Goal: Information Seeking & Learning: Check status

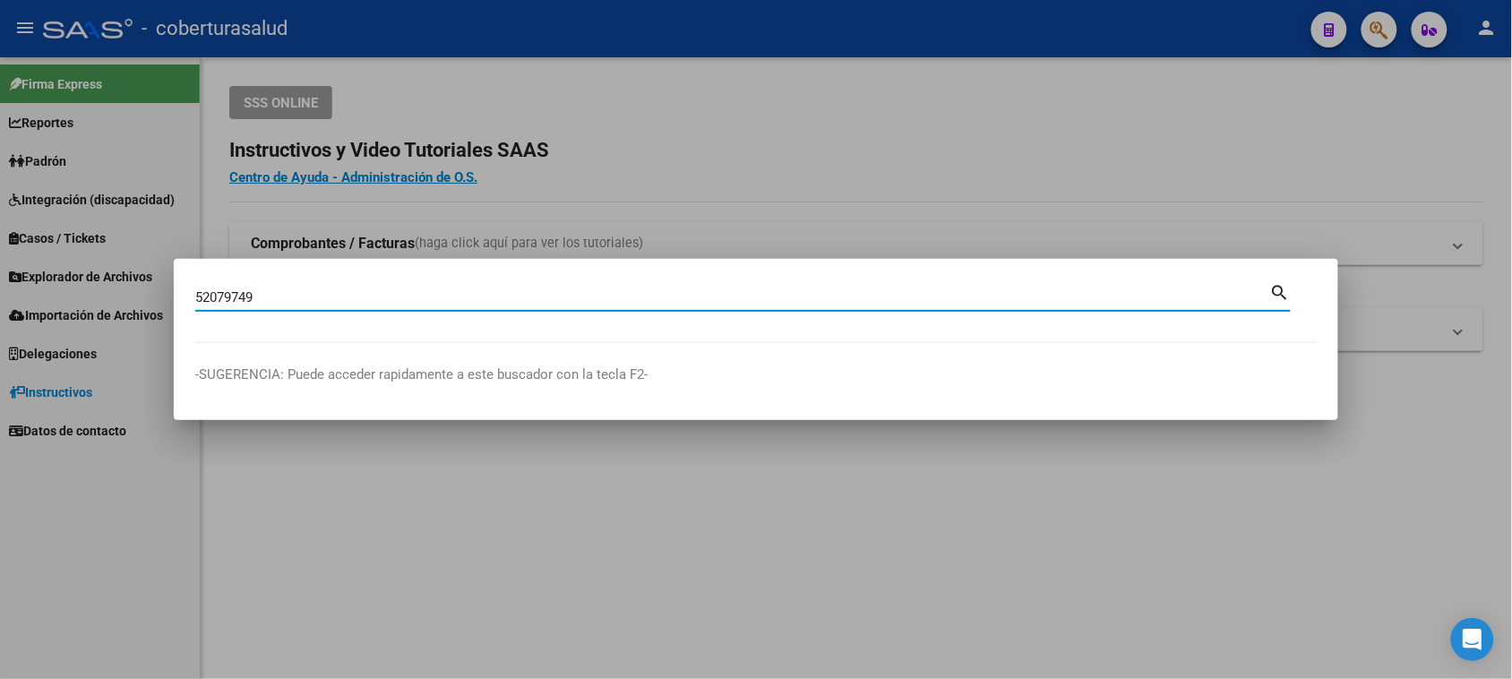
type input "52079749"
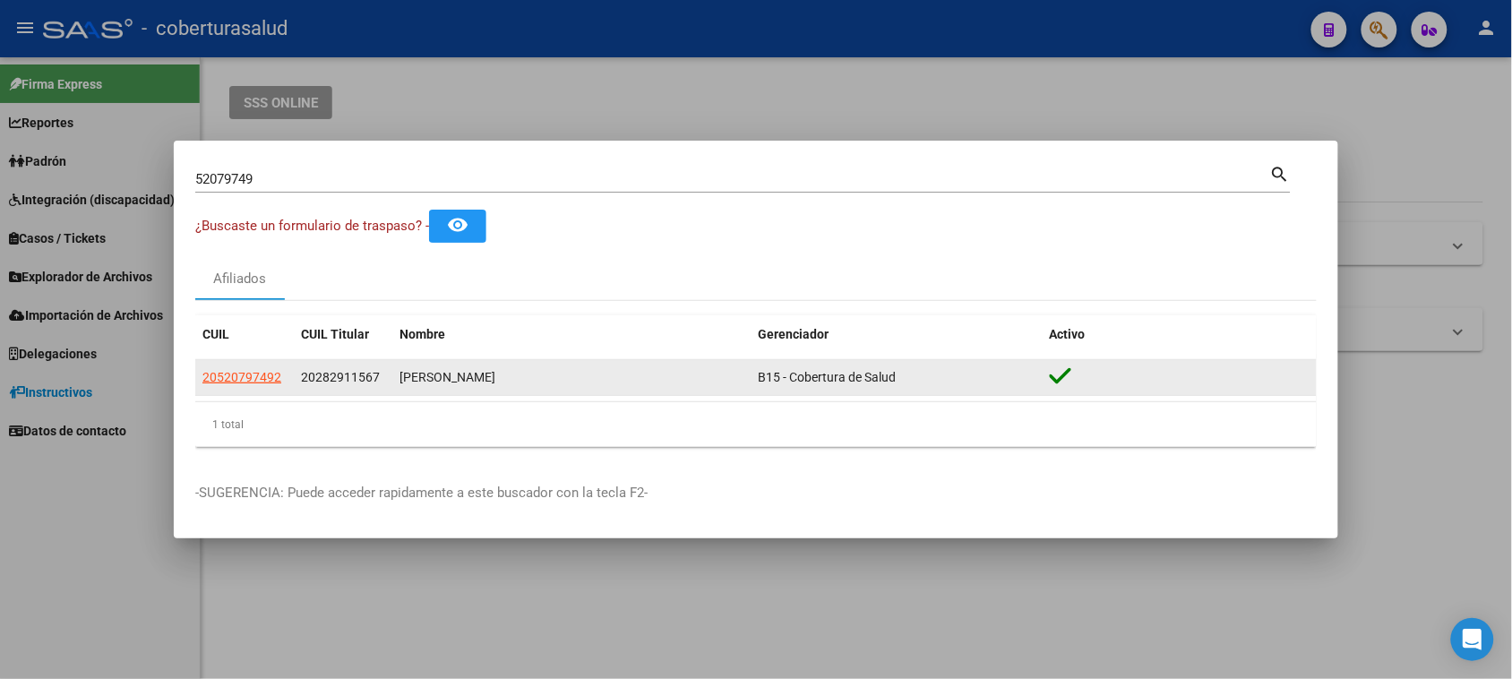
click at [231, 386] on app-link-go-to "20520797492" at bounding box center [241, 377] width 79 height 21
click at [233, 379] on span "20520797492" at bounding box center [241, 377] width 79 height 14
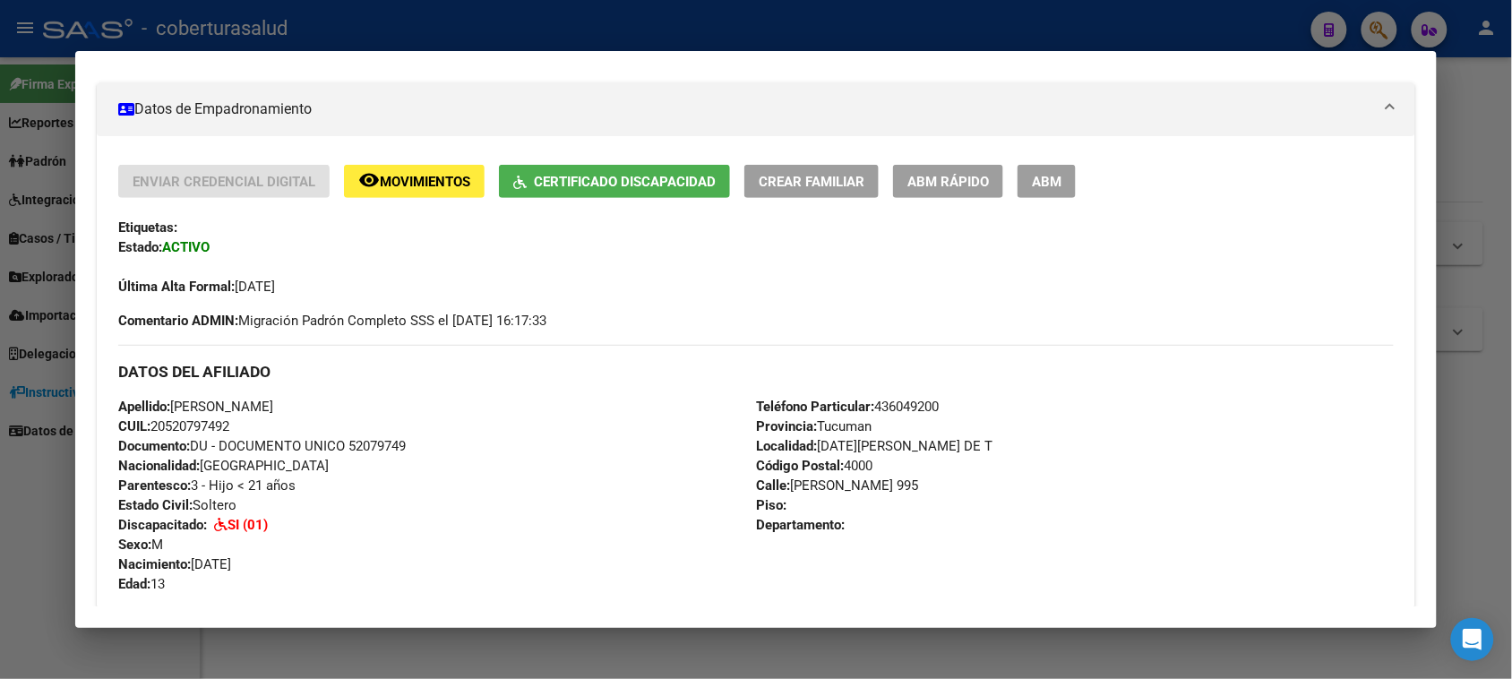
scroll to position [336, 0]
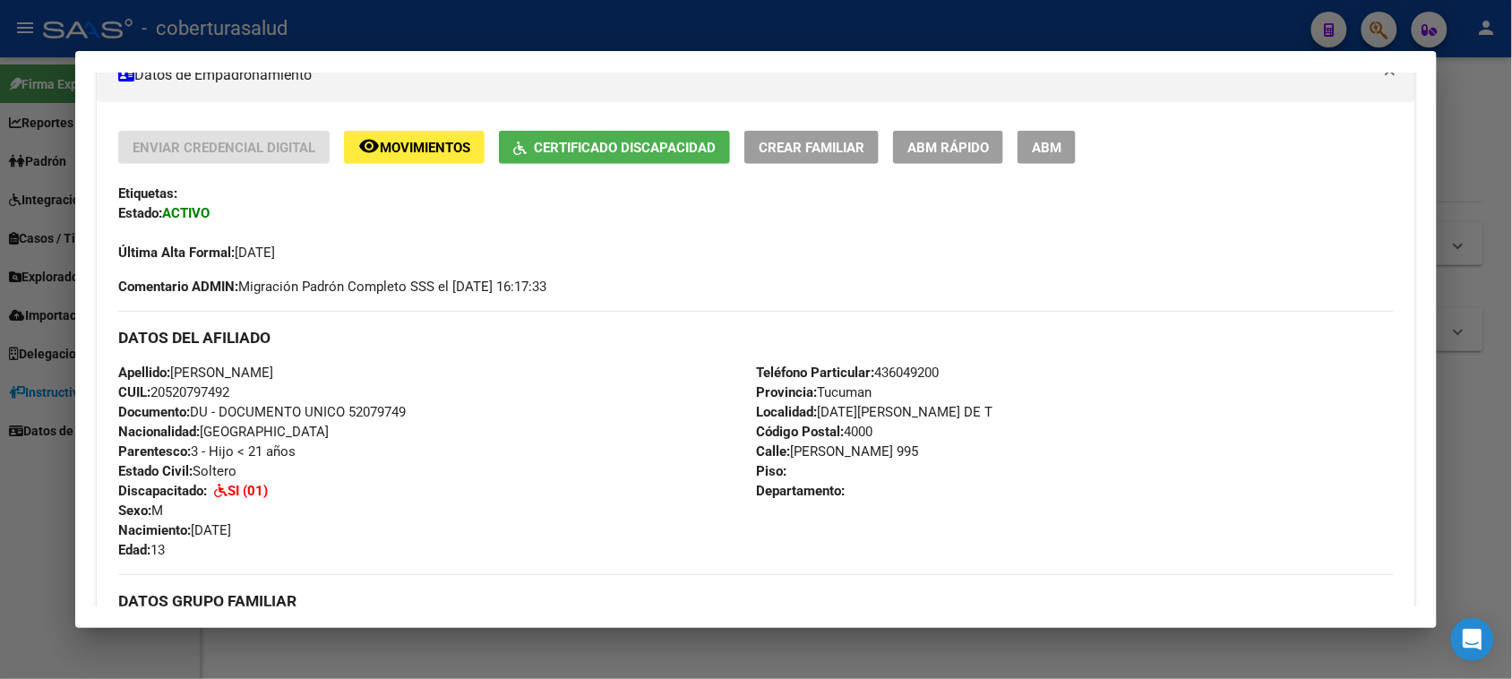
click at [470, 378] on div "Apellido: [PERSON_NAME]: 20520797492 Documento: DU - DOCUMENTO UNICO 52079749 N…" at bounding box center [437, 461] width 638 height 197
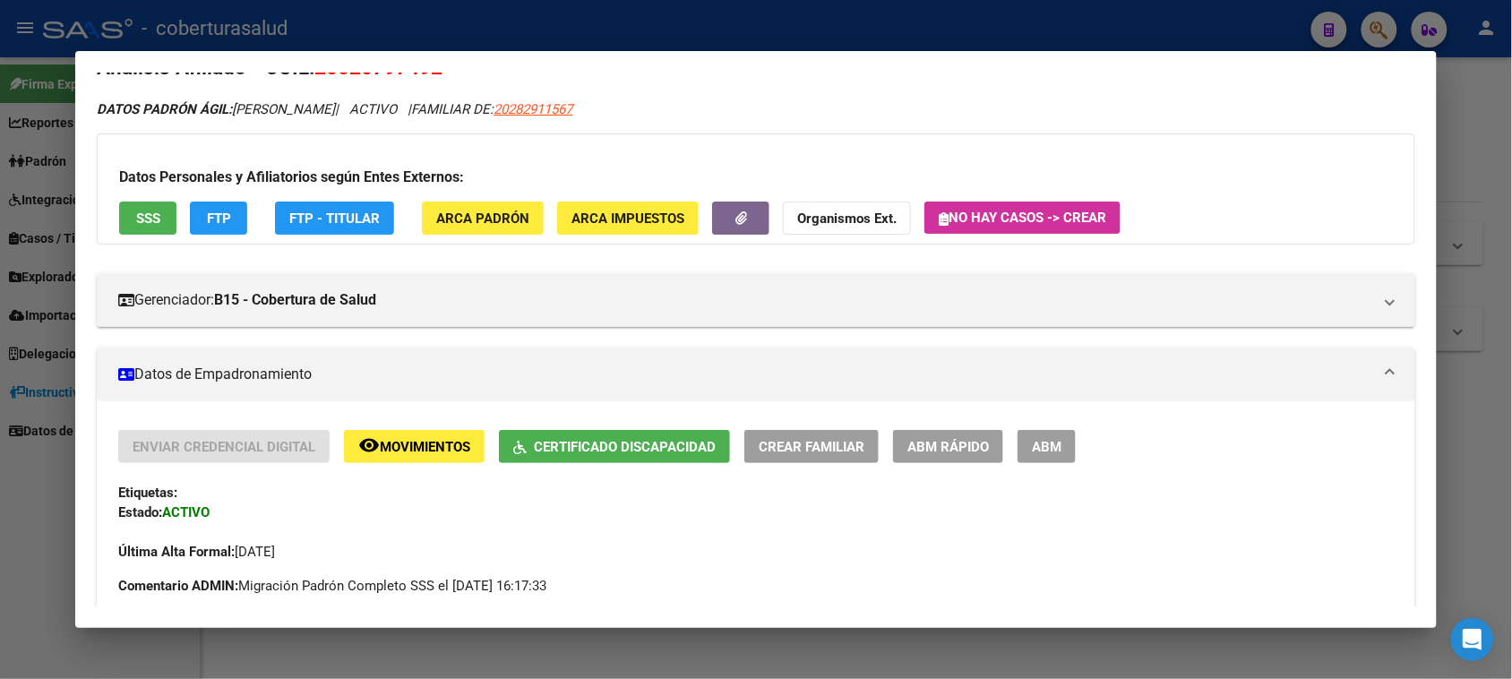
scroll to position [0, 0]
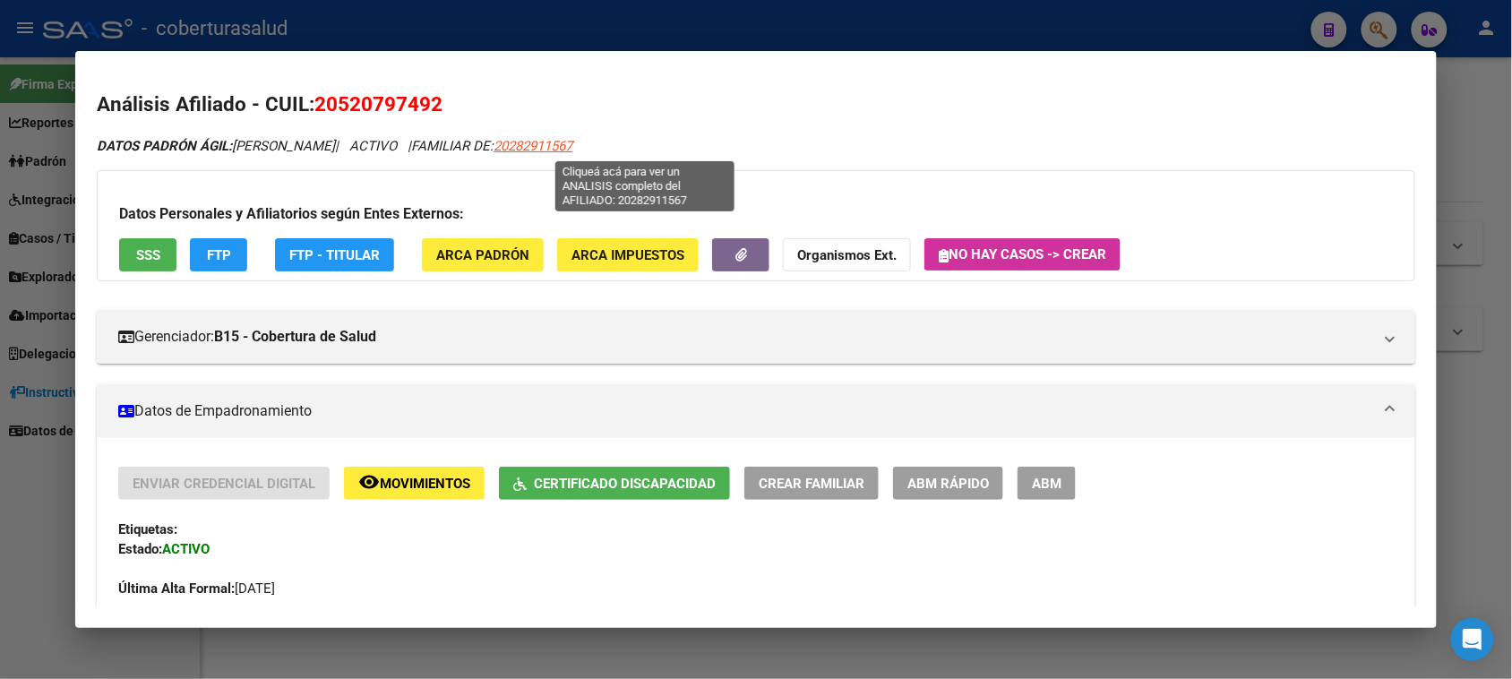
click at [572, 150] on span "20282911567" at bounding box center [532, 146] width 79 height 16
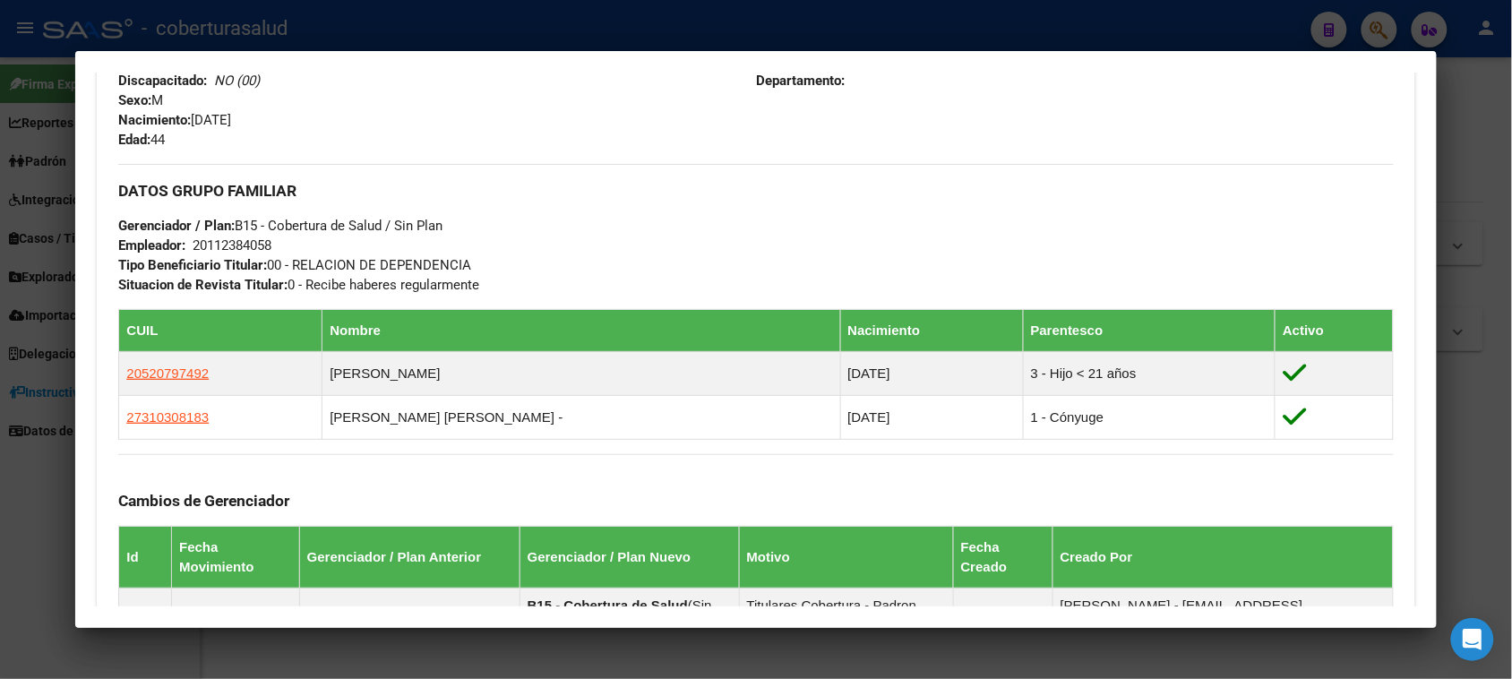
scroll to position [784, 0]
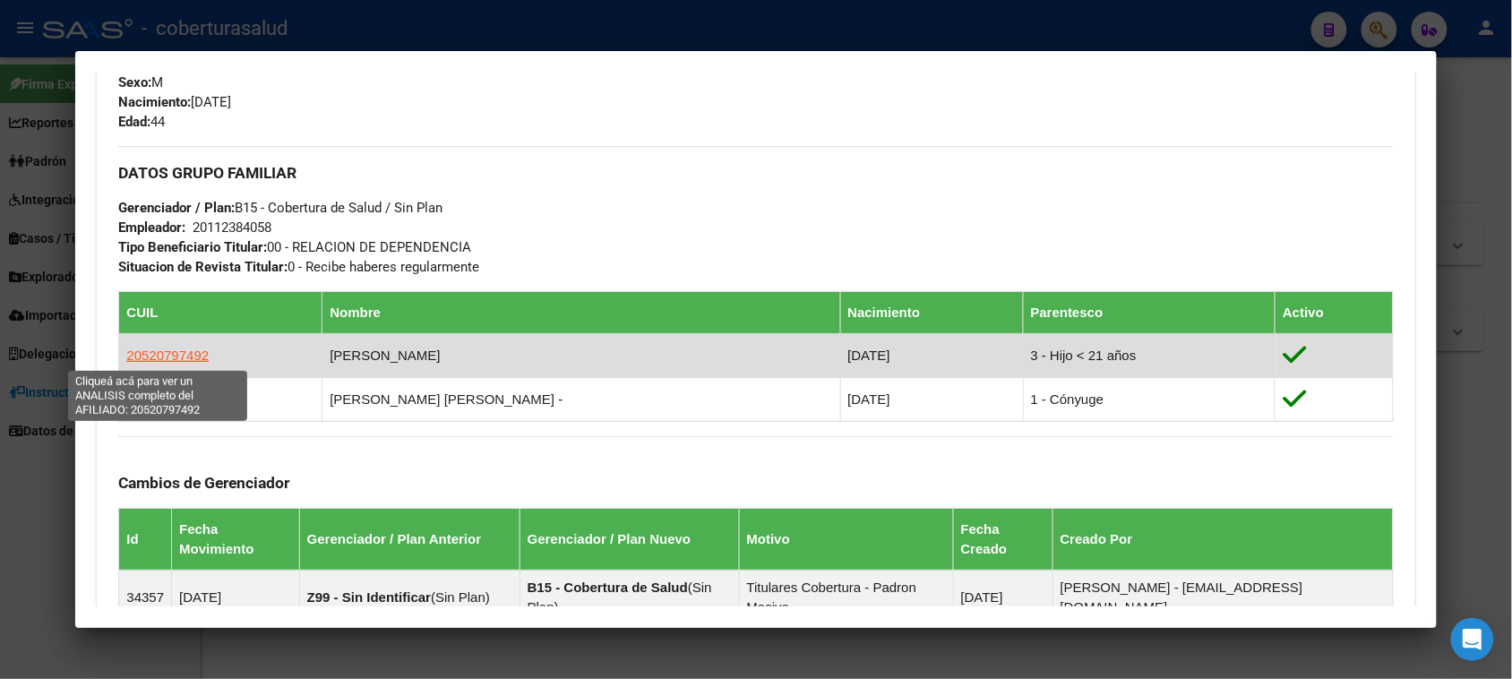
click at [167, 355] on span "20520797492" at bounding box center [167, 354] width 82 height 15
type textarea "20520797492"
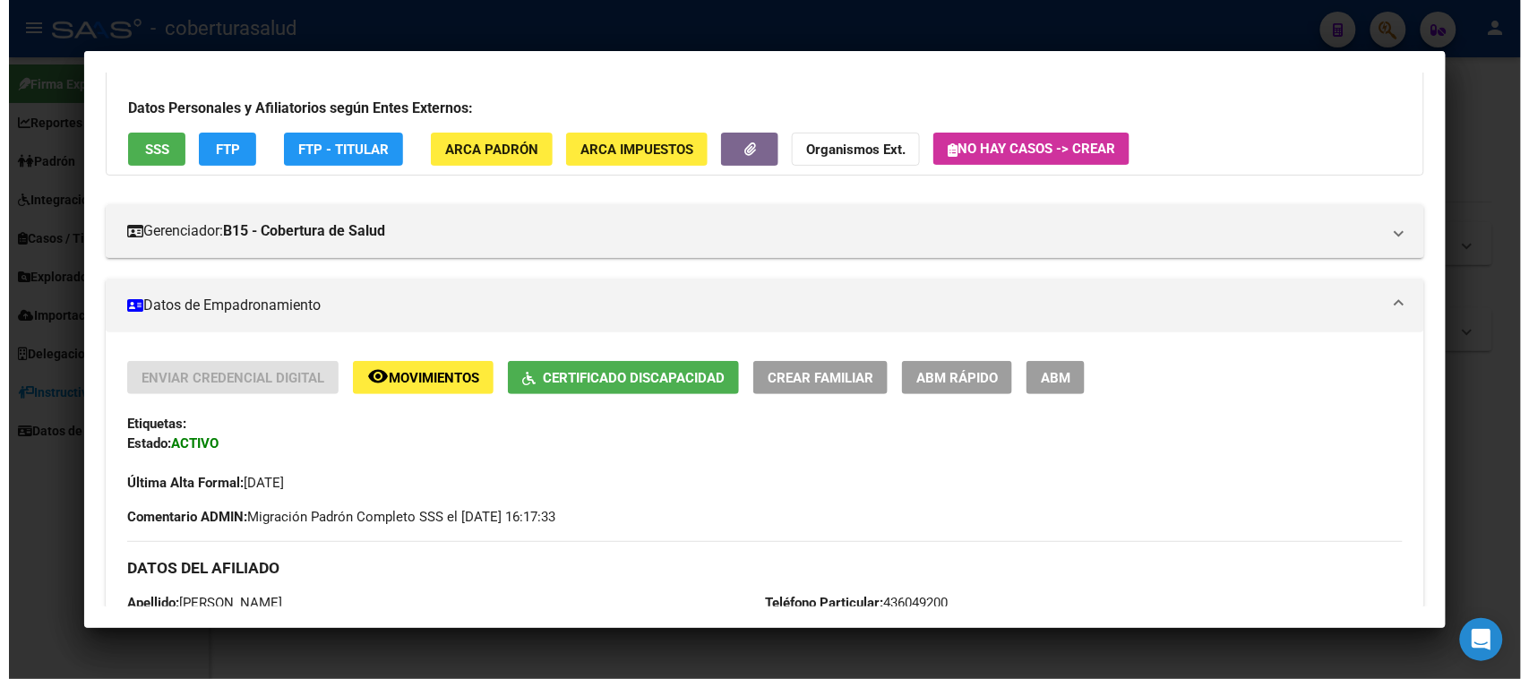
scroll to position [224, 0]
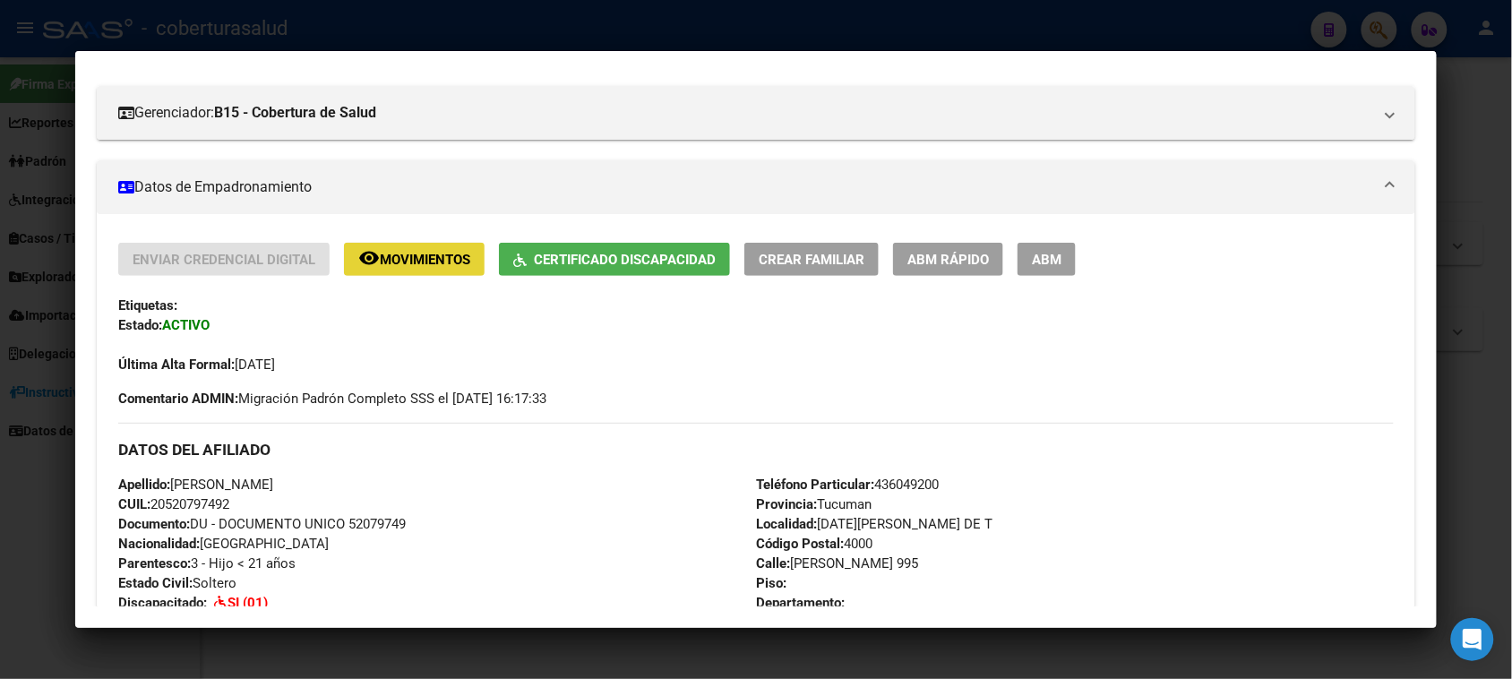
click at [436, 261] on span "Movimientos" at bounding box center [425, 260] width 90 height 16
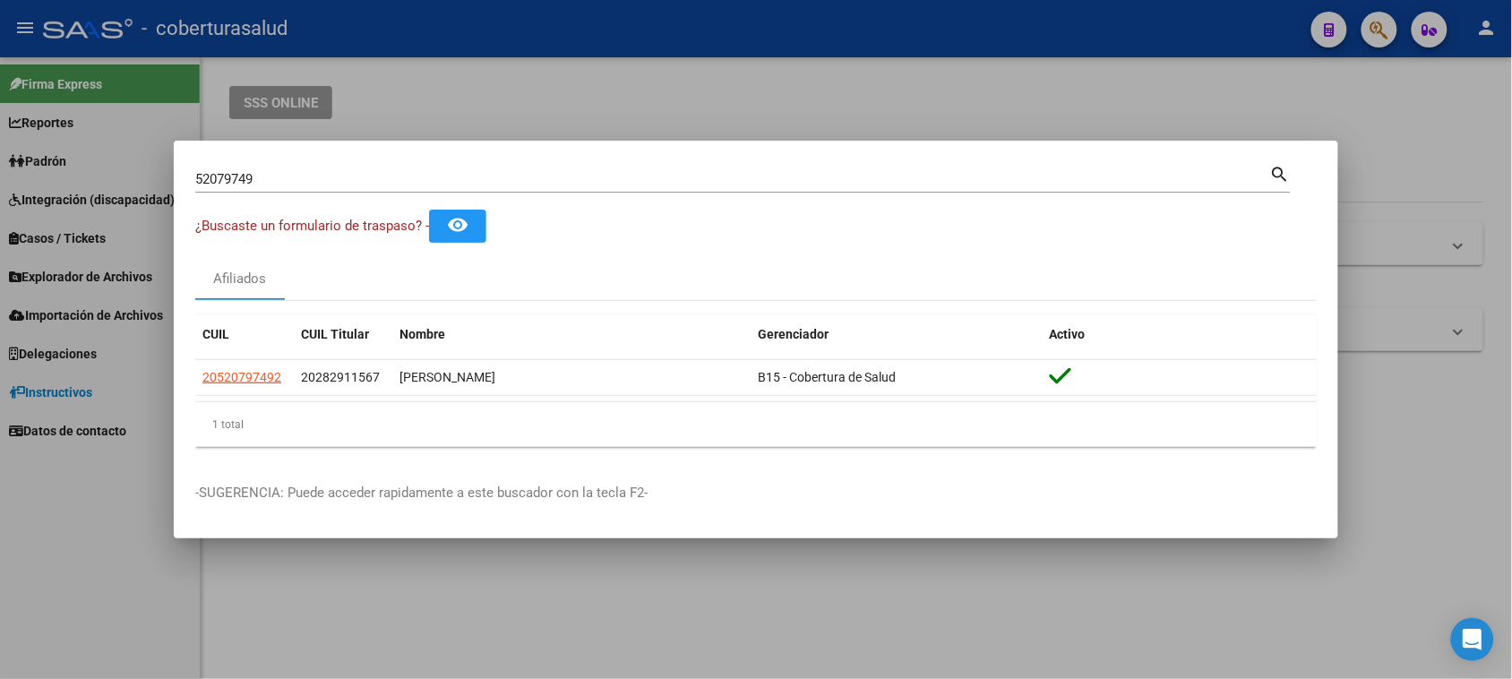
click at [278, 179] on input "52079749" at bounding box center [732, 179] width 1075 height 16
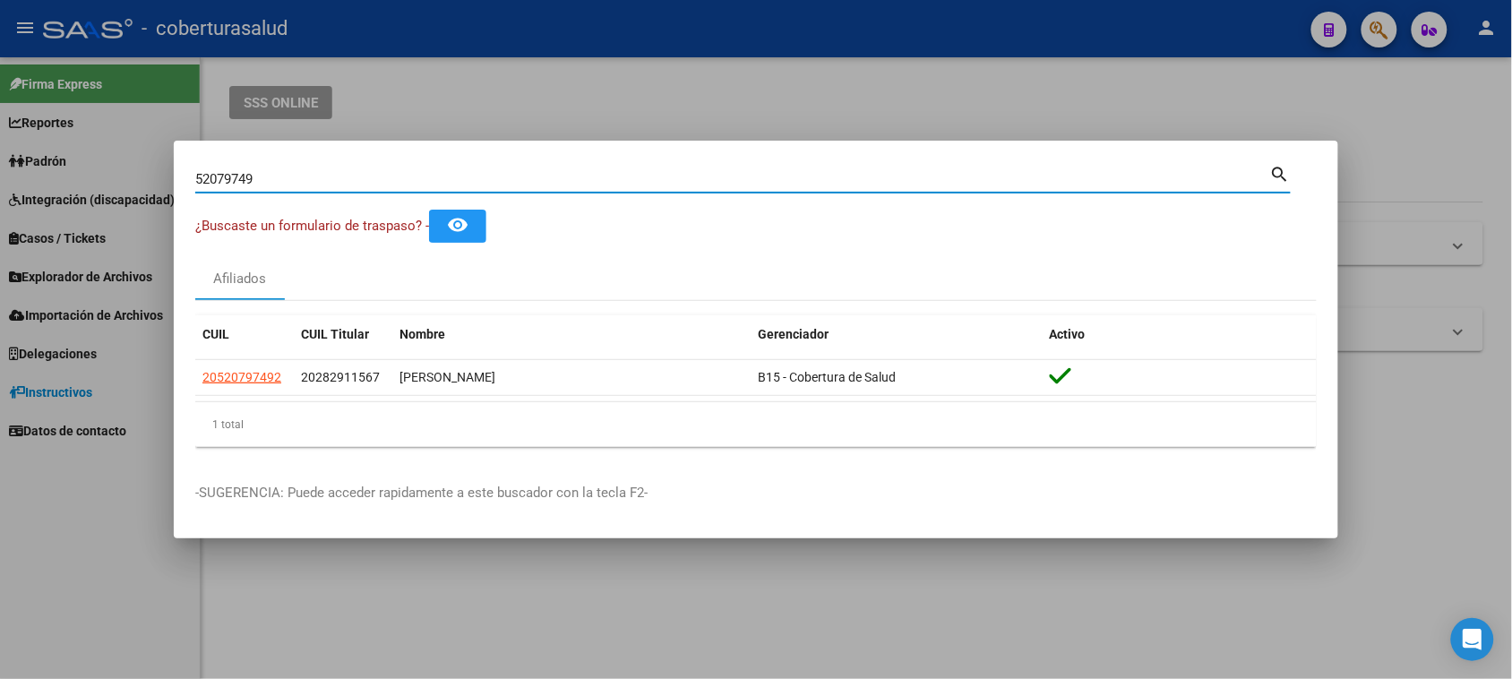
click at [278, 179] on input "52079749" at bounding box center [732, 179] width 1075 height 16
paste input "48408010"
type input "48408010"
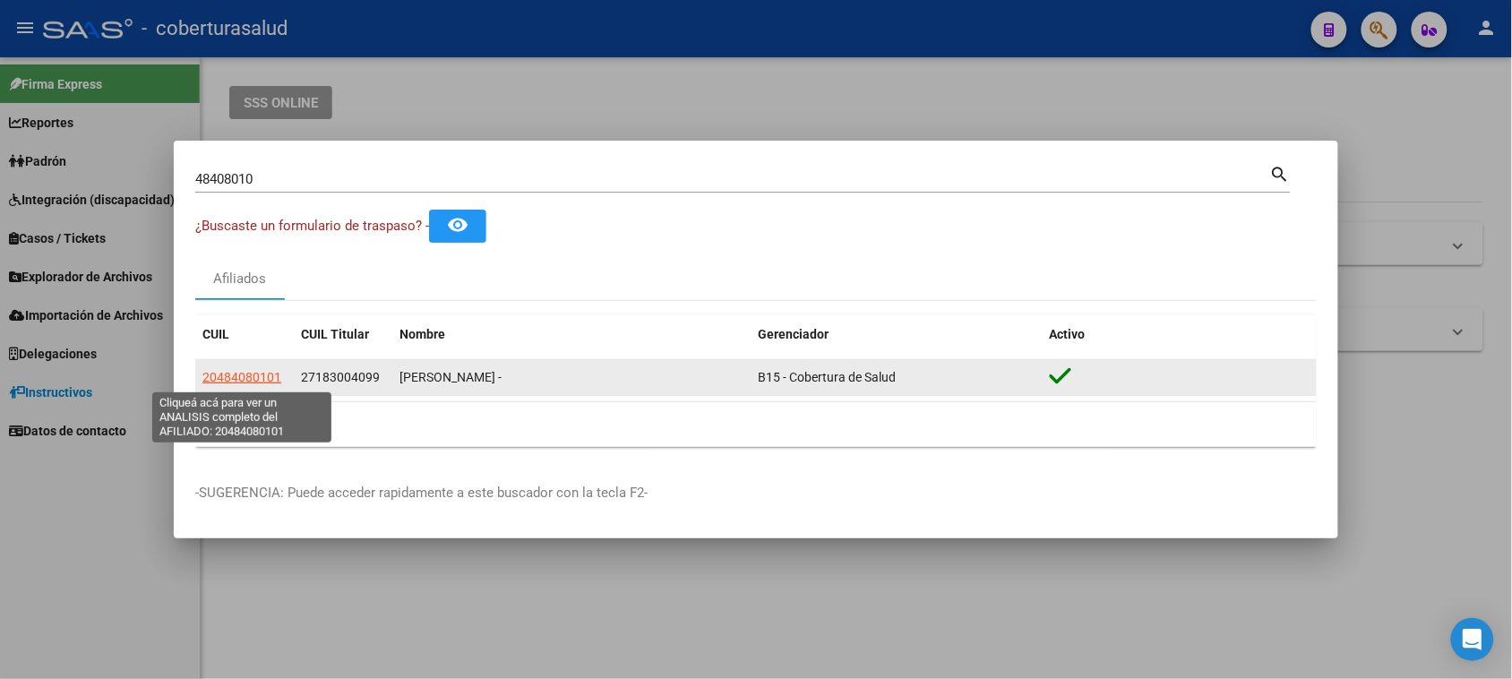
click at [253, 381] on span "20484080101" at bounding box center [241, 377] width 79 height 14
type textarea "20484080101"
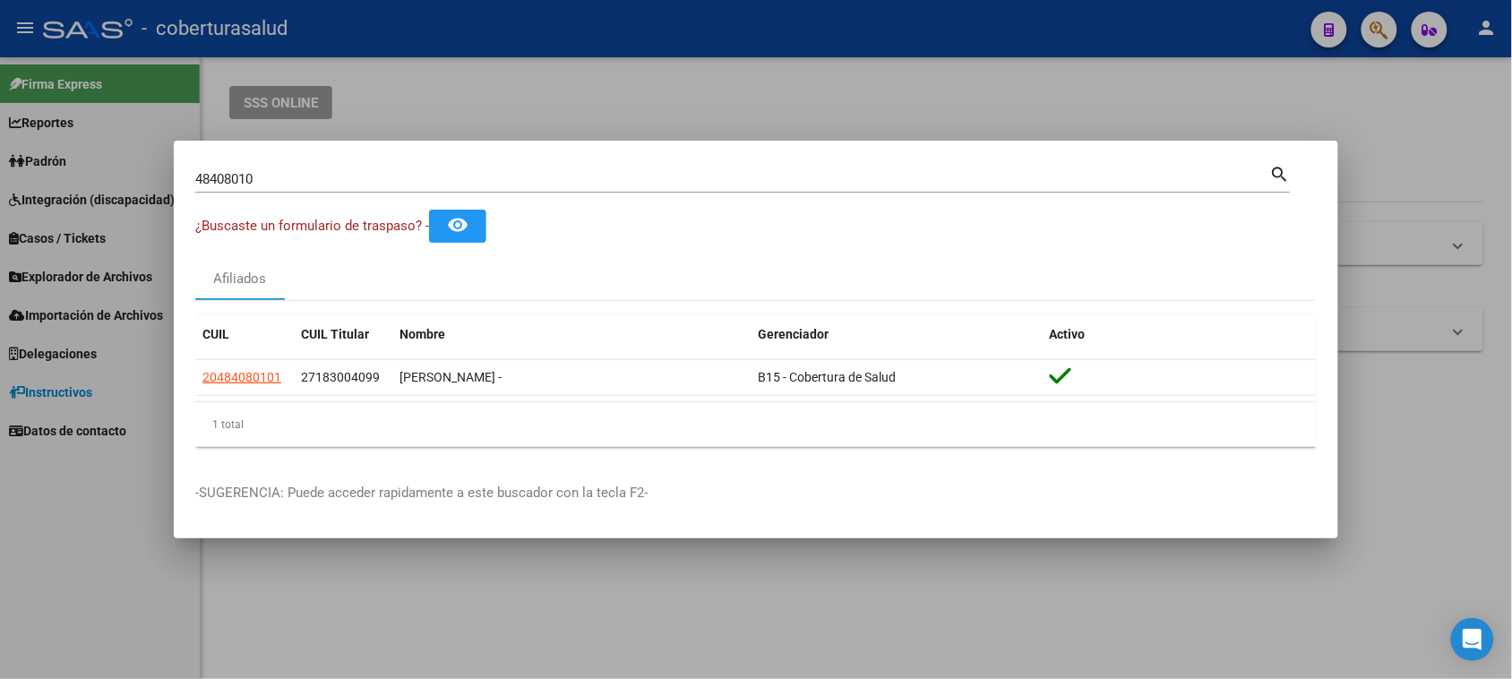
click at [533, 176] on input "48408010" at bounding box center [732, 179] width 1075 height 16
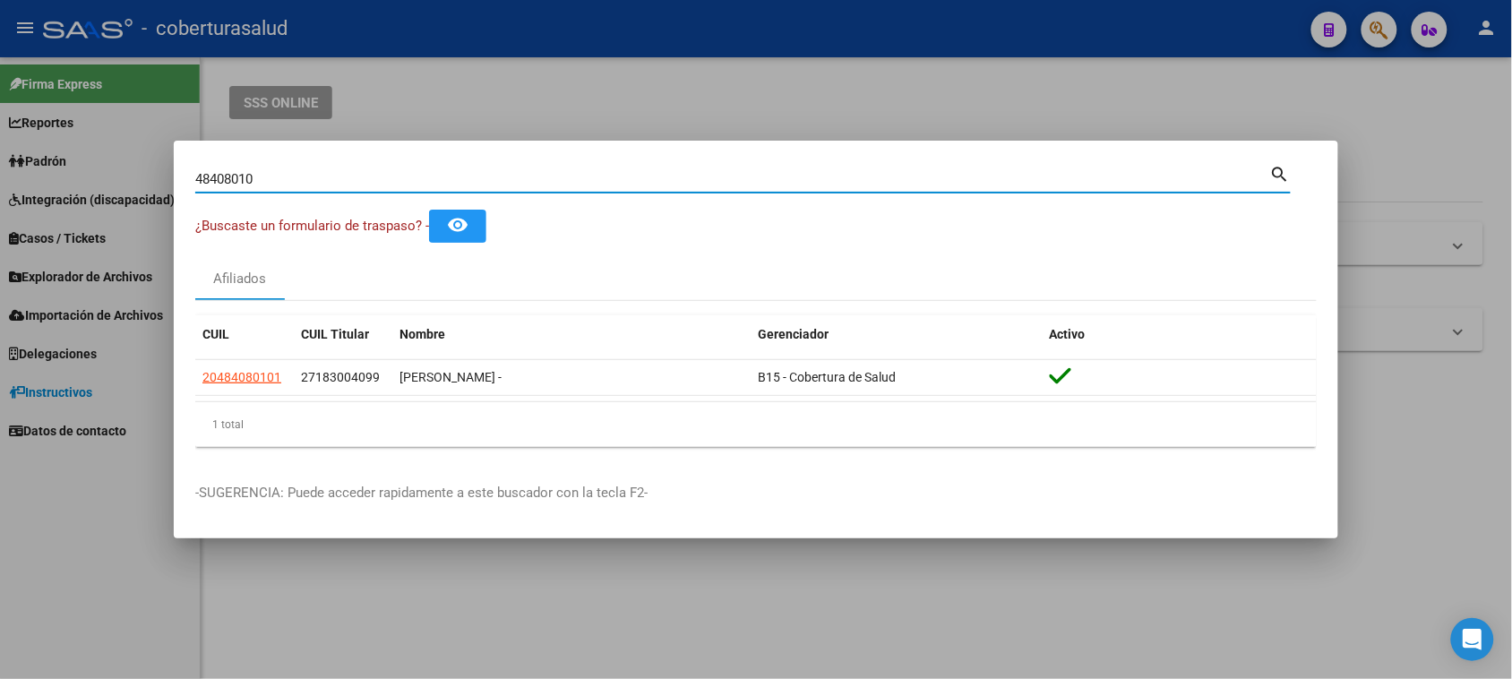
click at [533, 176] on input "48408010" at bounding box center [732, 179] width 1075 height 16
paste input "27574486"
click at [278, 177] on input "27574486" at bounding box center [732, 179] width 1075 height 16
paste input "50875835"
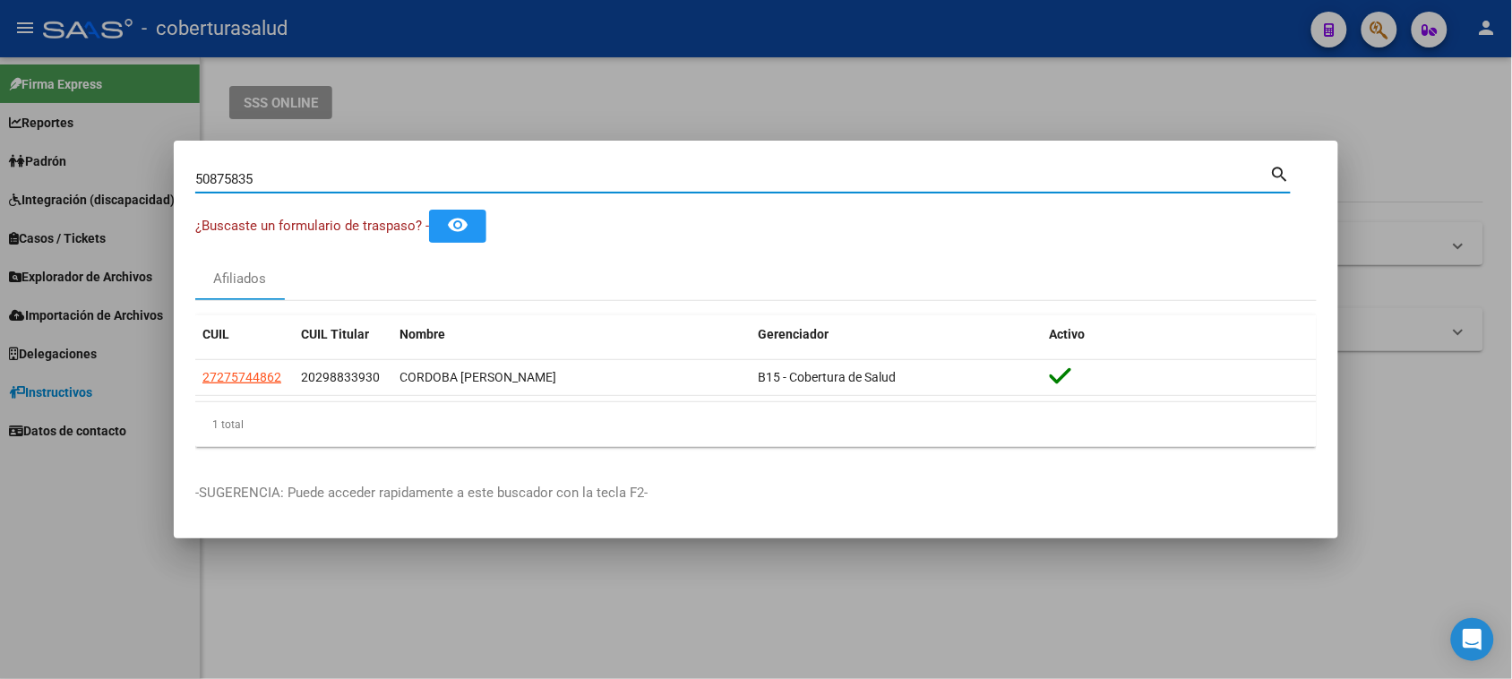
type input "50875835"
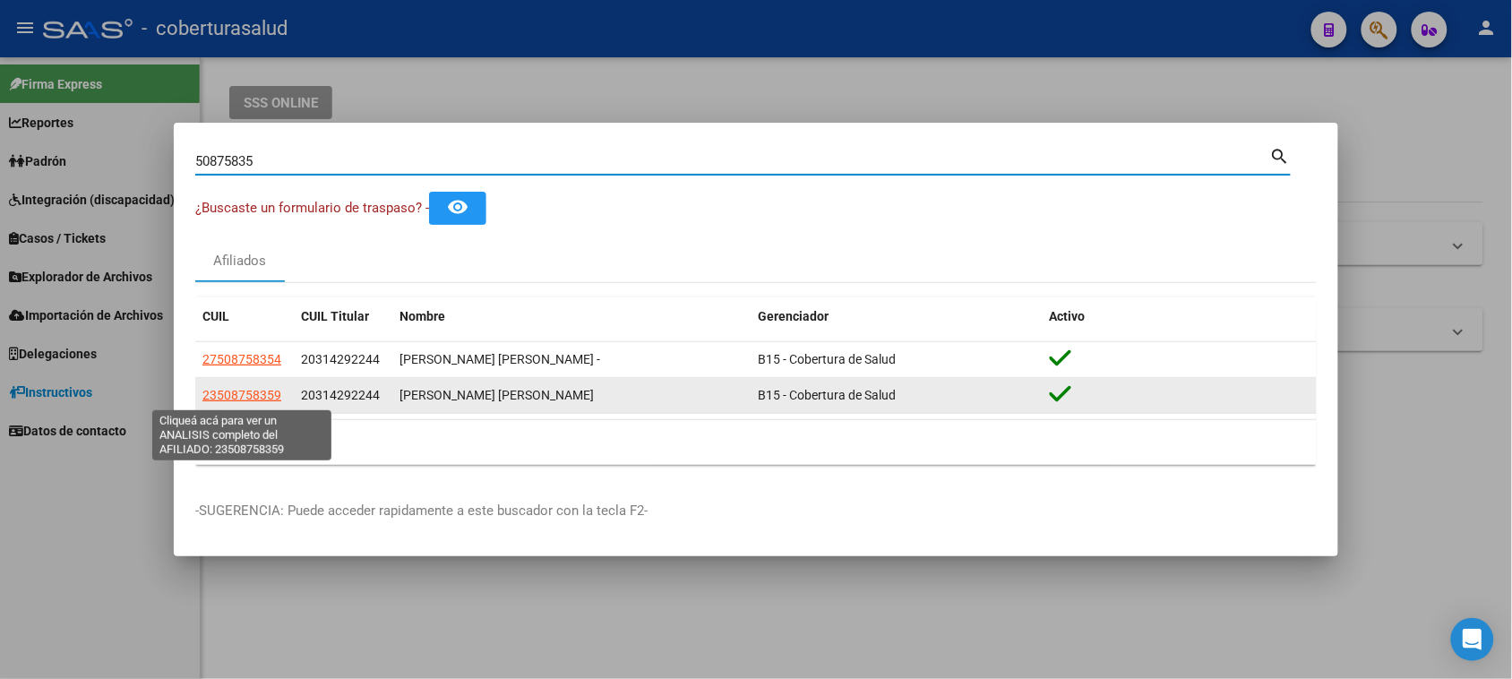
click at [271, 394] on span "23508758359" at bounding box center [241, 395] width 79 height 14
type textarea "23508758359"
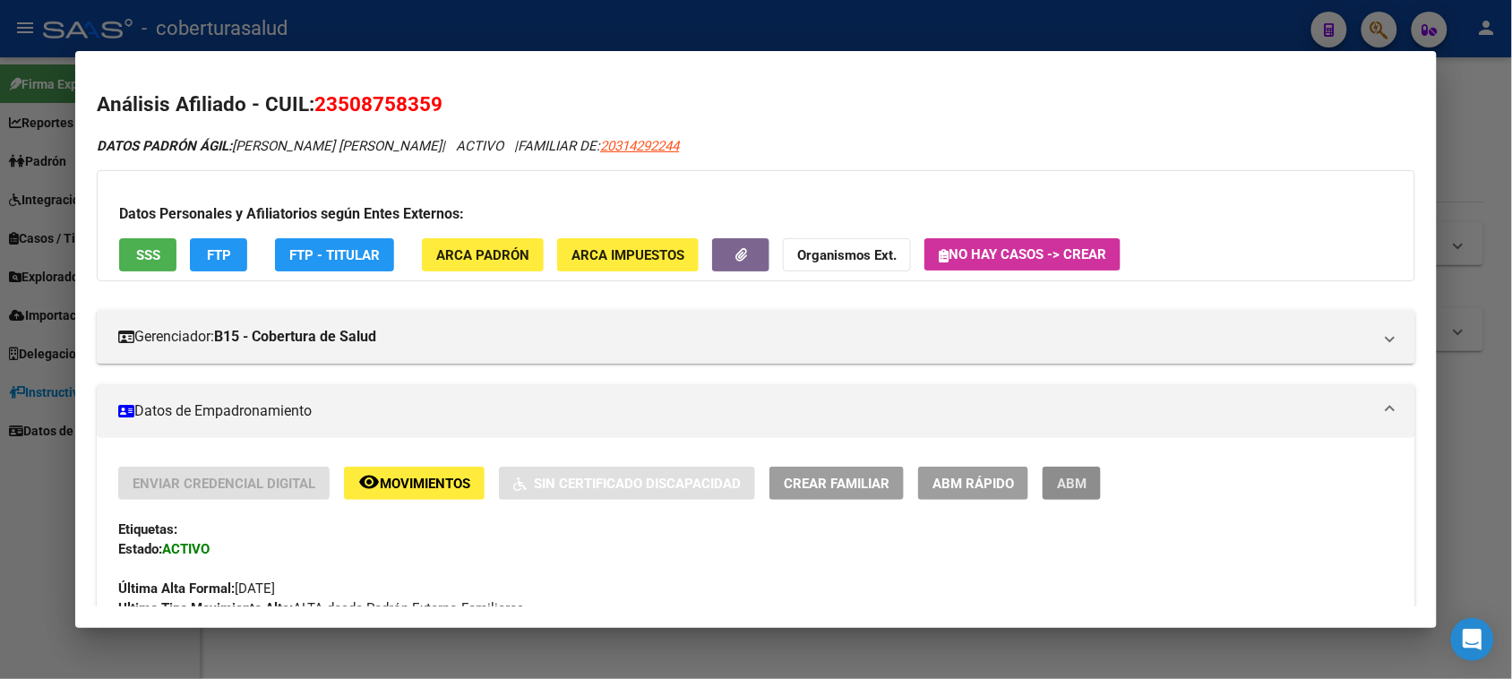
click at [1071, 479] on span "ABM" at bounding box center [1072, 484] width 30 height 16
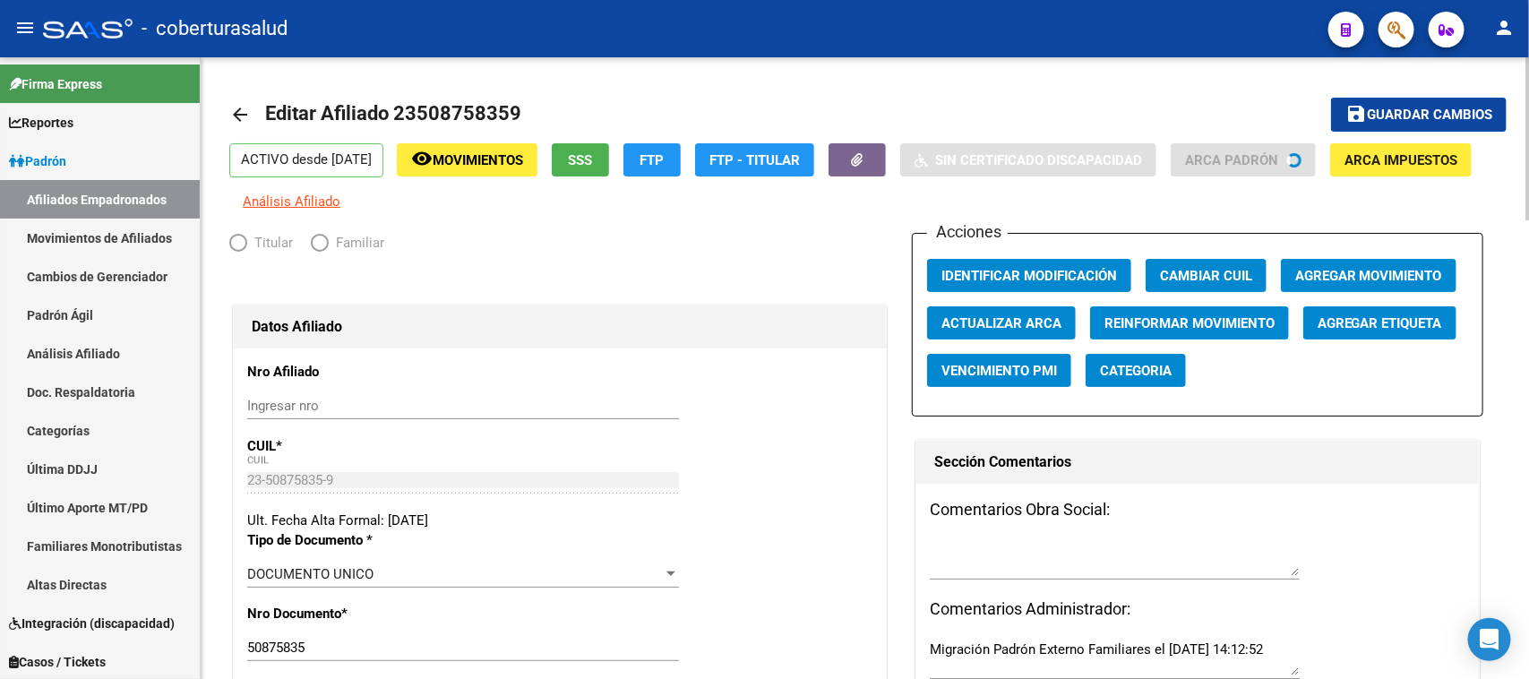
radio input "true"
type input "20-20171937-3"
click at [509, 159] on span "Movimientos" at bounding box center [478, 160] width 90 height 16
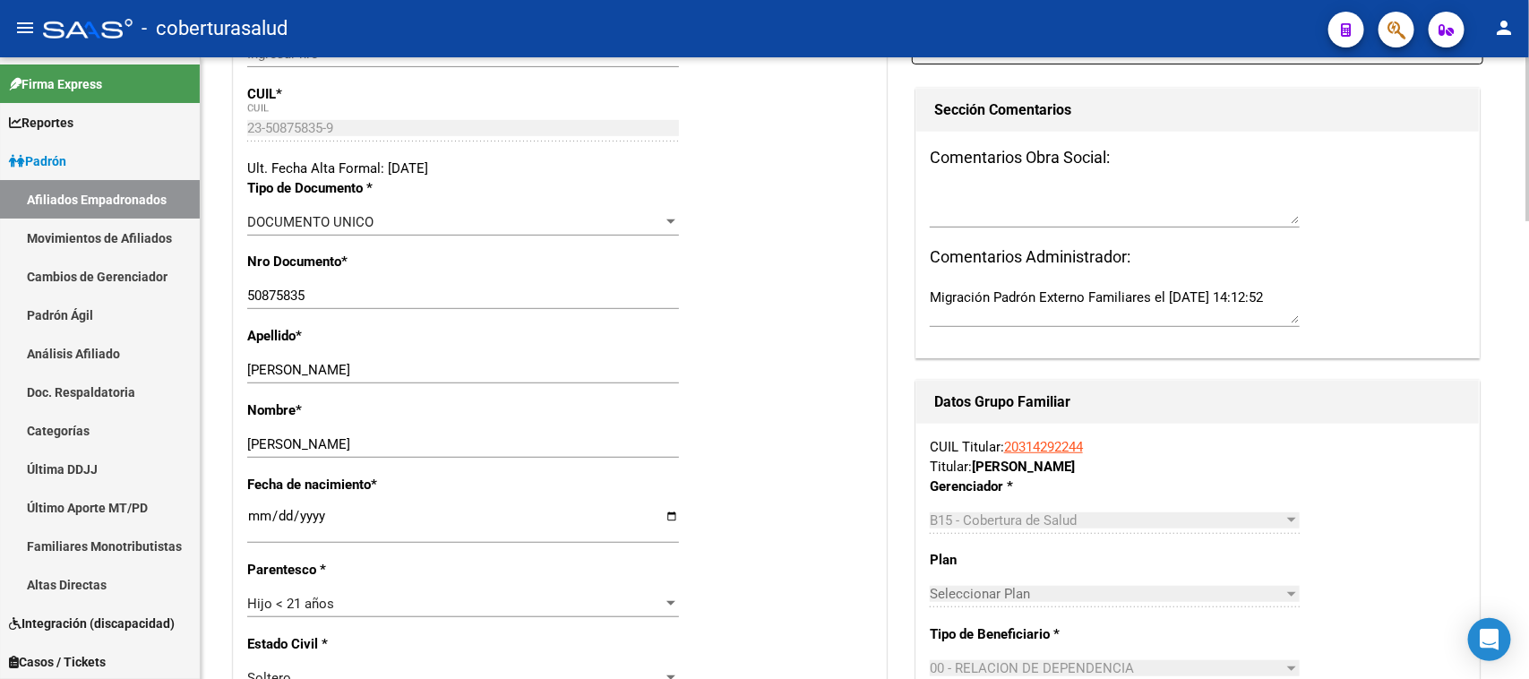
scroll to position [224, 0]
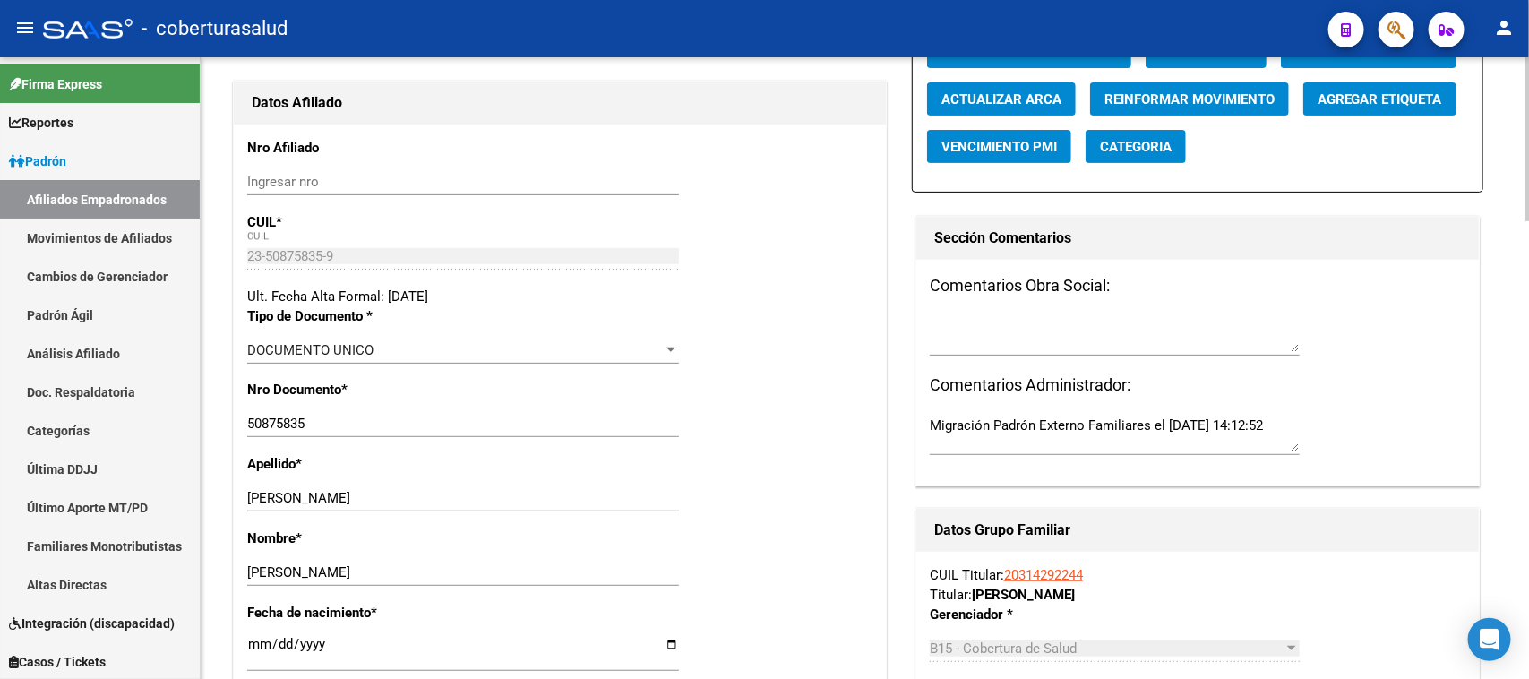
click at [1009, 341] on textarea at bounding box center [1115, 334] width 370 height 36
type textarea "CUIL ERRONEO"
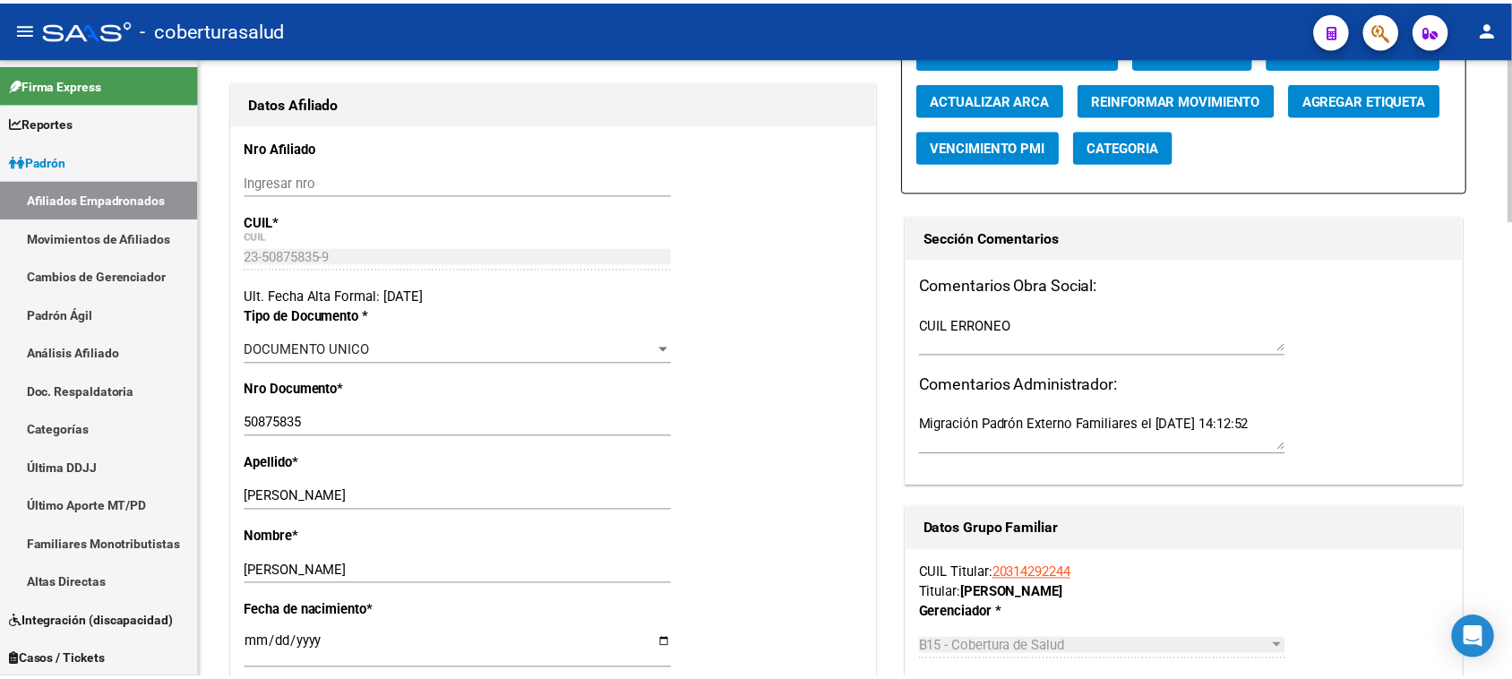
scroll to position [112, 0]
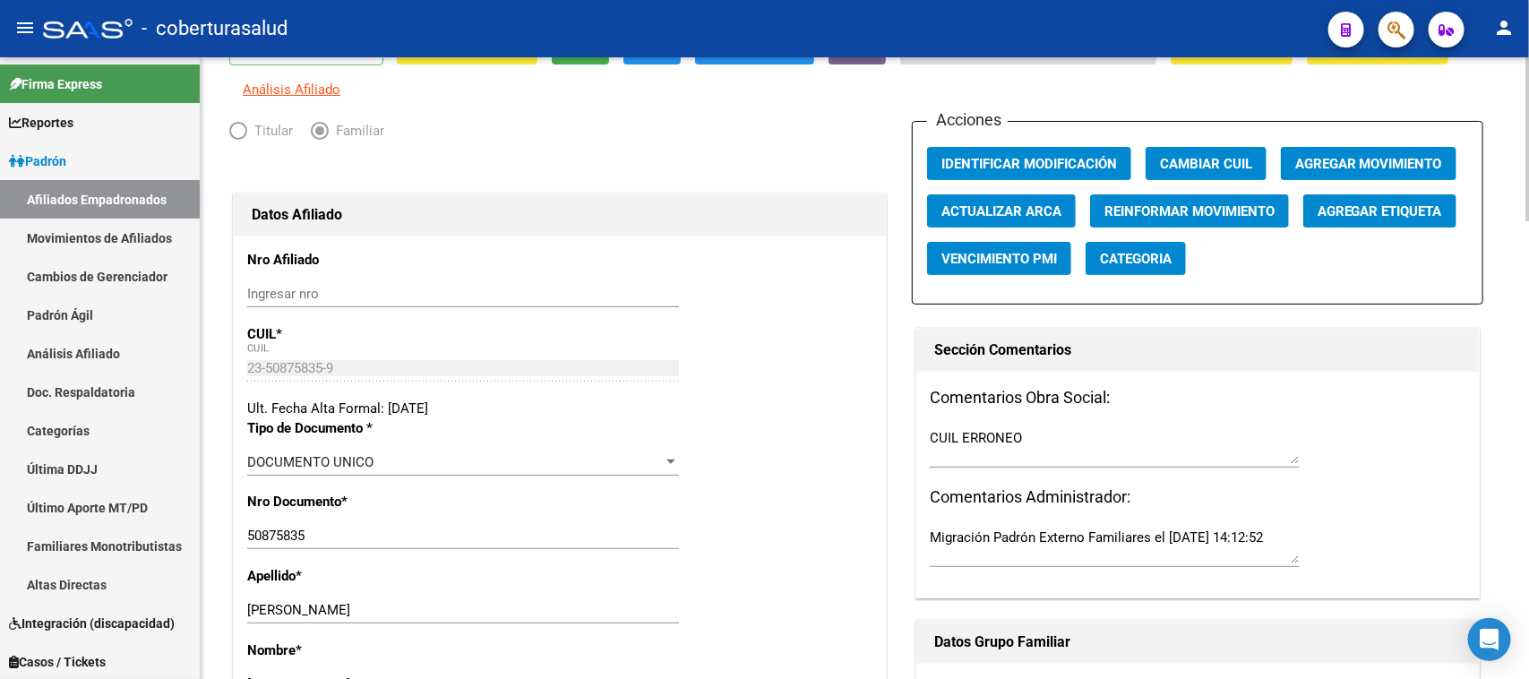
click at [1352, 167] on span "Agregar Movimiento" at bounding box center [1368, 164] width 147 height 16
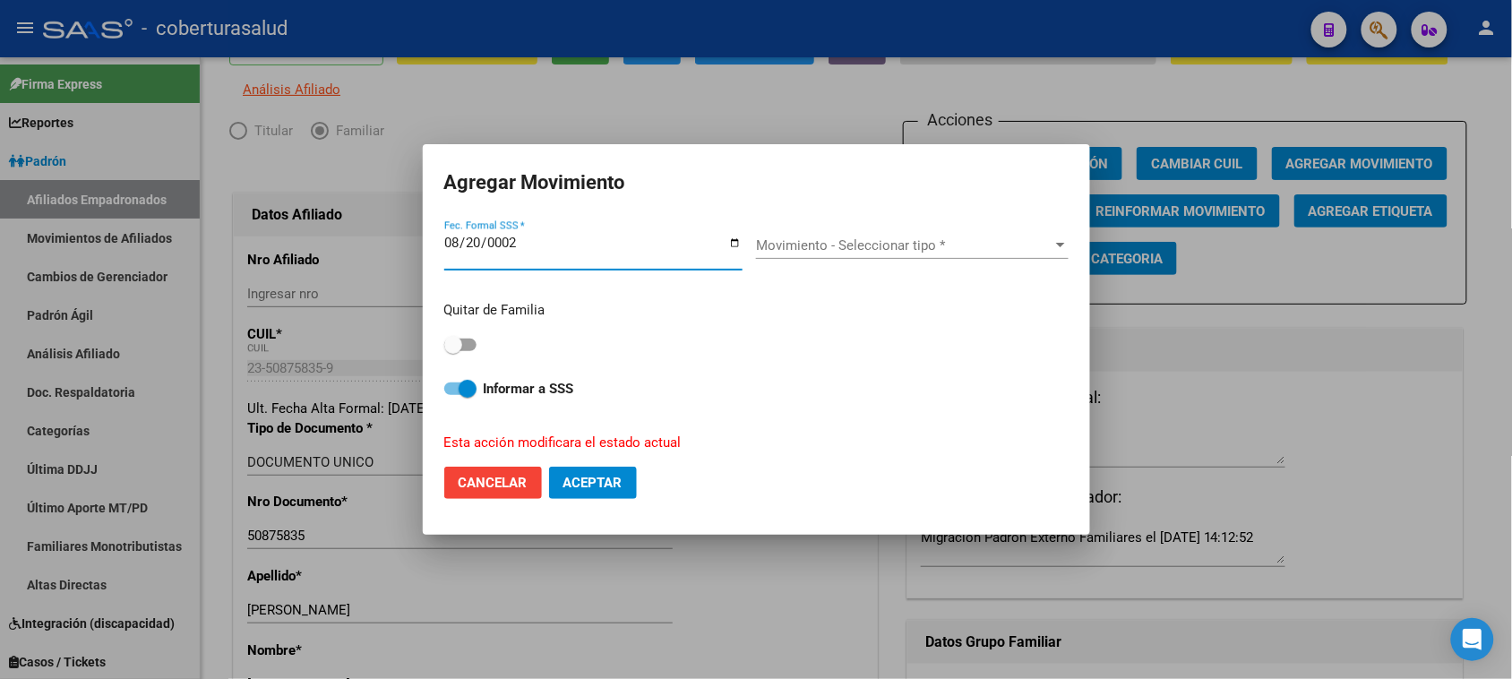
type input "0025-08-20"
type input "[DATE]"
click at [912, 225] on div "Movimiento - Seleccionar tipo * Movimiento - Seleccionar tipo *" at bounding box center [912, 252] width 313 height 69
click at [912, 237] on span "Movimiento - Seleccionar tipo *" at bounding box center [904, 245] width 296 height 16
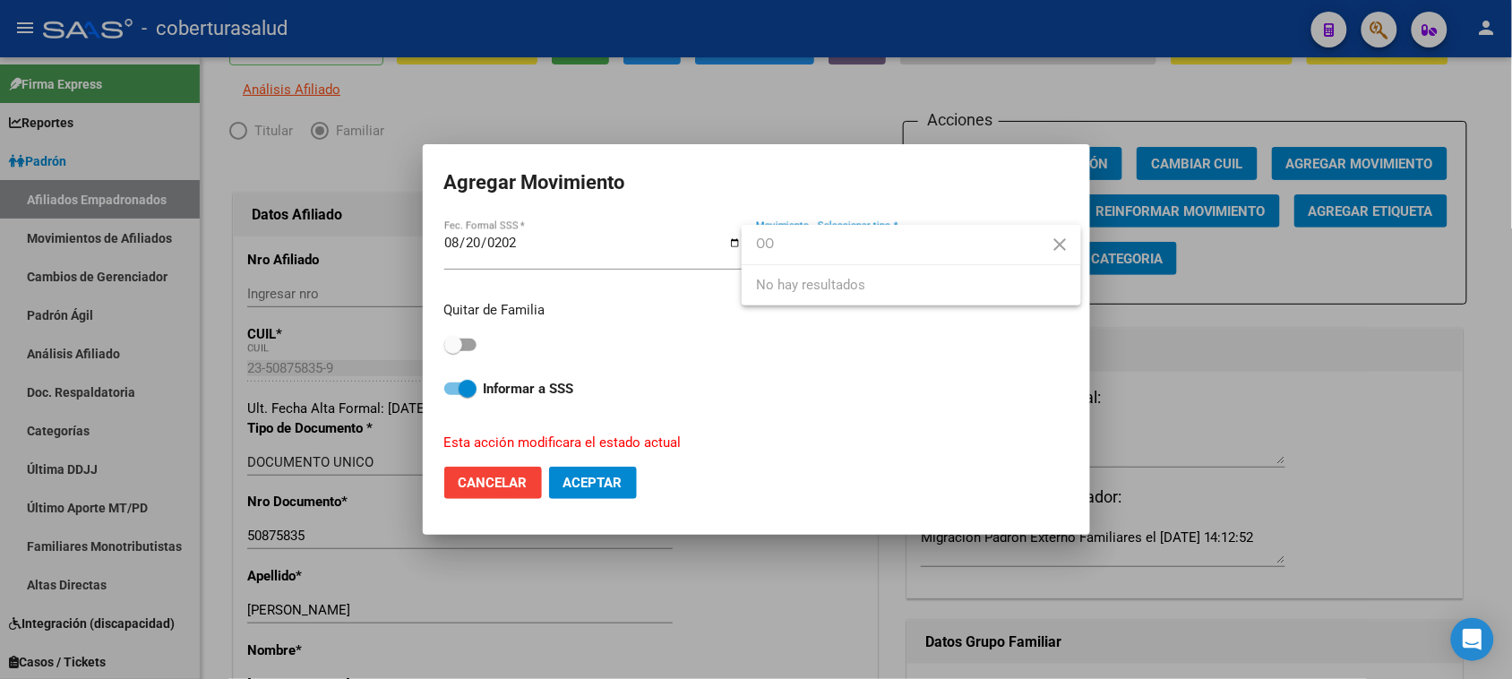
type input "O"
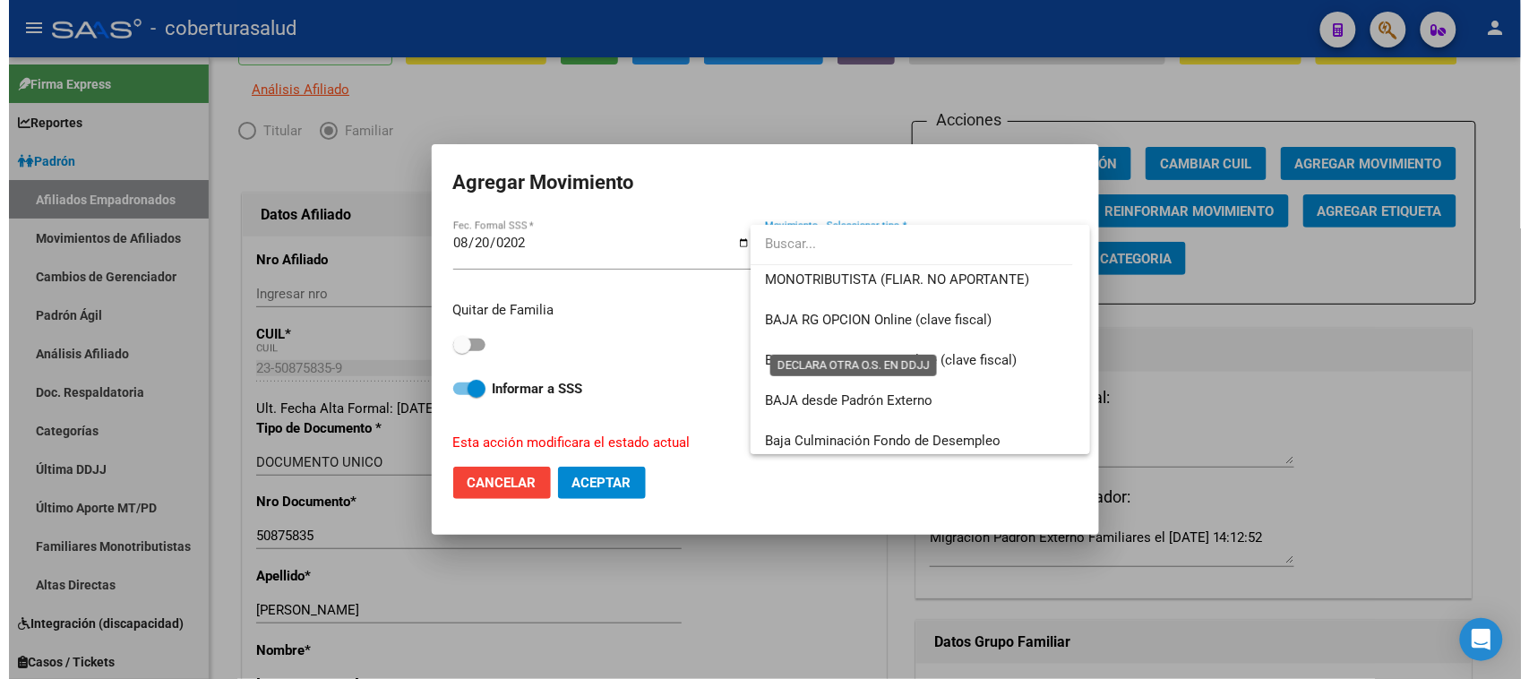
scroll to position [1231, 0]
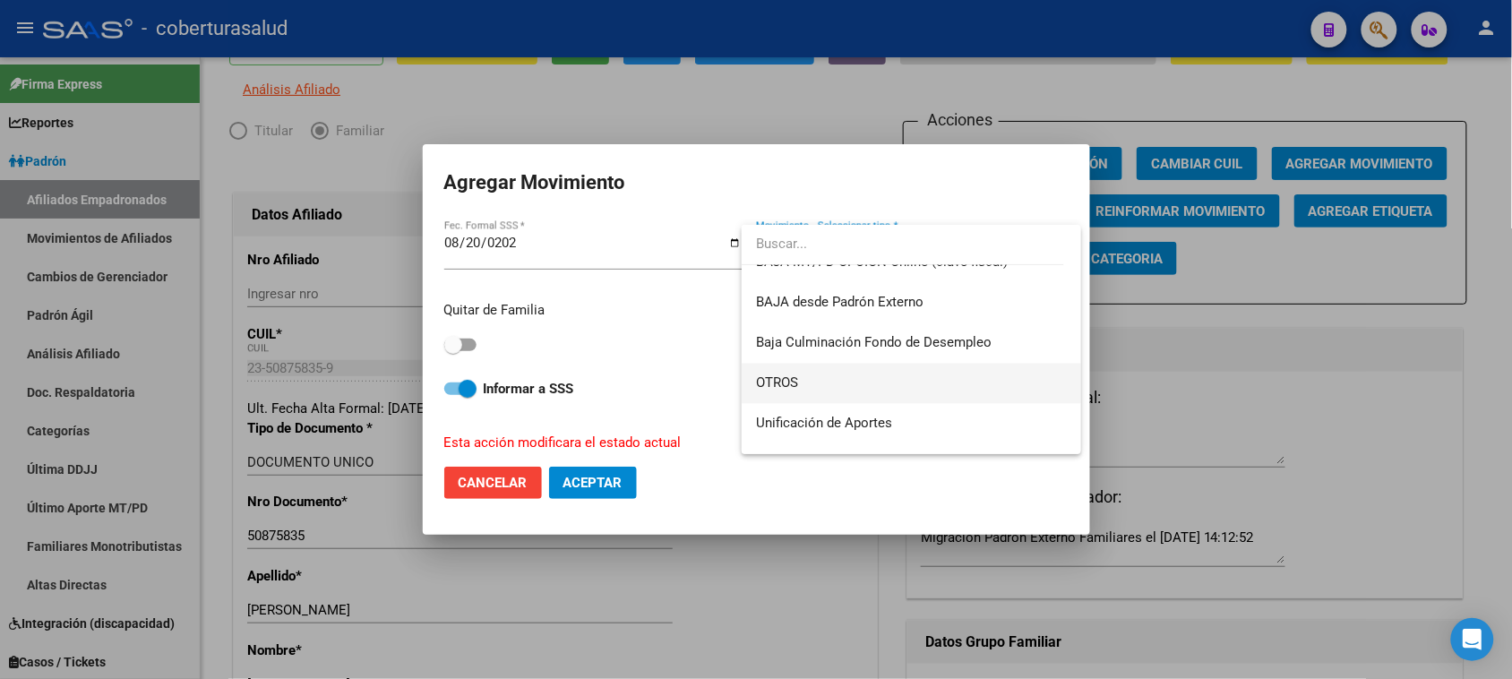
click at [849, 373] on span "OTROS" at bounding box center [911, 384] width 311 height 40
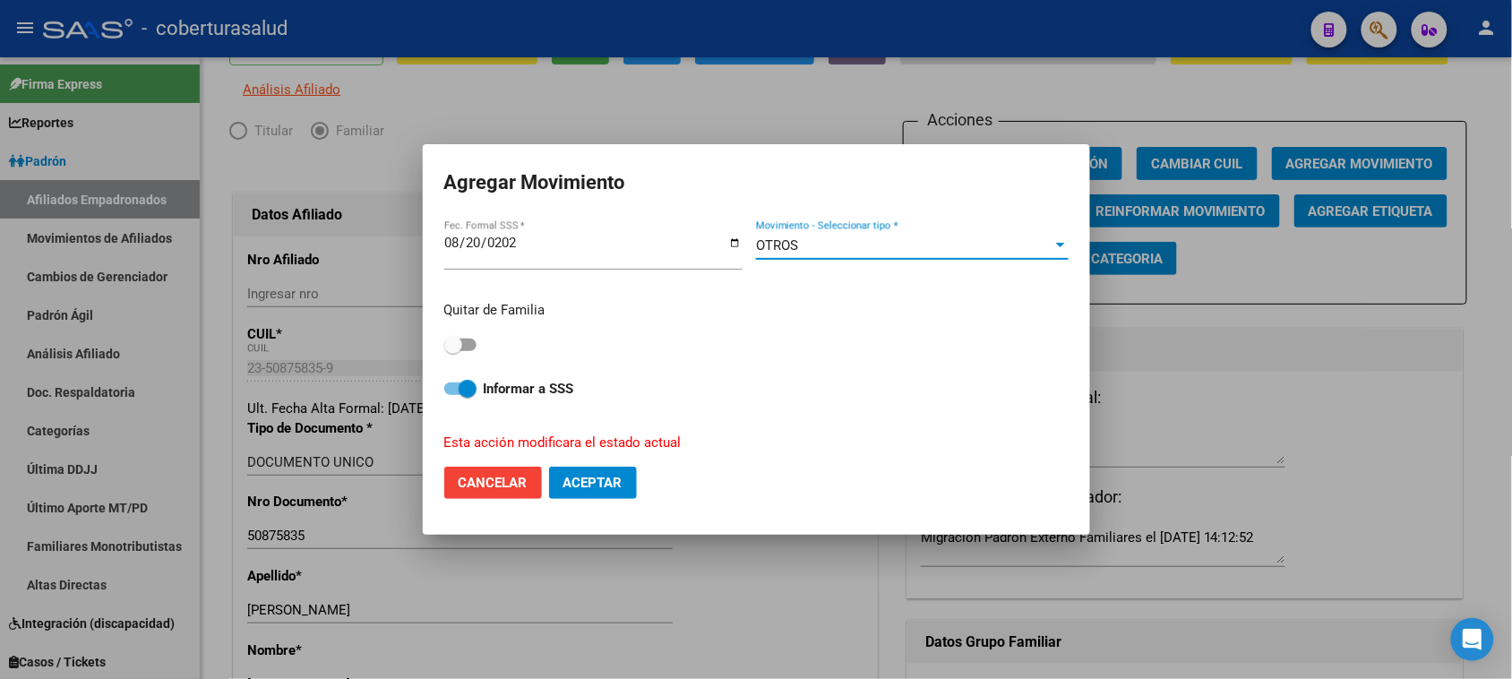
click at [450, 337] on span at bounding box center [453, 345] width 18 height 18
click at [452, 351] on input "checkbox" at bounding box center [452, 351] width 1 height 1
checkbox input "true"
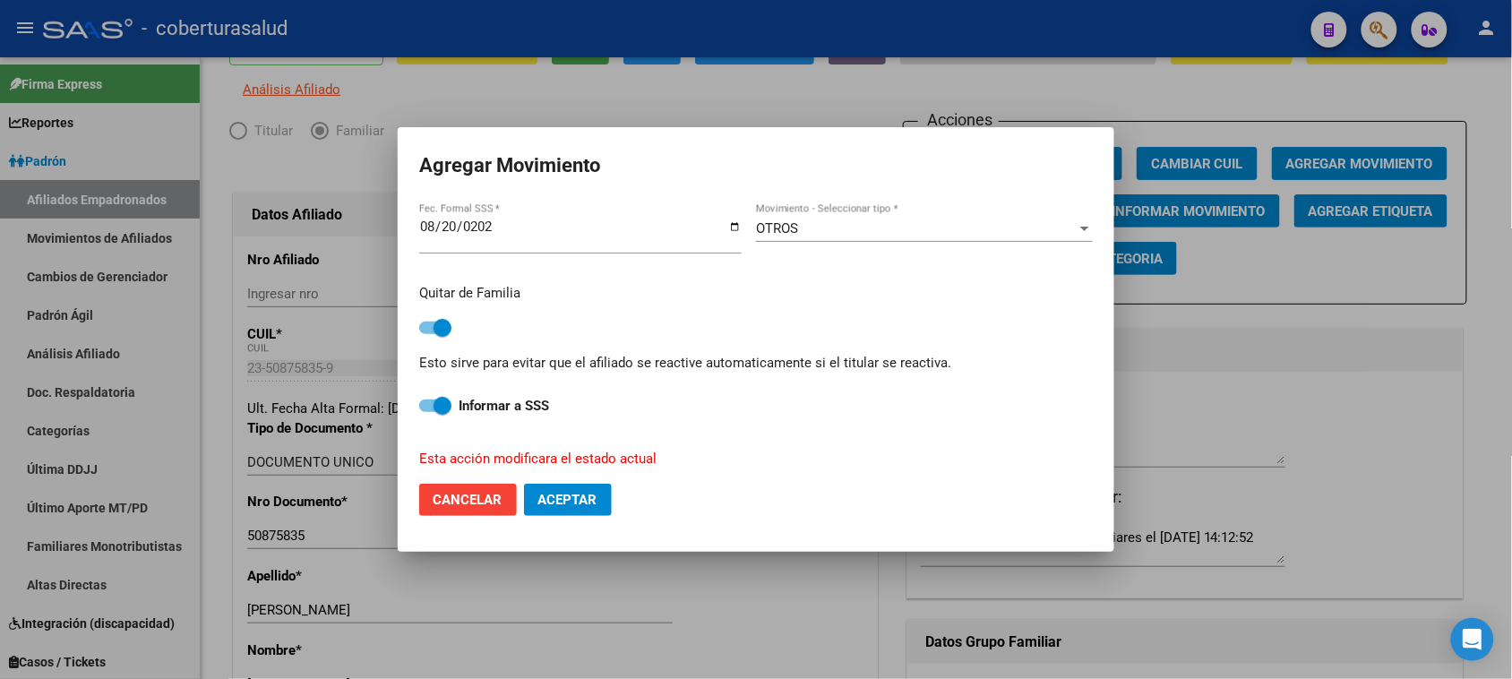
click at [597, 500] on span "Aceptar" at bounding box center [567, 500] width 59 height 16
checkbox input "false"
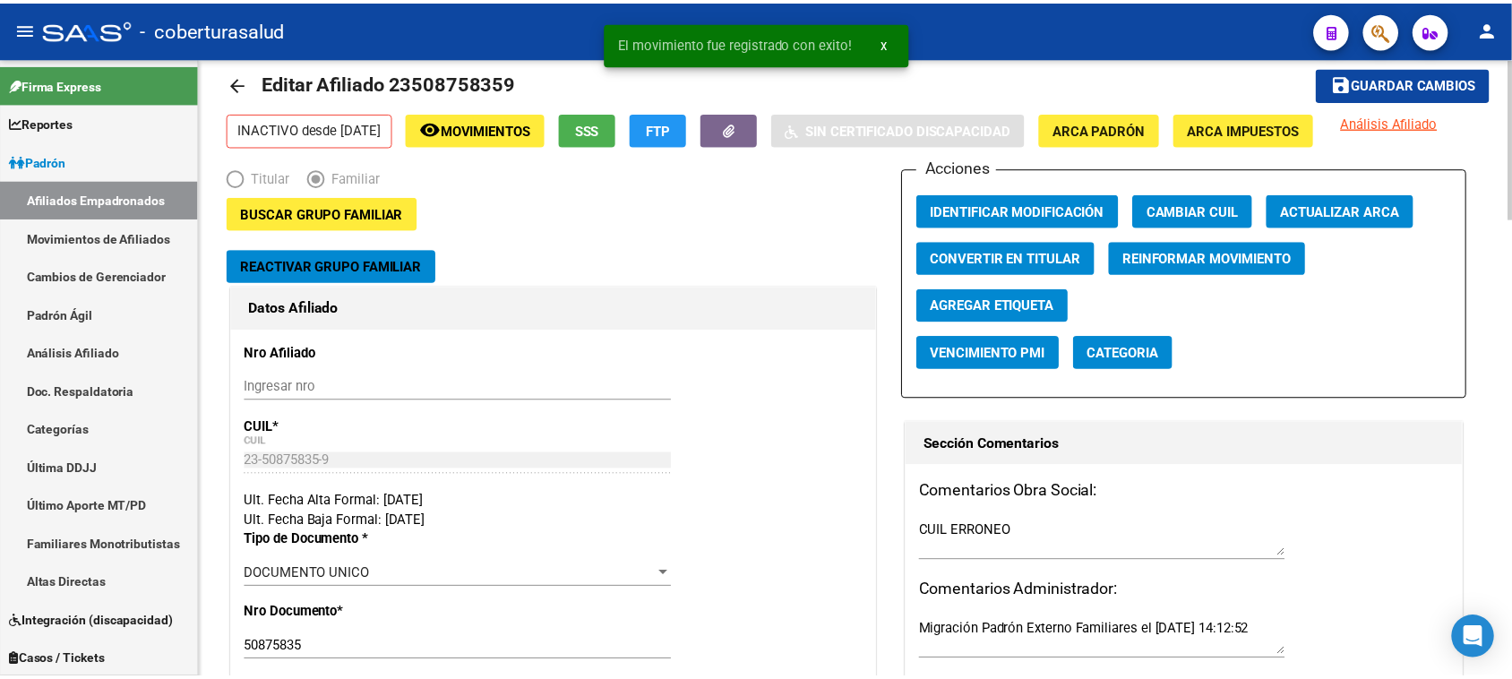
scroll to position [0, 0]
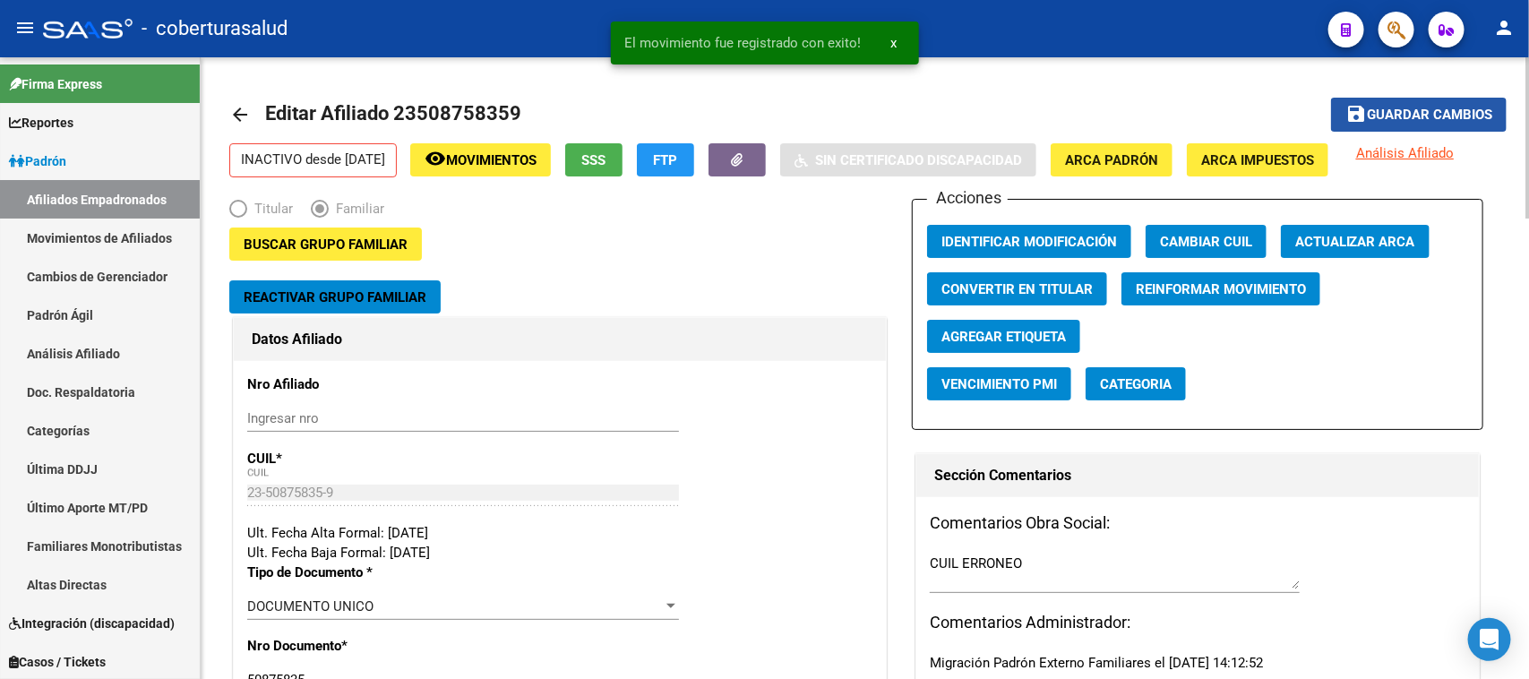
click at [1364, 115] on mat-icon "save" at bounding box center [1355, 113] width 21 height 21
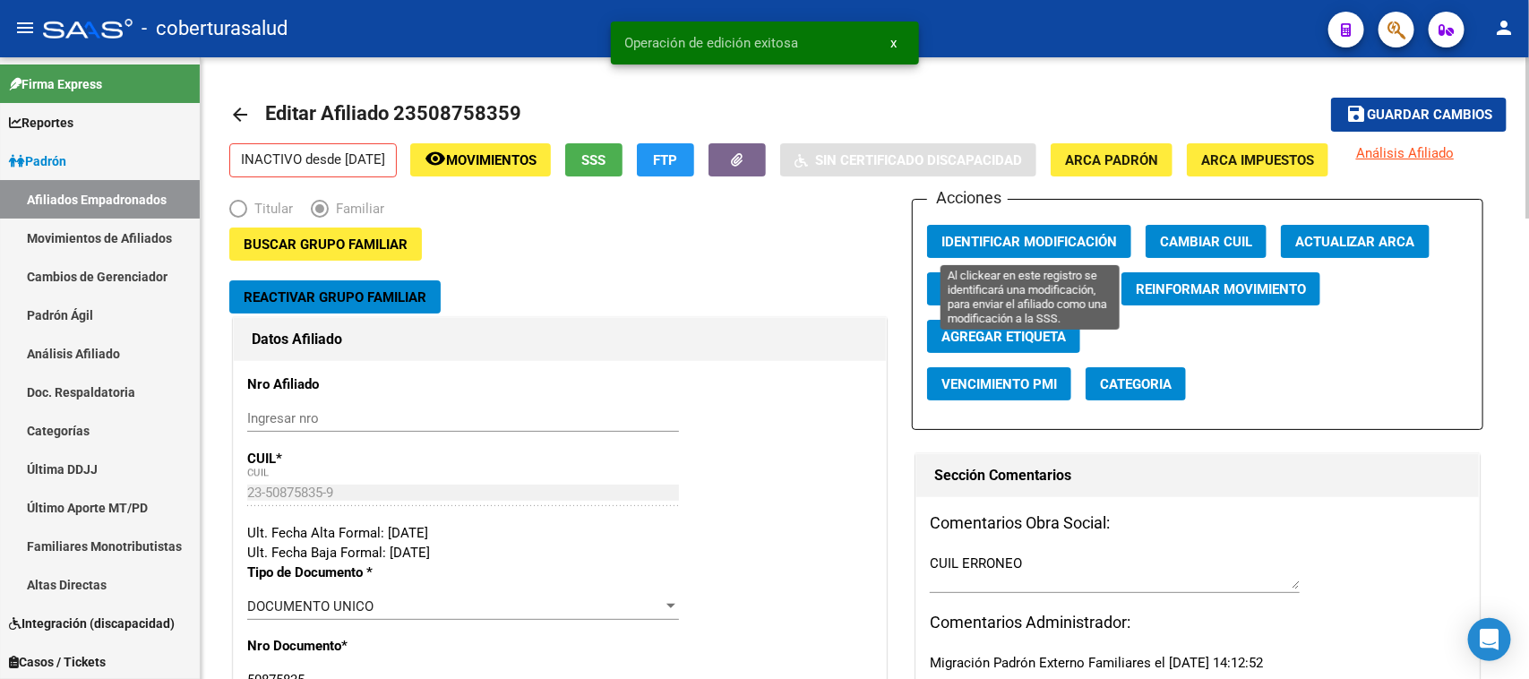
click at [1037, 239] on span "Identificar Modificación" at bounding box center [1029, 242] width 176 height 16
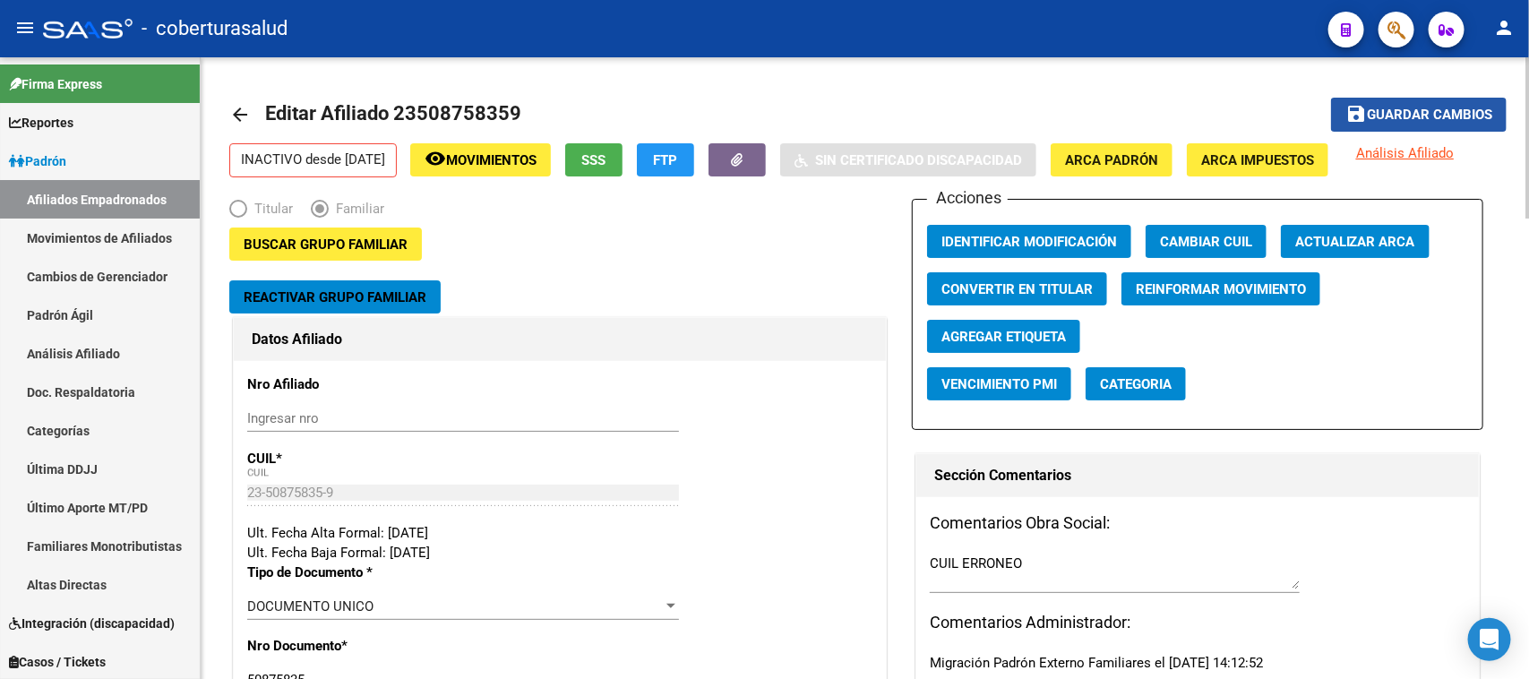
click at [1393, 109] on span "Guardar cambios" at bounding box center [1429, 115] width 125 height 16
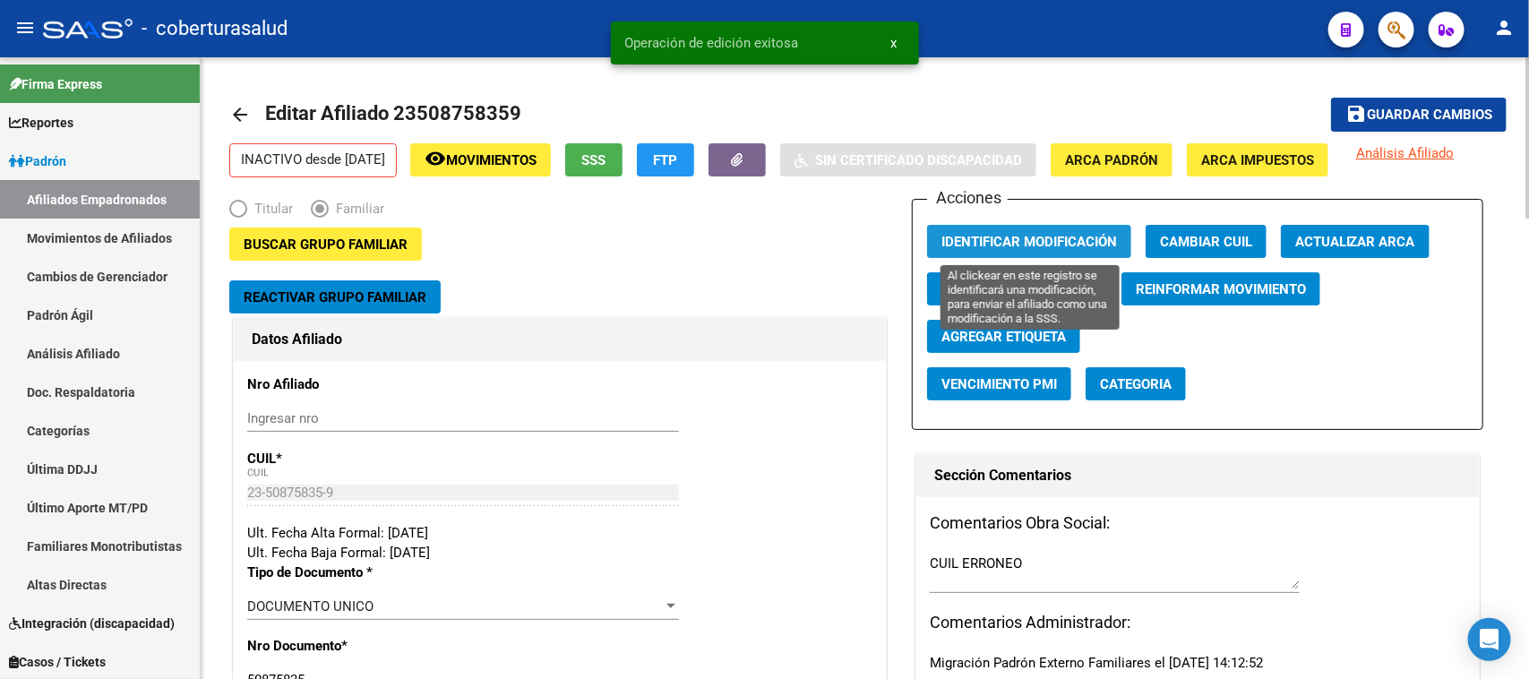
click at [1023, 234] on span "Identificar Modificación" at bounding box center [1029, 242] width 176 height 16
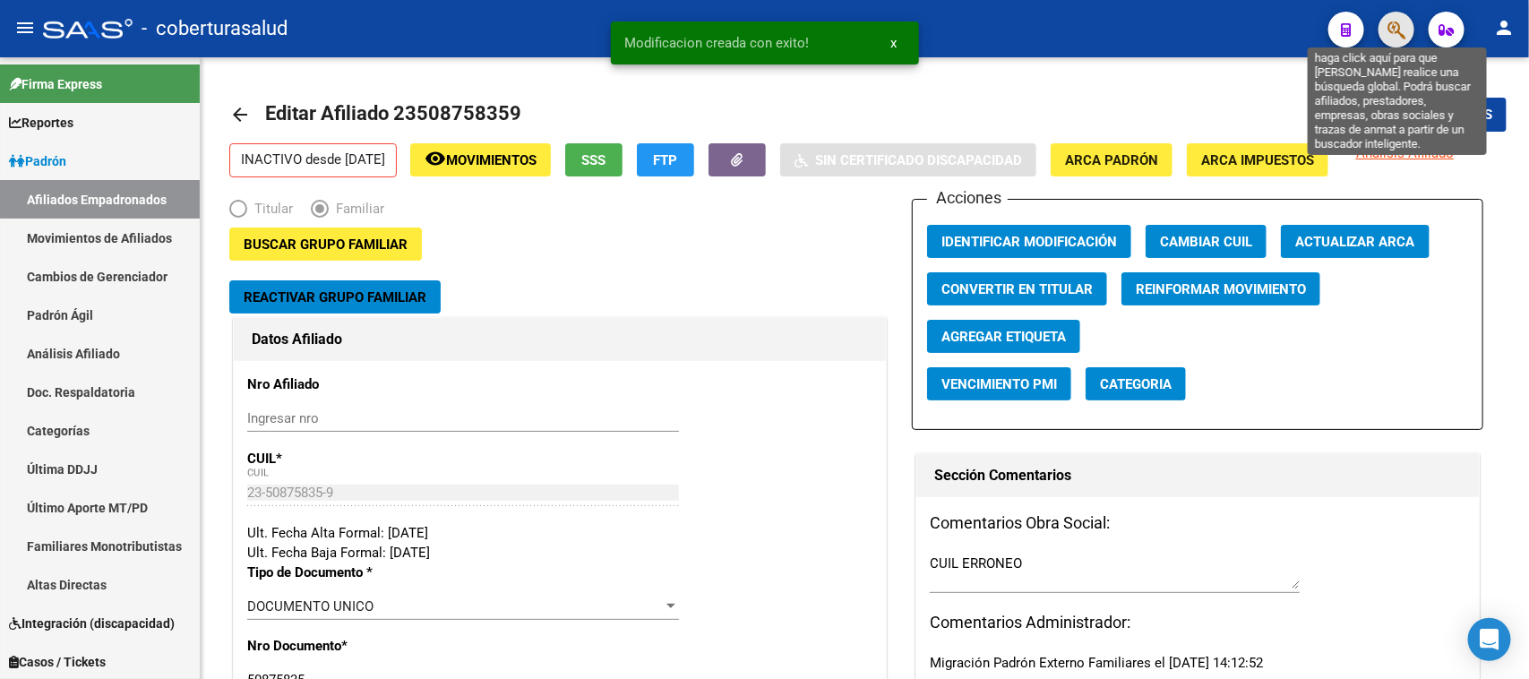
click at [1389, 20] on icon "button" at bounding box center [1396, 30] width 18 height 21
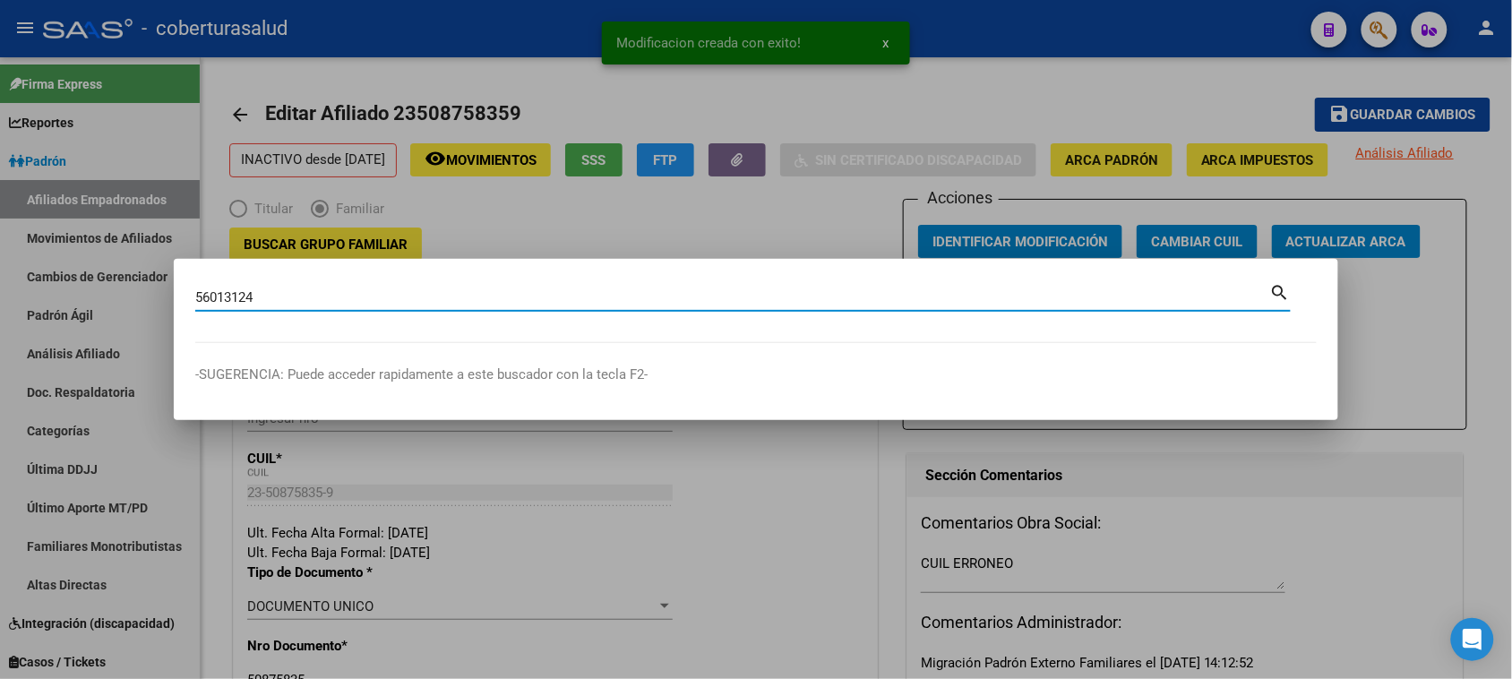
type input "56013124"
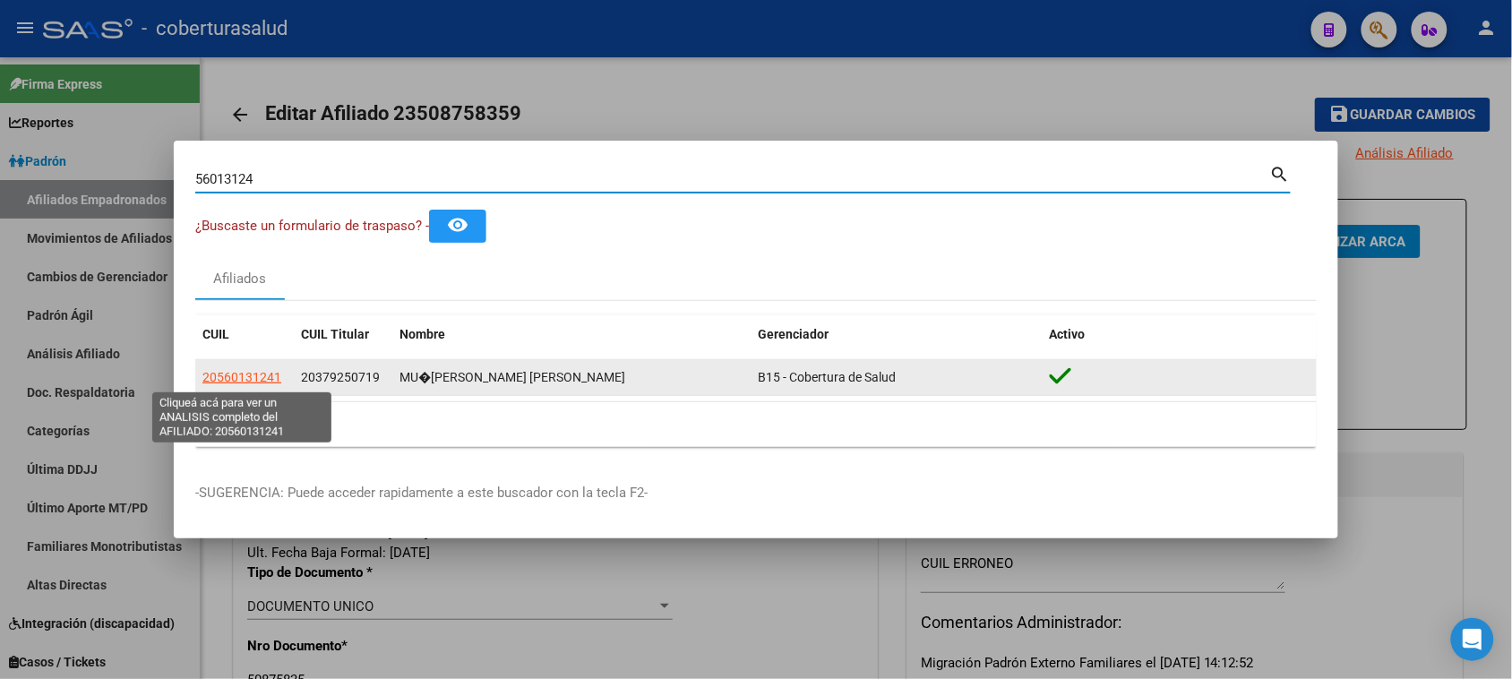
click at [219, 376] on span "20560131241" at bounding box center [241, 377] width 79 height 14
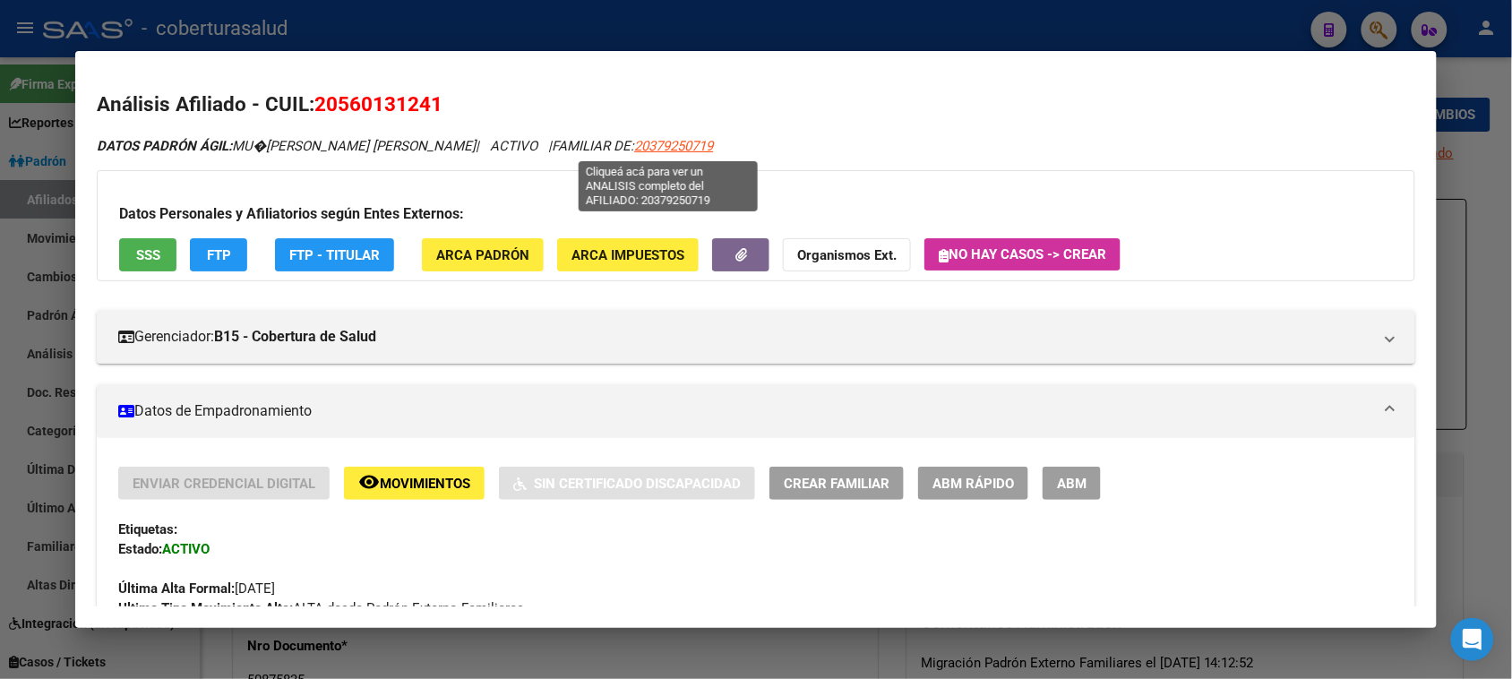
click at [659, 141] on span "20379250719" at bounding box center [673, 146] width 79 height 16
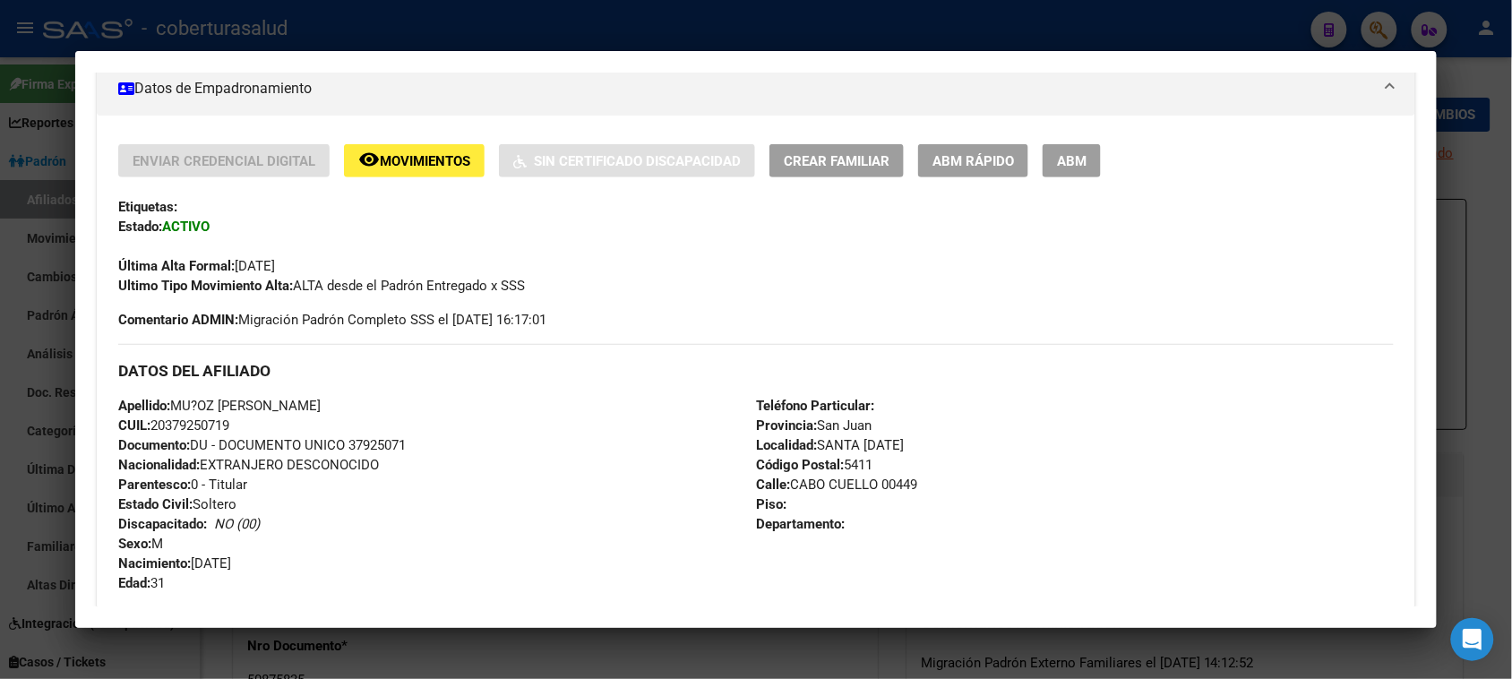
scroll to position [336, 0]
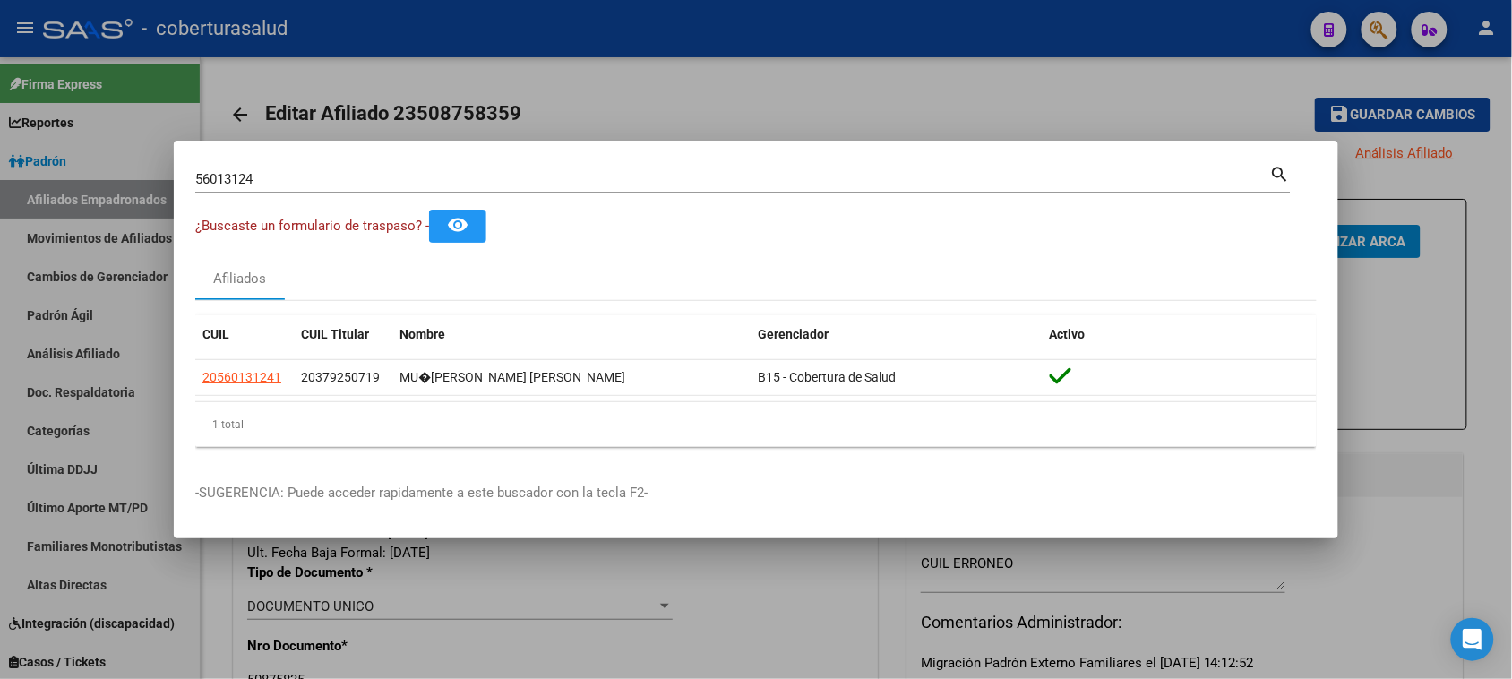
click at [284, 173] on input "56013124" at bounding box center [732, 179] width 1075 height 16
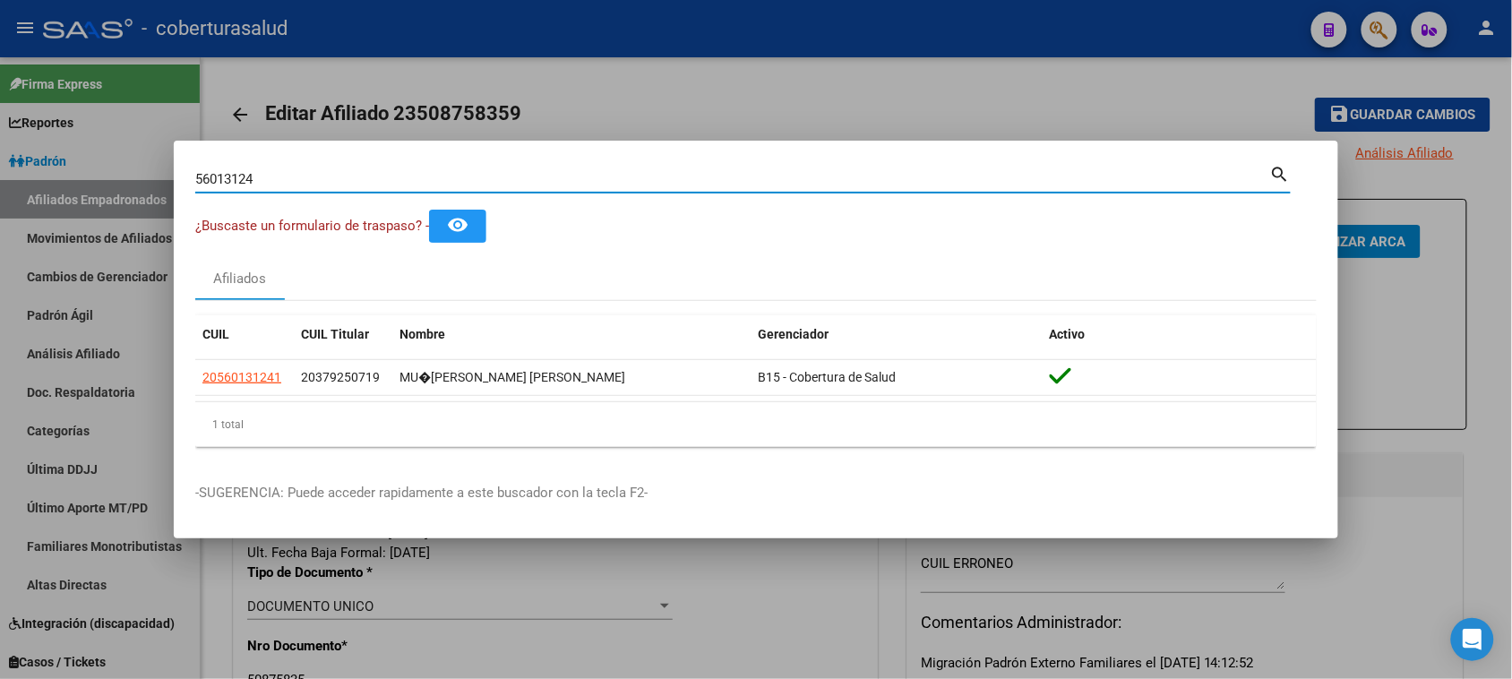
click at [284, 173] on input "56013124" at bounding box center [732, 179] width 1075 height 16
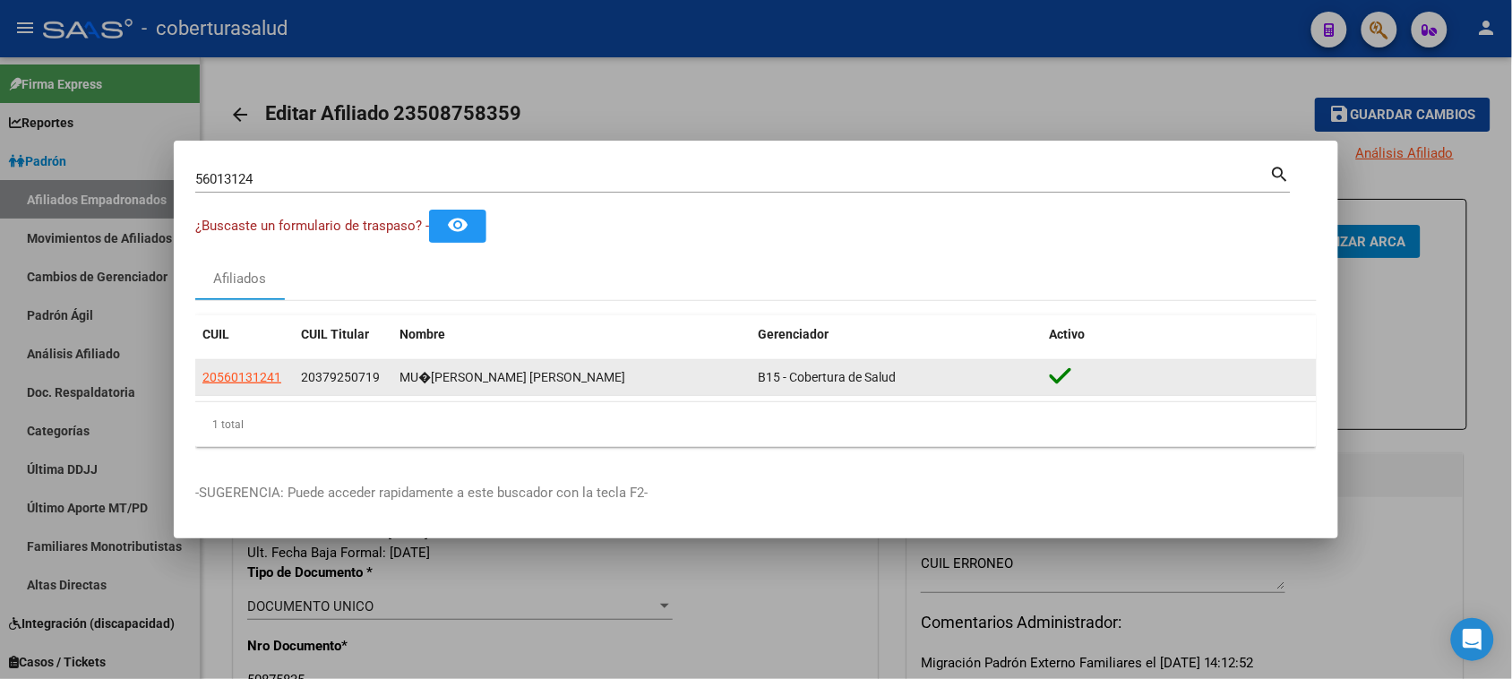
drag, startPoint x: 314, startPoint y: 376, endPoint x: 370, endPoint y: 377, distance: 55.5
click at [370, 377] on span "20379250719" at bounding box center [340, 377] width 79 height 14
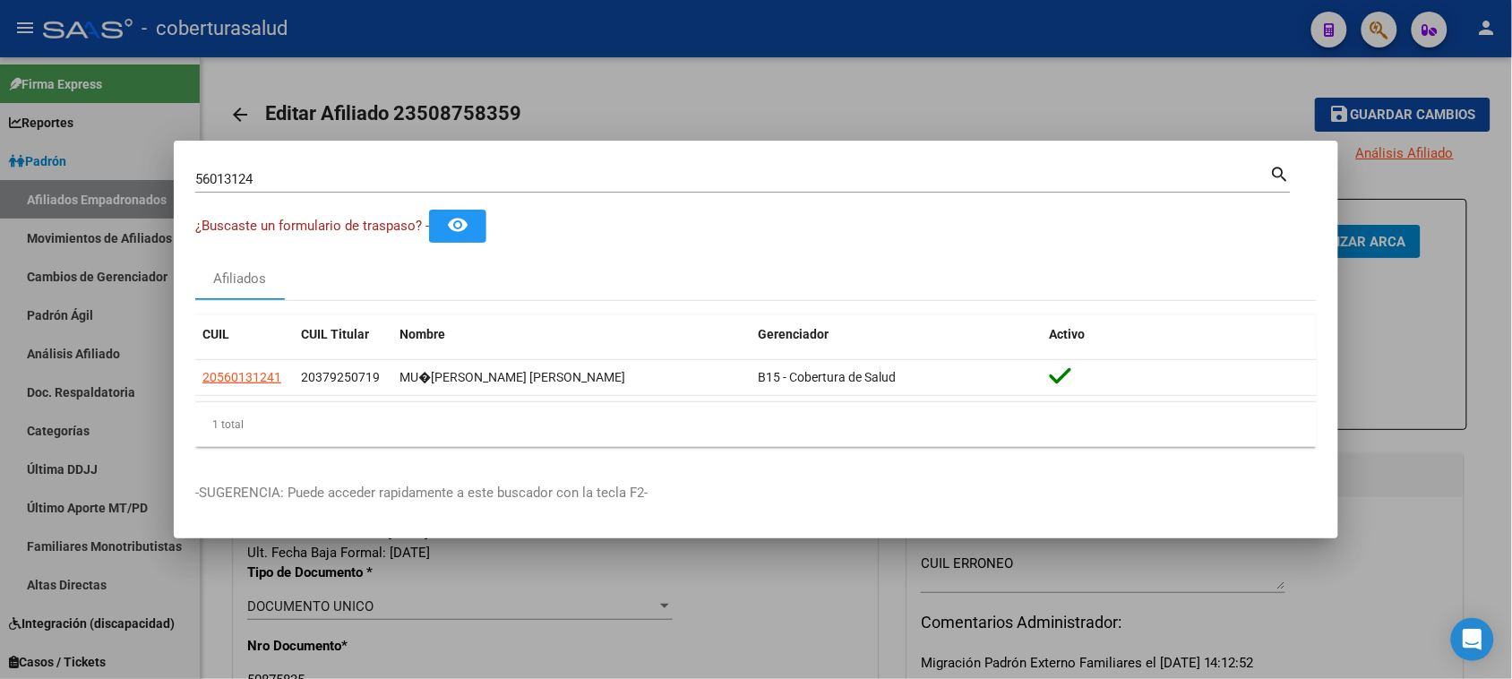
copy span "37925071"
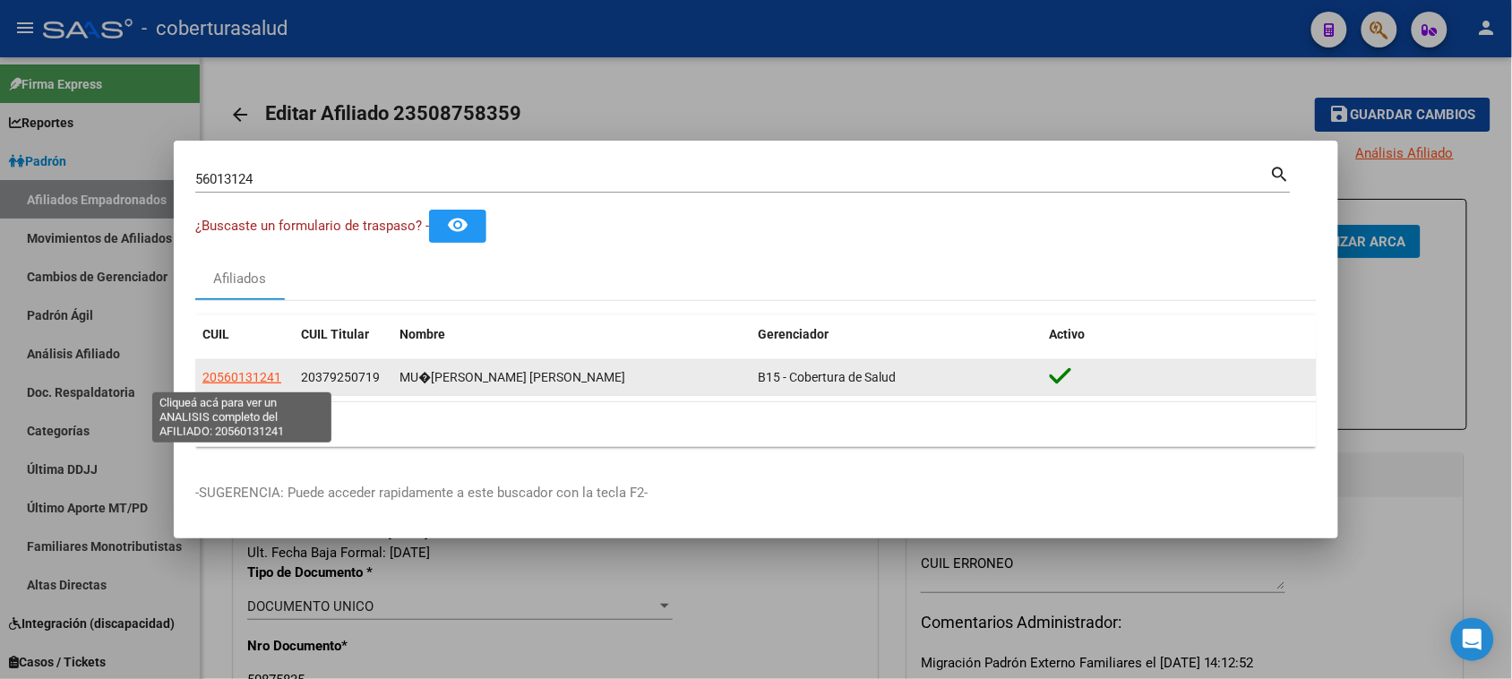
click at [255, 370] on span "20560131241" at bounding box center [241, 377] width 79 height 14
type textarea "20560131241"
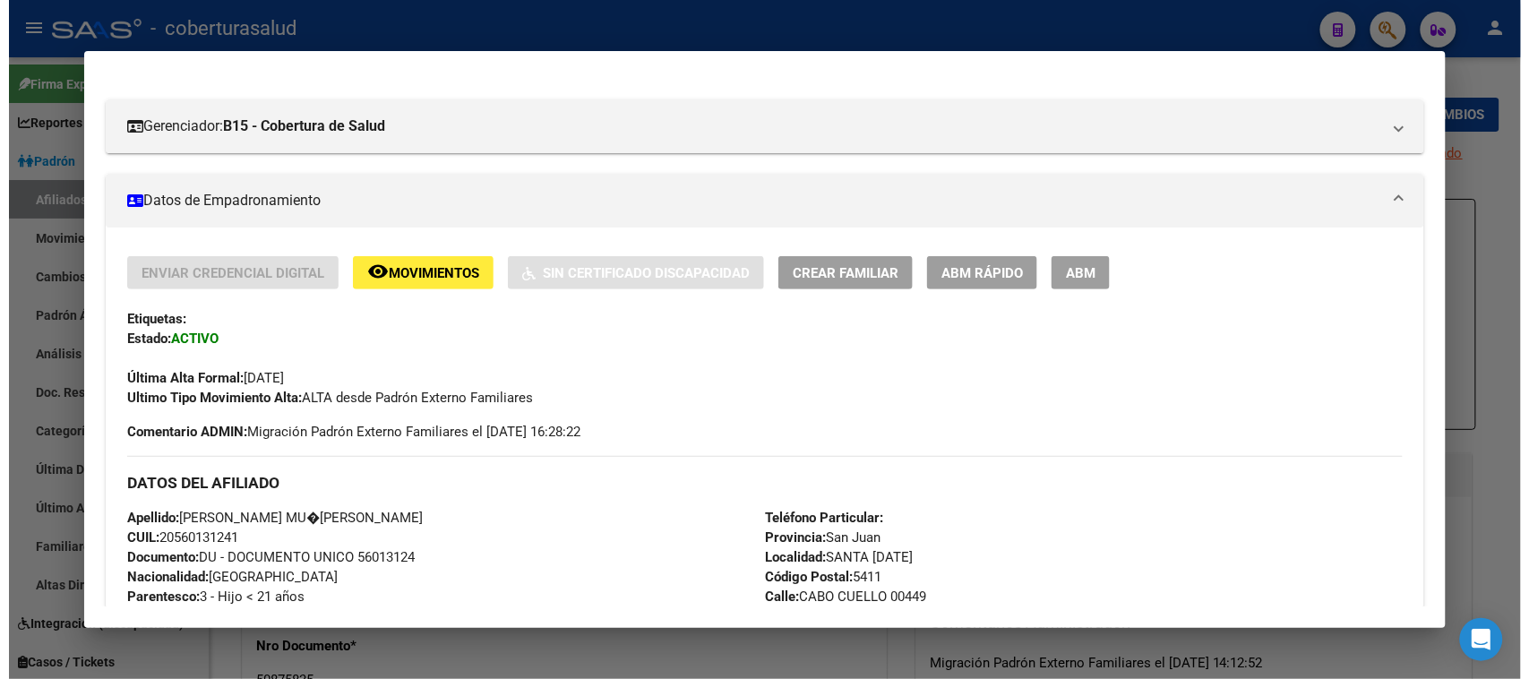
scroll to position [195, 0]
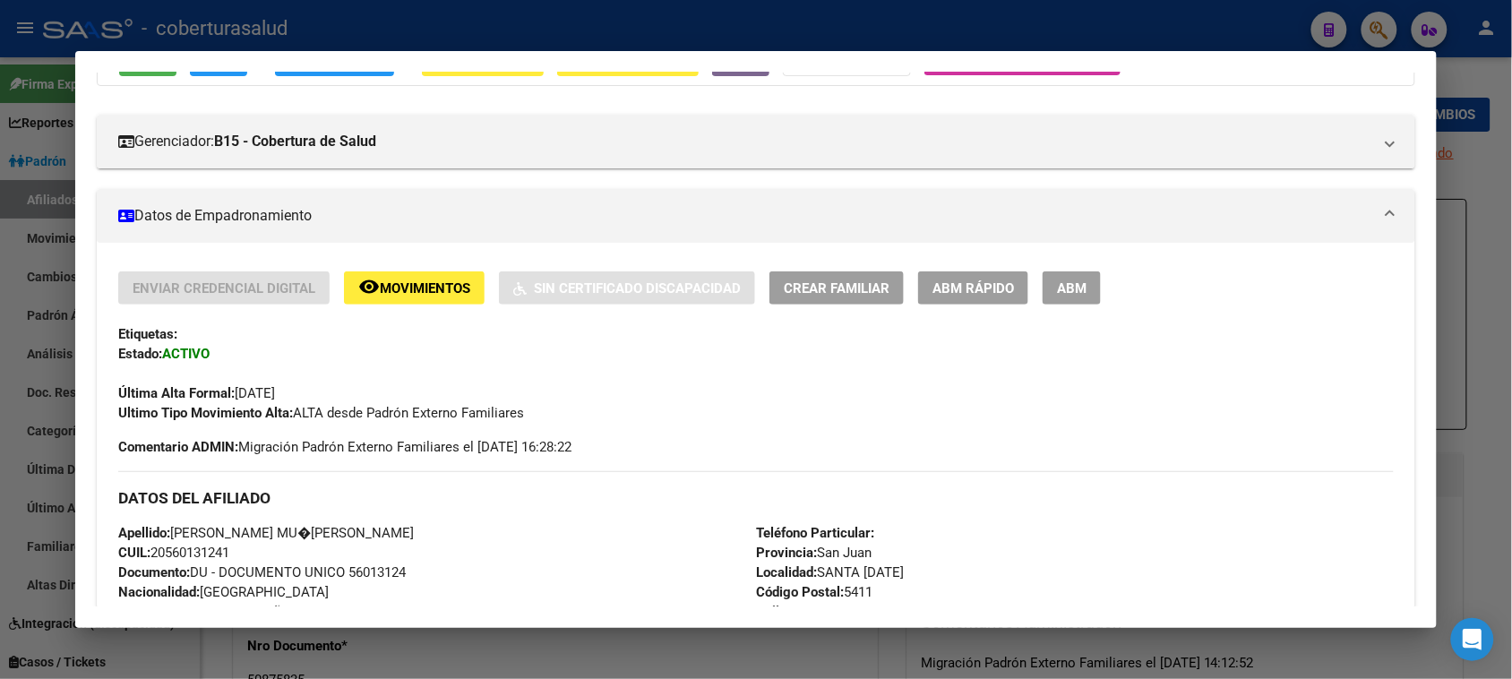
click at [1068, 287] on span "ABM" at bounding box center [1072, 288] width 30 height 16
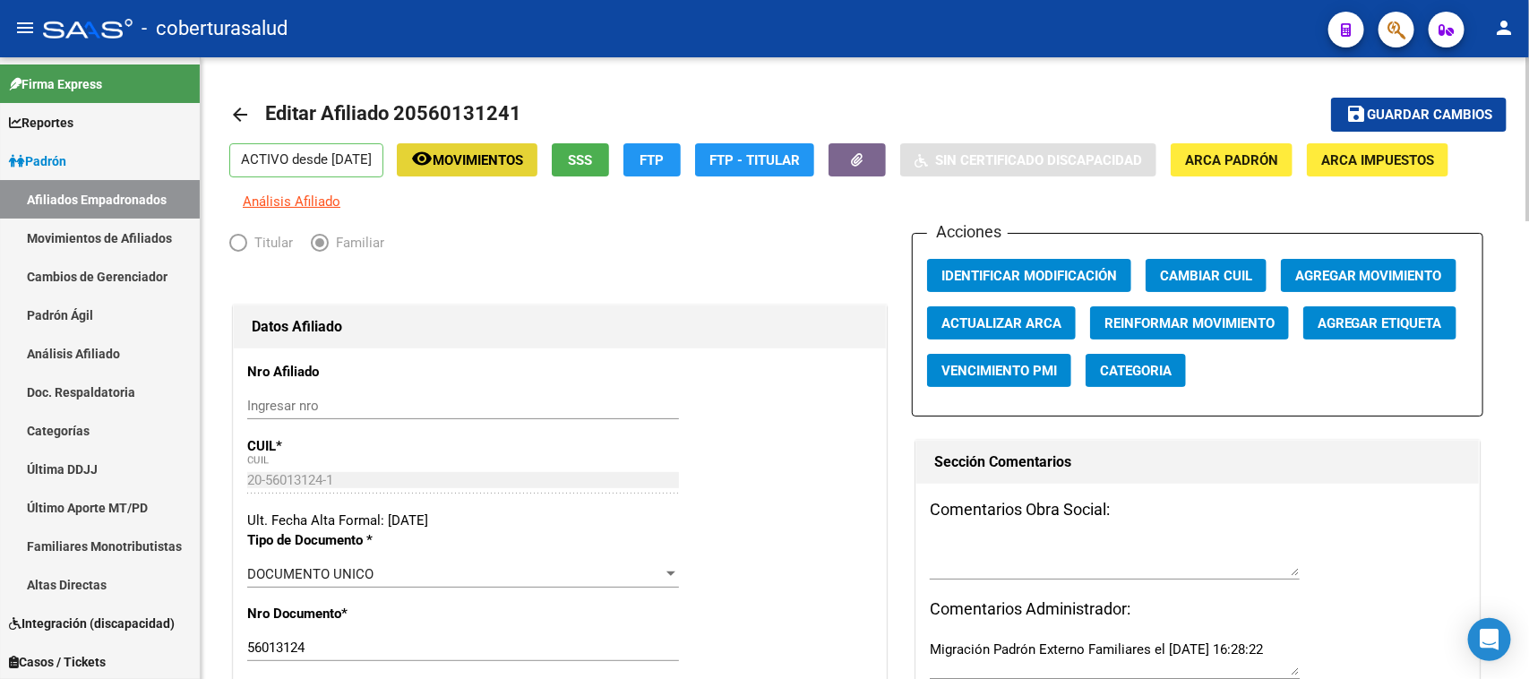
click at [467, 172] on button "remove_red_eye Movimientos" at bounding box center [467, 159] width 141 height 33
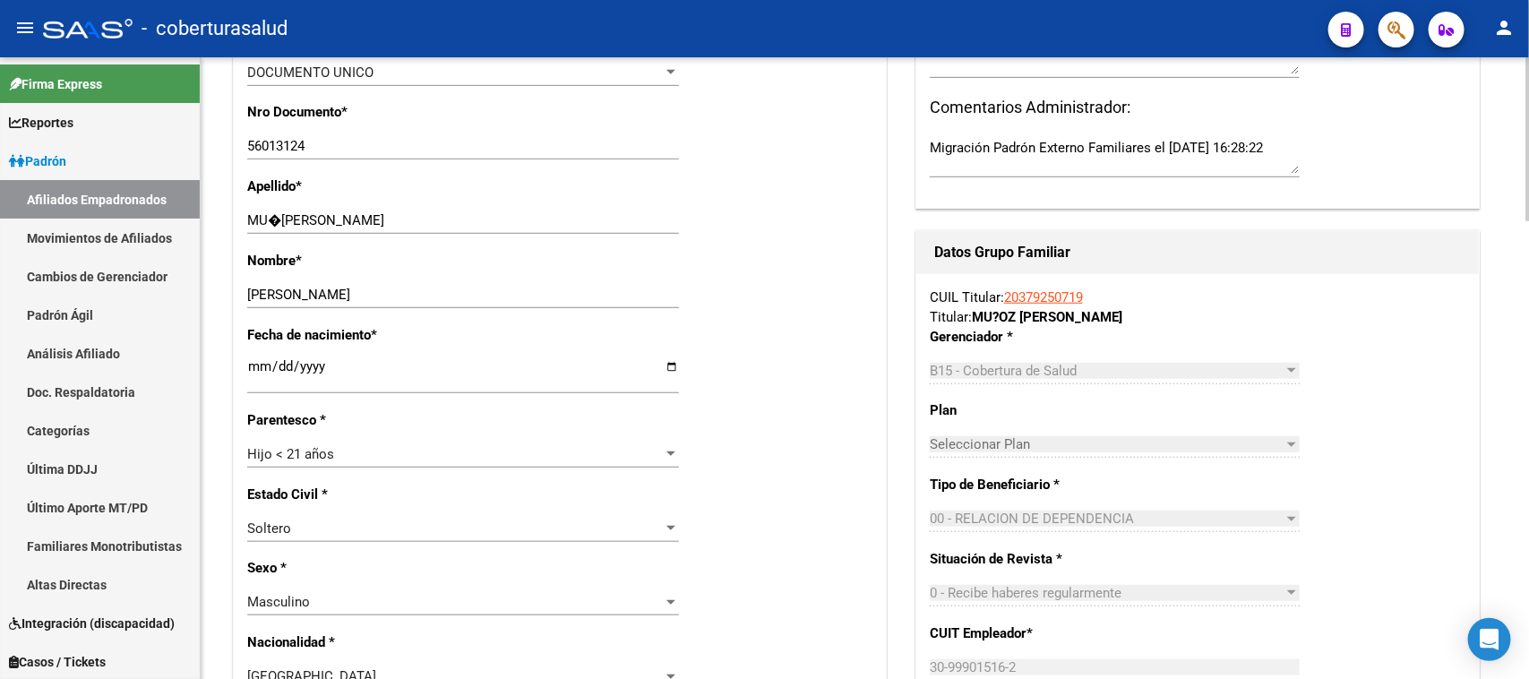
scroll to position [560, 0]
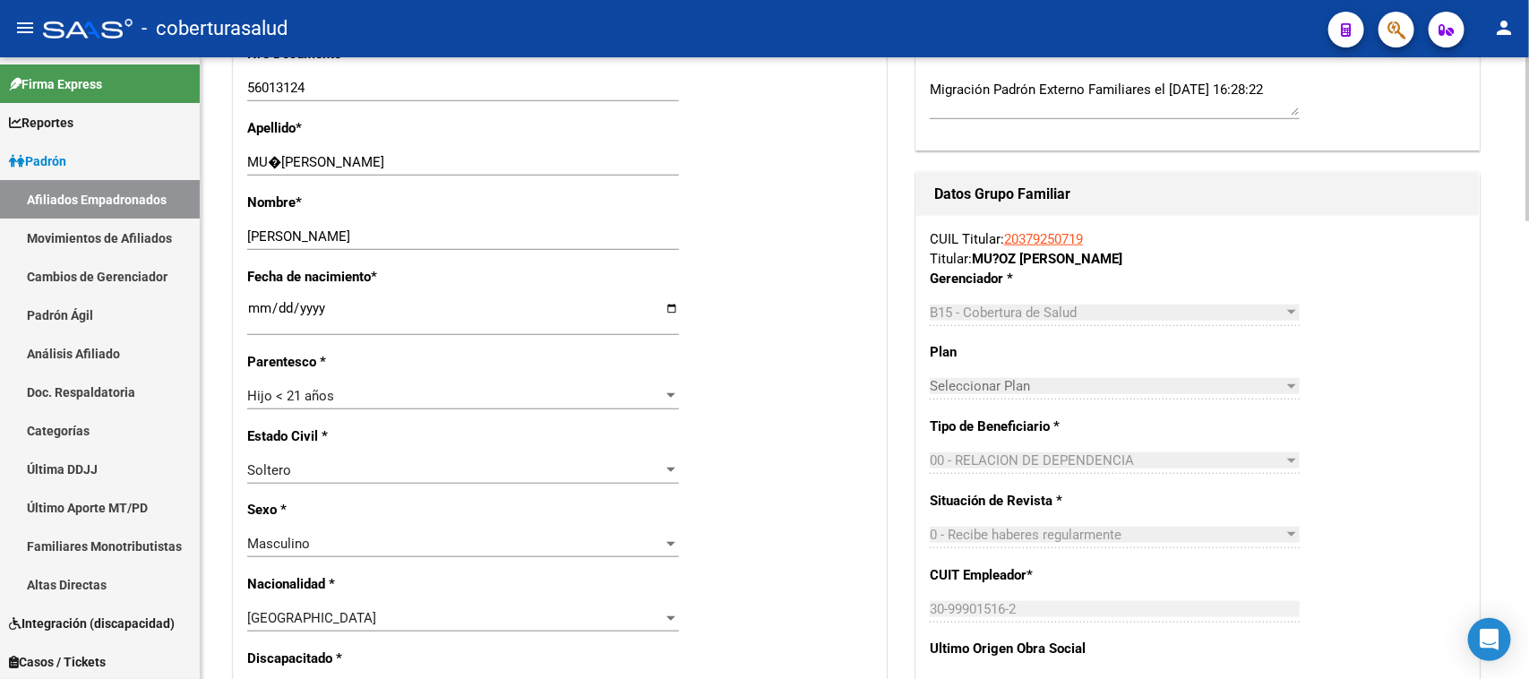
click at [1061, 238] on link "20379250719" at bounding box center [1043, 239] width 79 height 16
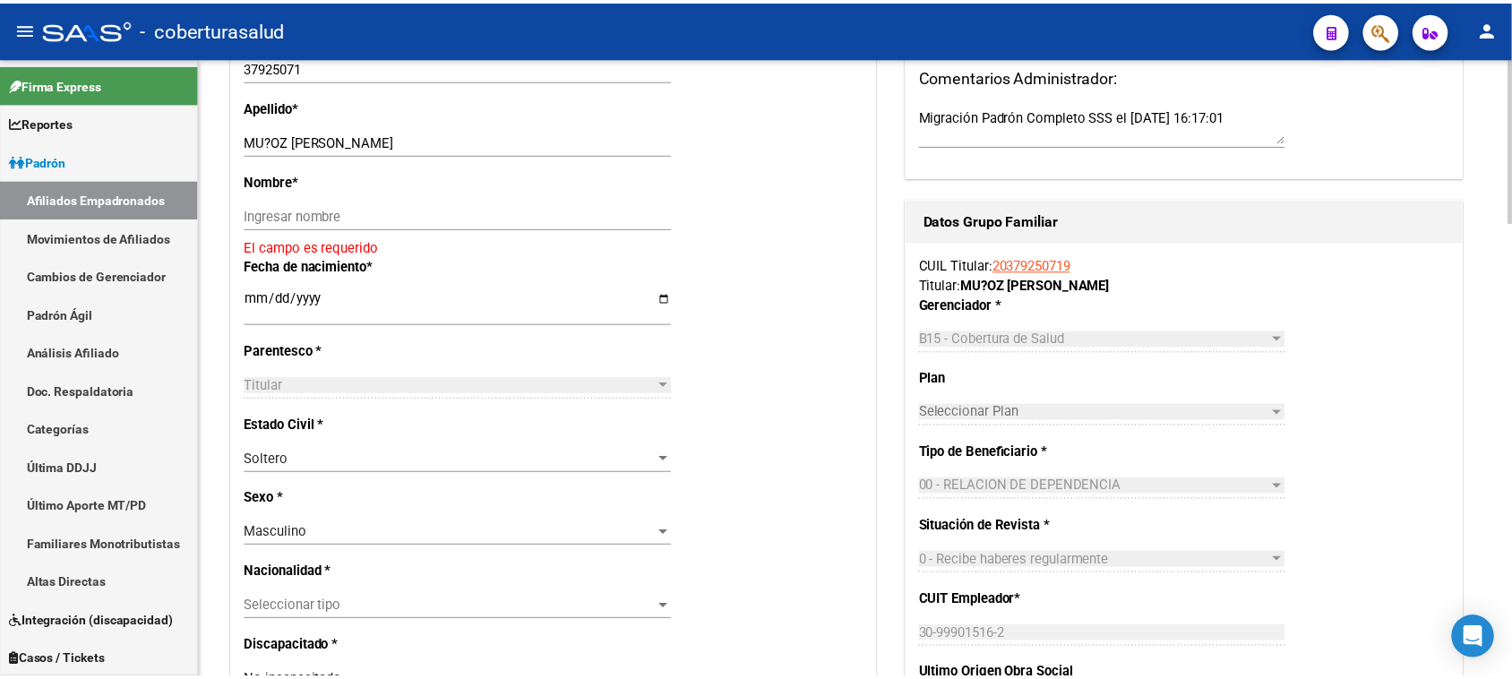
scroll to position [224, 0]
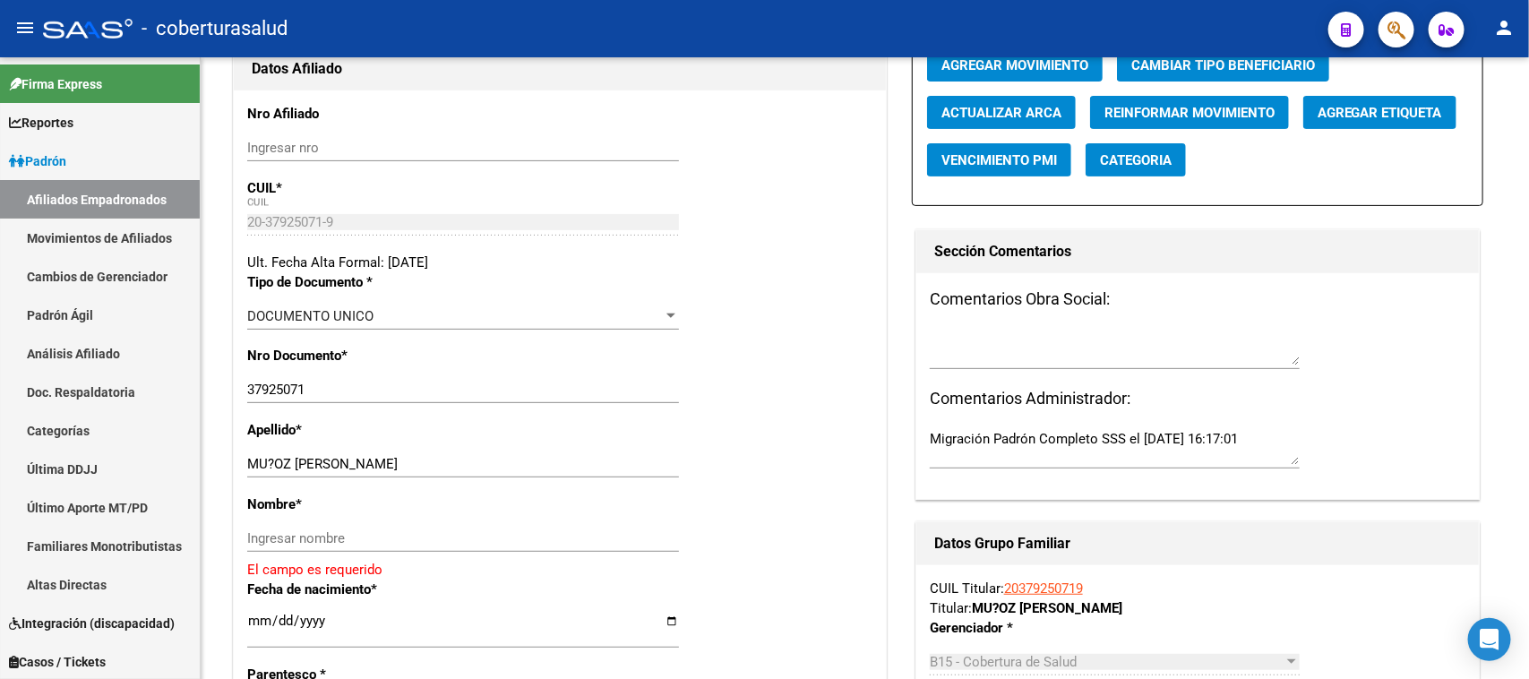
click at [1401, 13] on span "button" at bounding box center [1396, 30] width 18 height 37
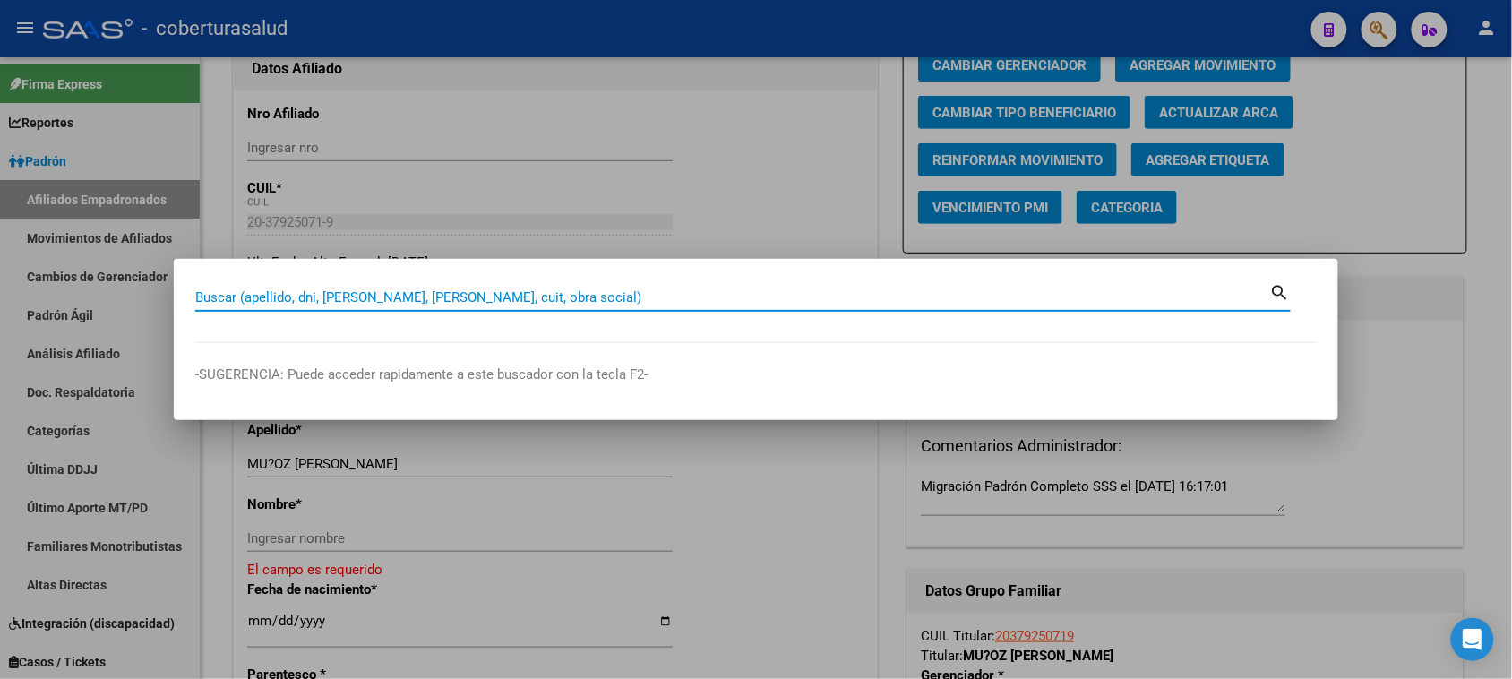
paste input "50338432"
type input "50338432"
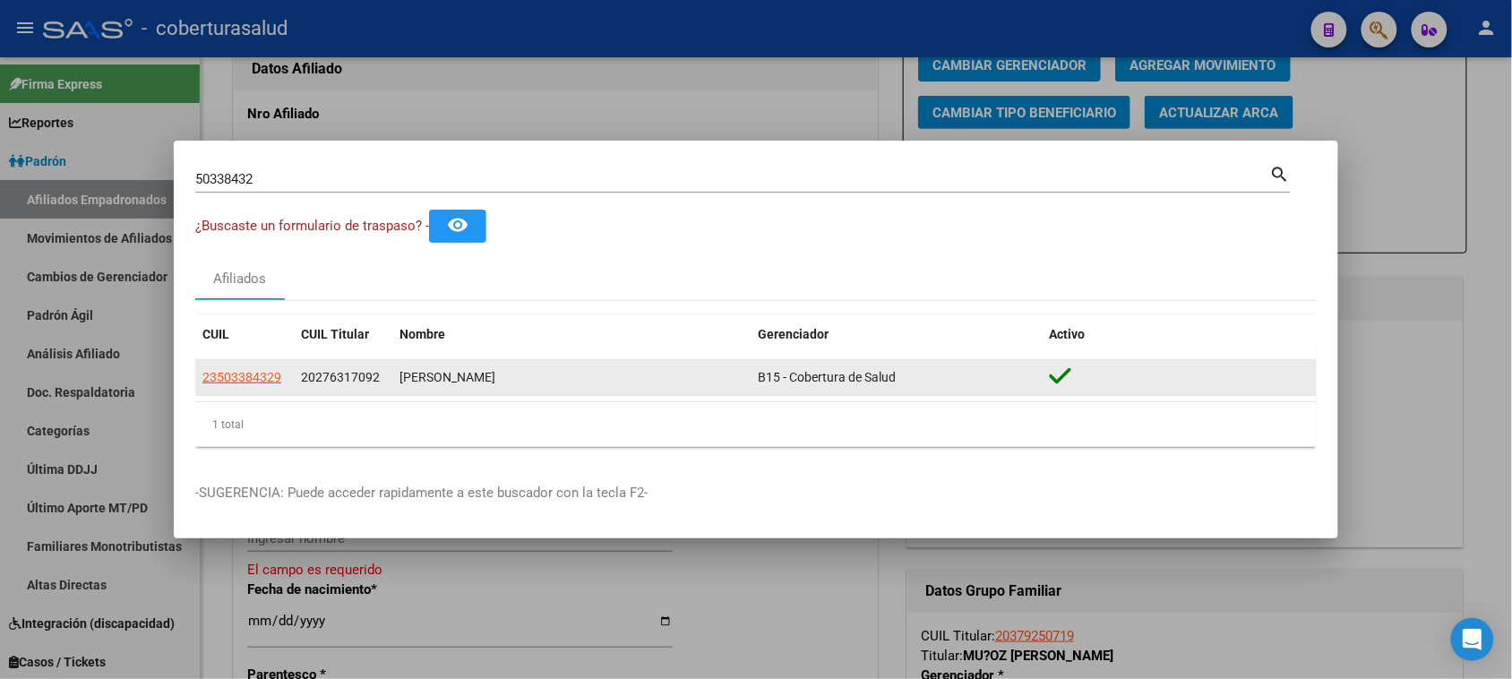
drag, startPoint x: 315, startPoint y: 372, endPoint x: 378, endPoint y: 372, distance: 62.7
click at [378, 372] on span "20276317092" at bounding box center [340, 377] width 79 height 14
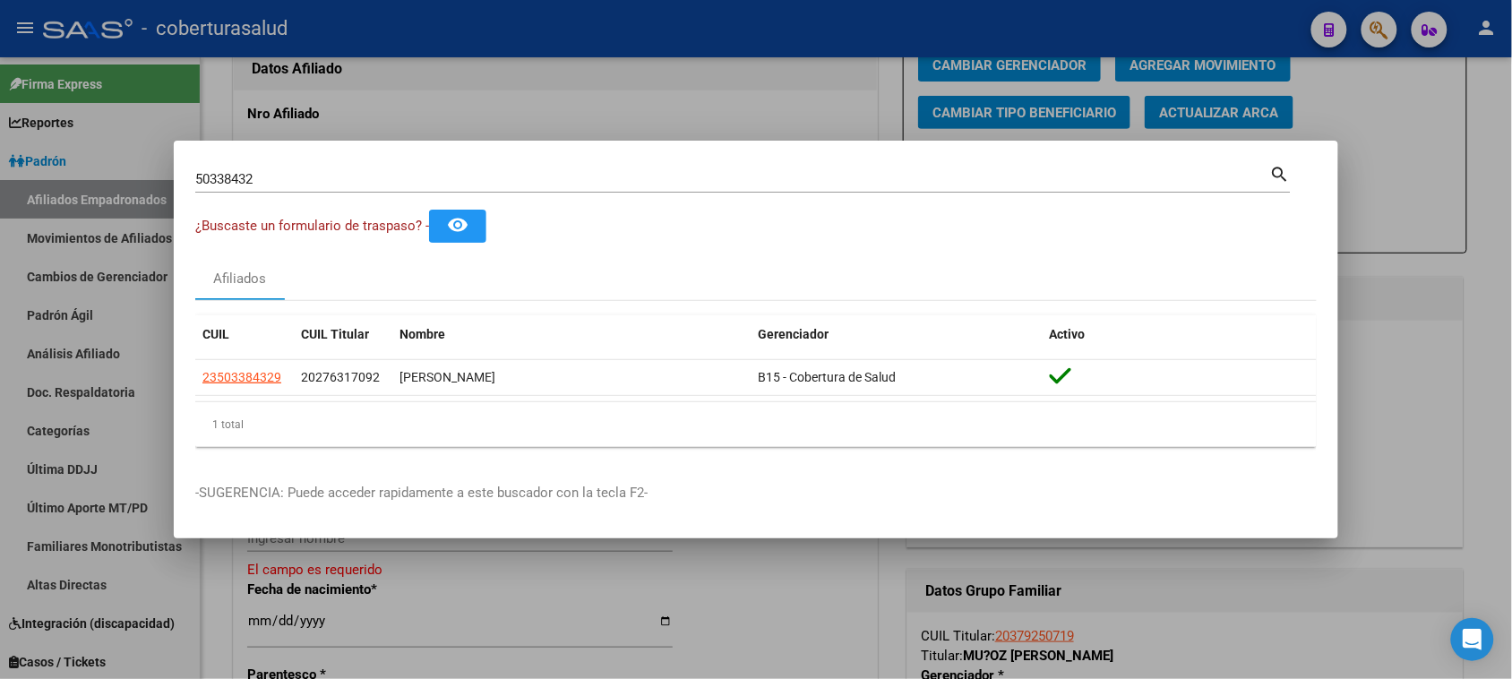
copy span "276317092"
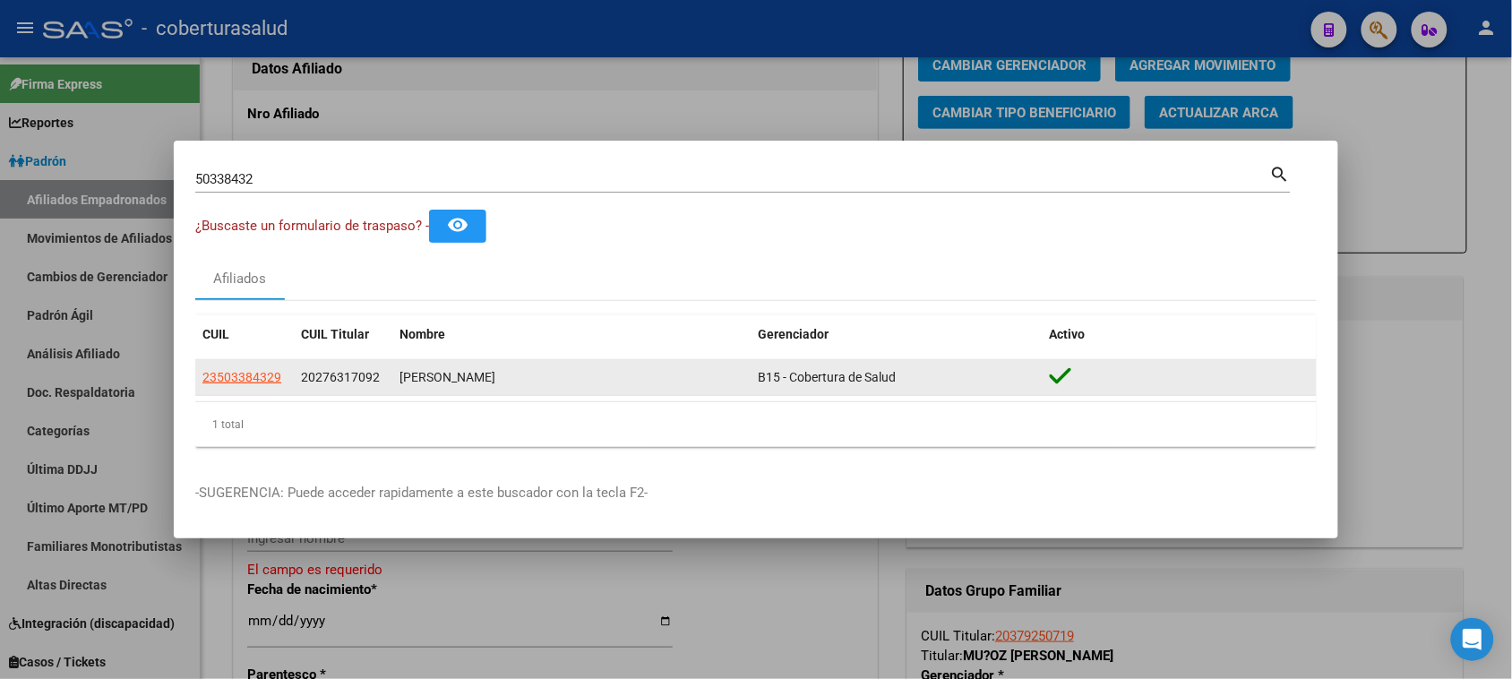
click at [369, 376] on span "20276317092" at bounding box center [340, 377] width 79 height 14
copy span "27631709"
click at [253, 376] on span "23503384329" at bounding box center [241, 377] width 79 height 14
type textarea "23503384329"
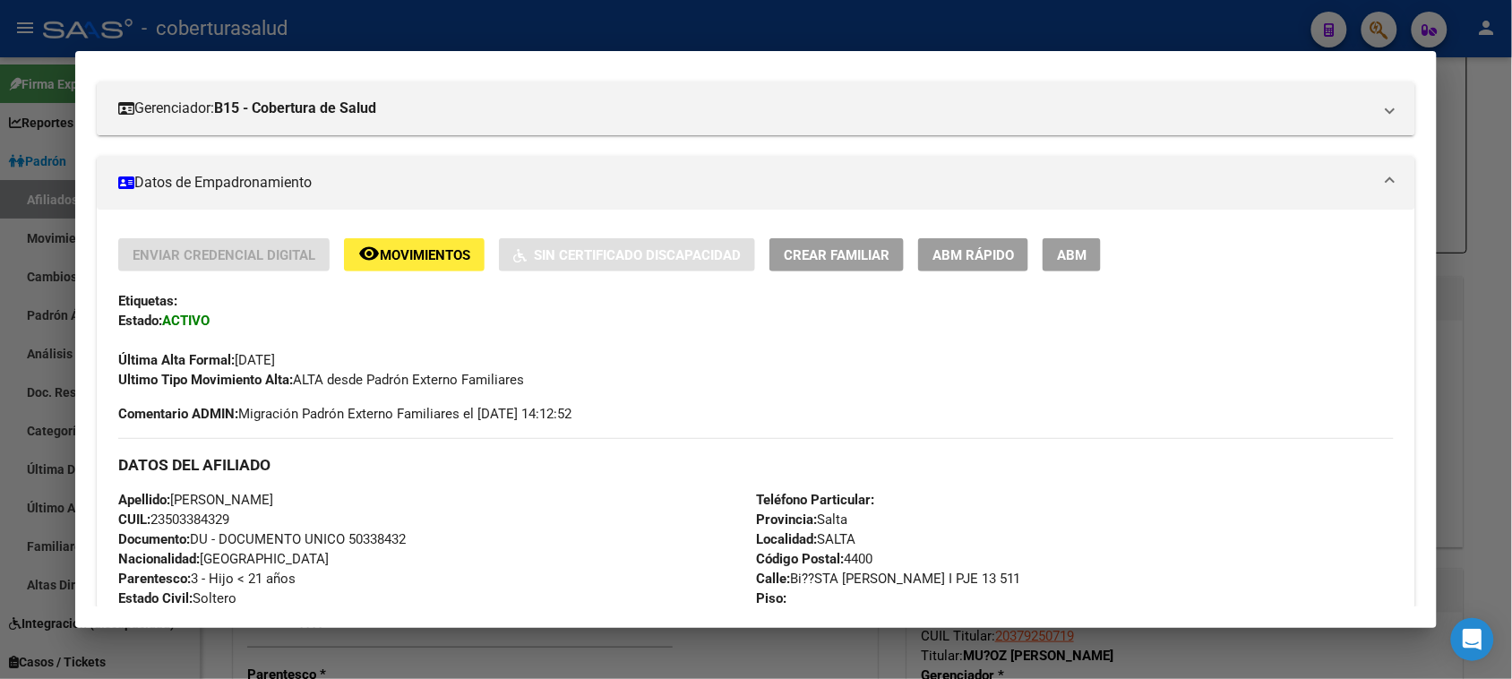
scroll to position [336, 0]
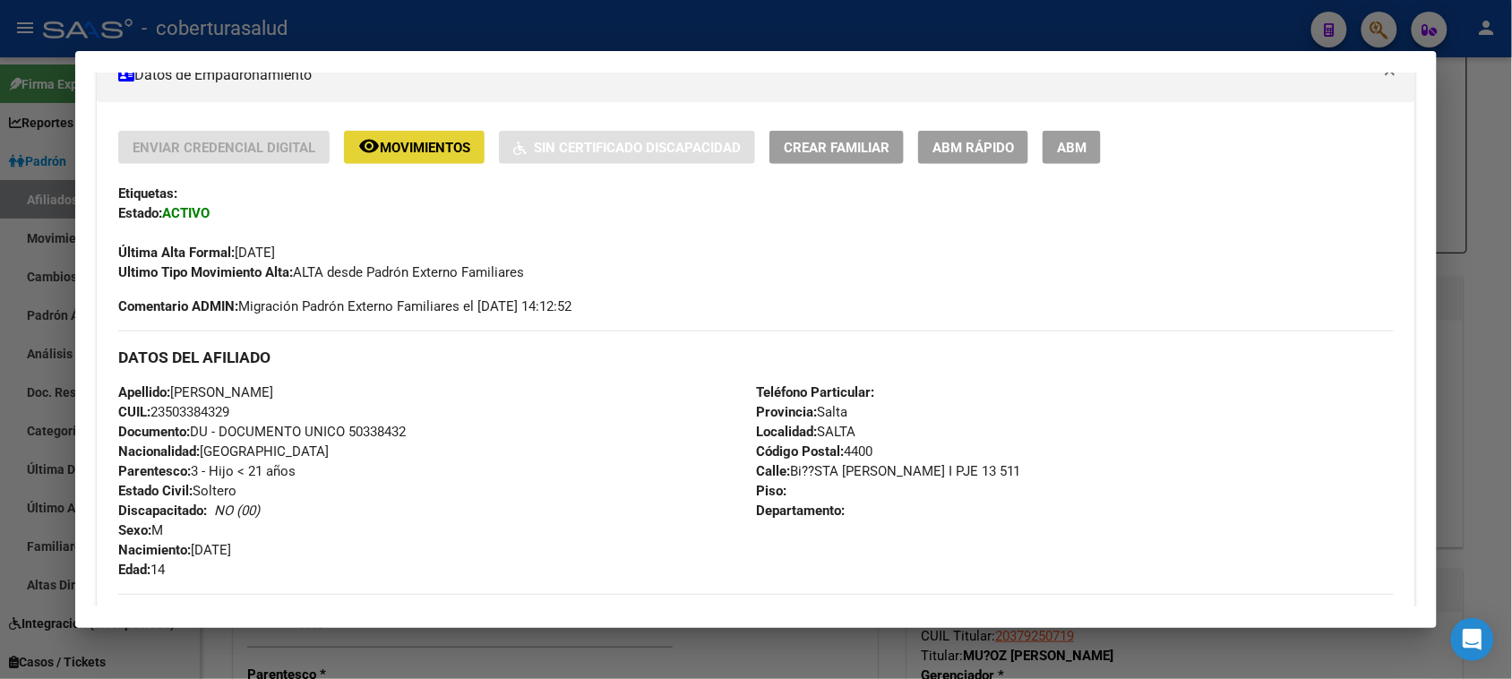
click at [380, 148] on span "Movimientos" at bounding box center [425, 148] width 90 height 16
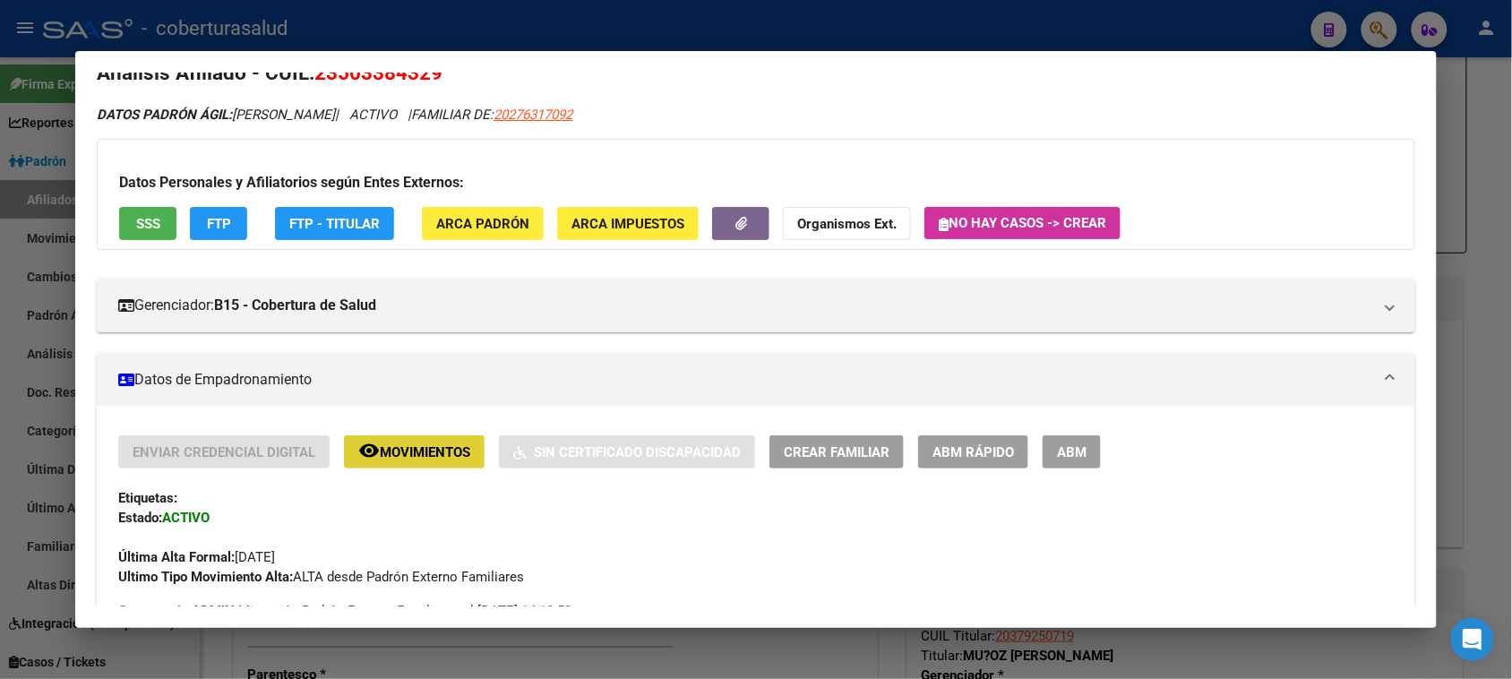
scroll to position [0, 0]
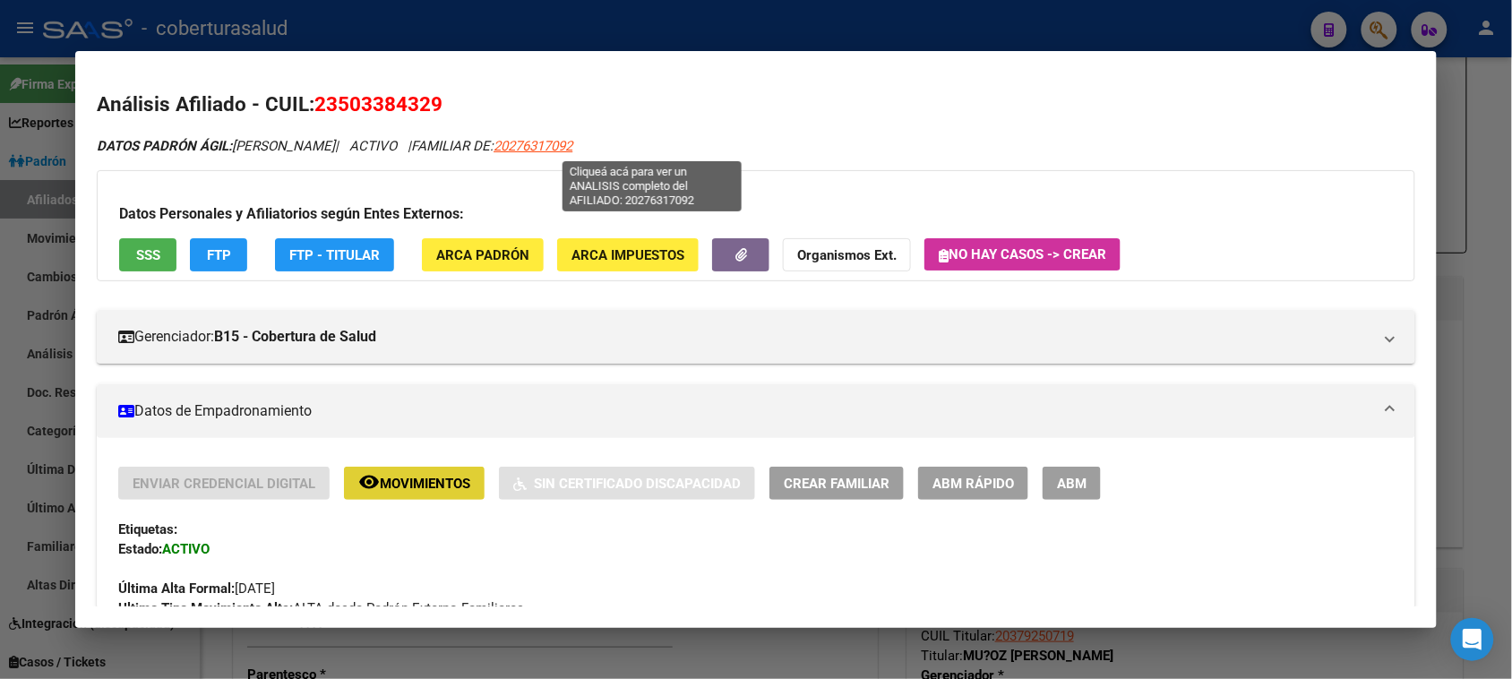
click at [572, 150] on span "20276317092" at bounding box center [532, 146] width 79 height 16
type textarea "20276317092"
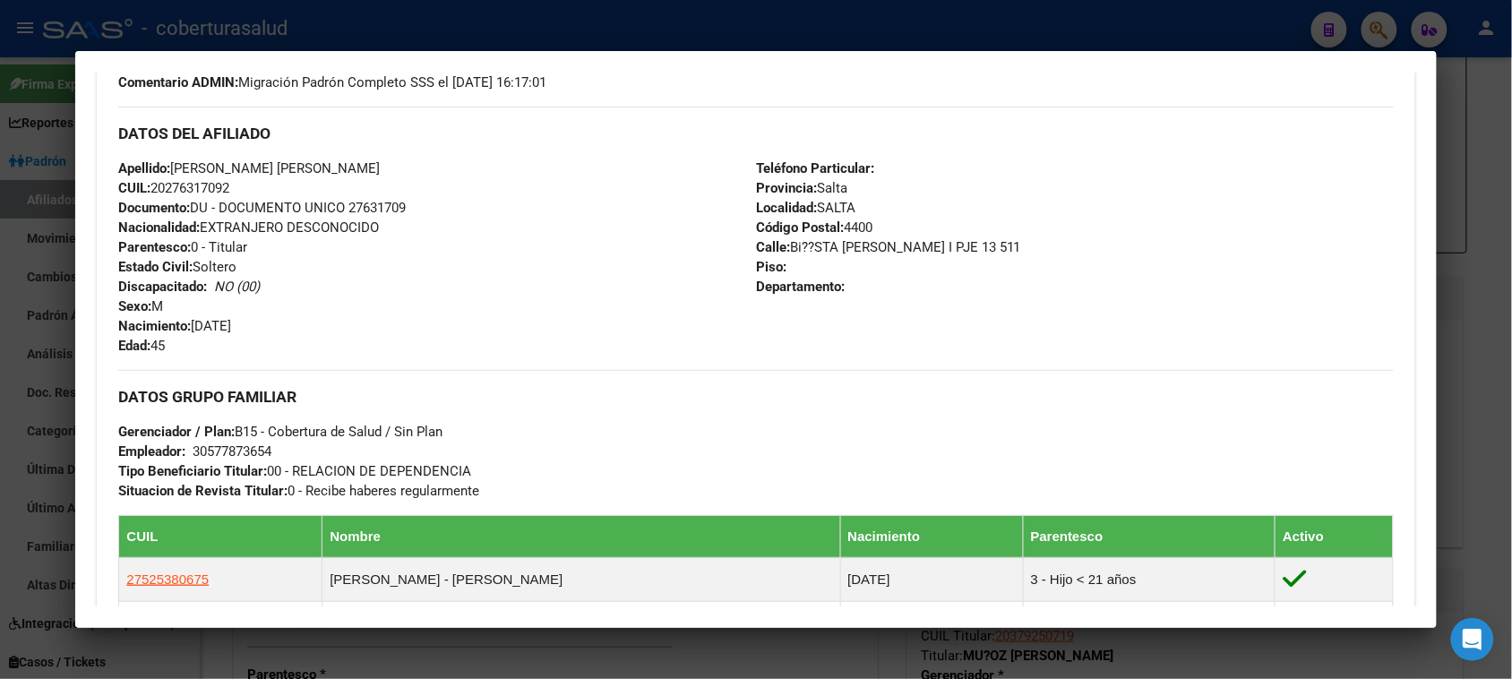
scroll to position [672, 0]
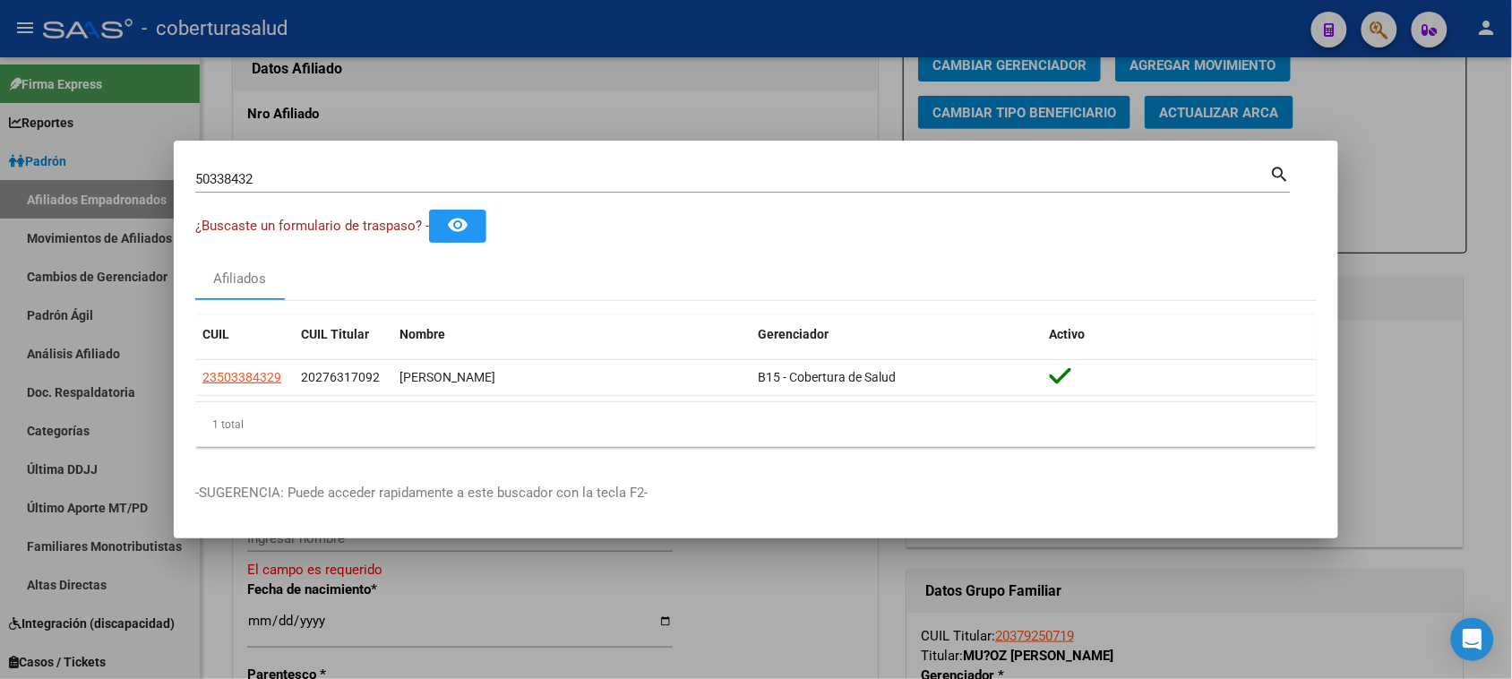
click at [289, 181] on input "50338432" at bounding box center [732, 179] width 1075 height 16
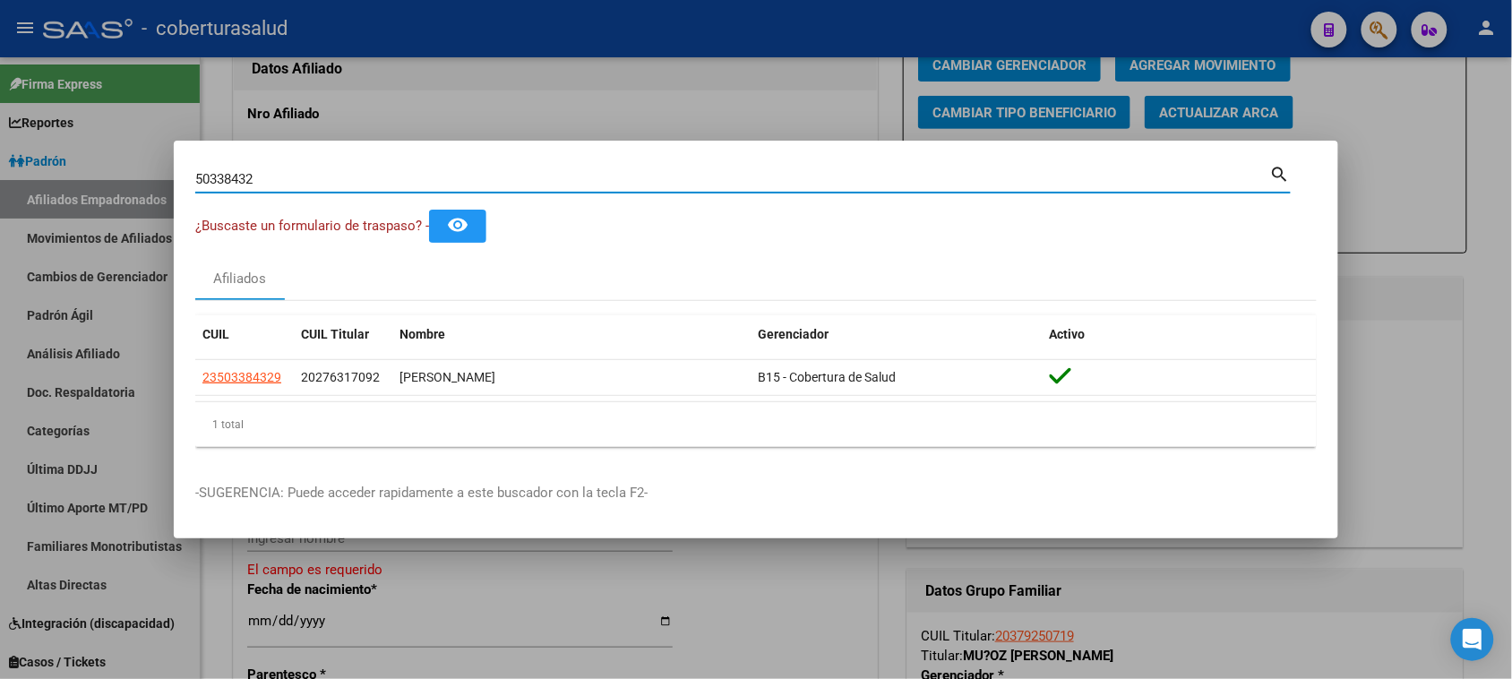
click at [289, 181] on input "50338432" at bounding box center [732, 179] width 1075 height 16
paste input "48408010"
click at [351, 177] on input "48408010" at bounding box center [732, 179] width 1075 height 16
paste input "969138"
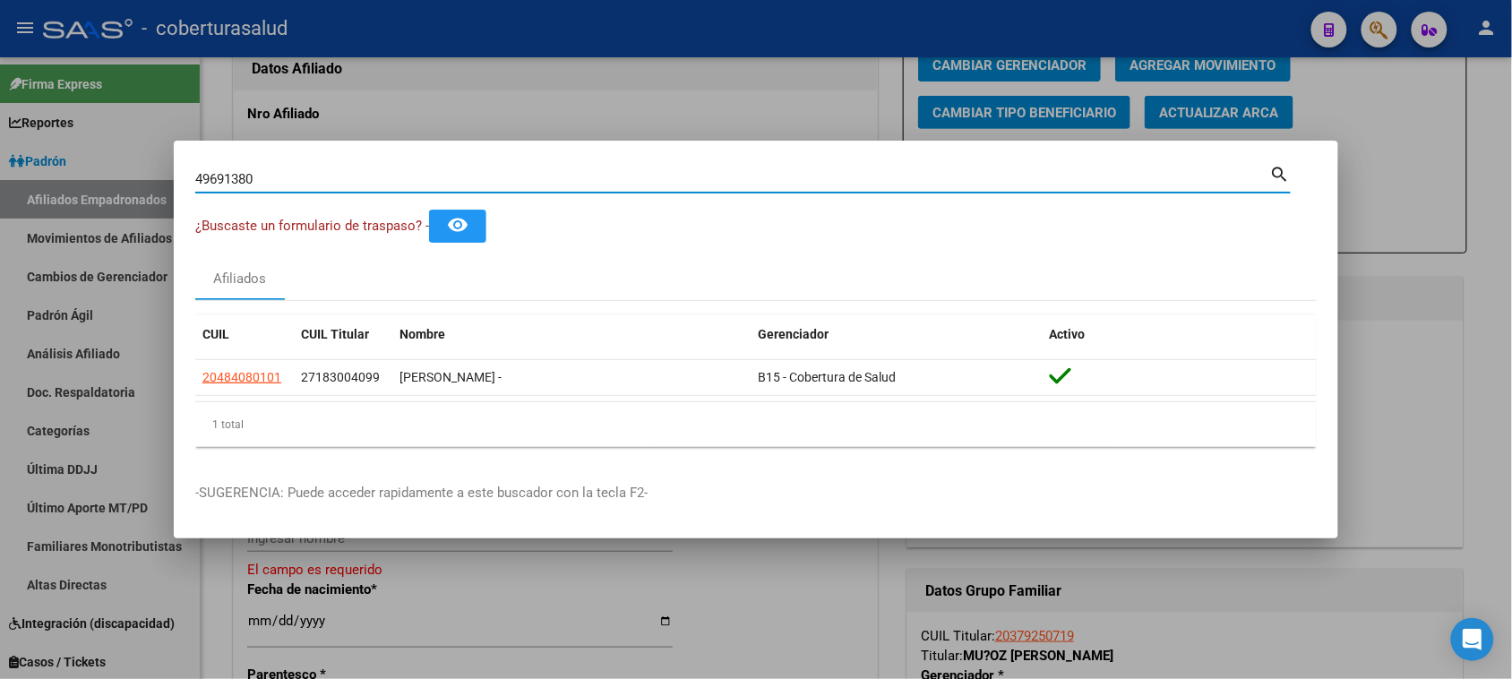
type input "49691380"
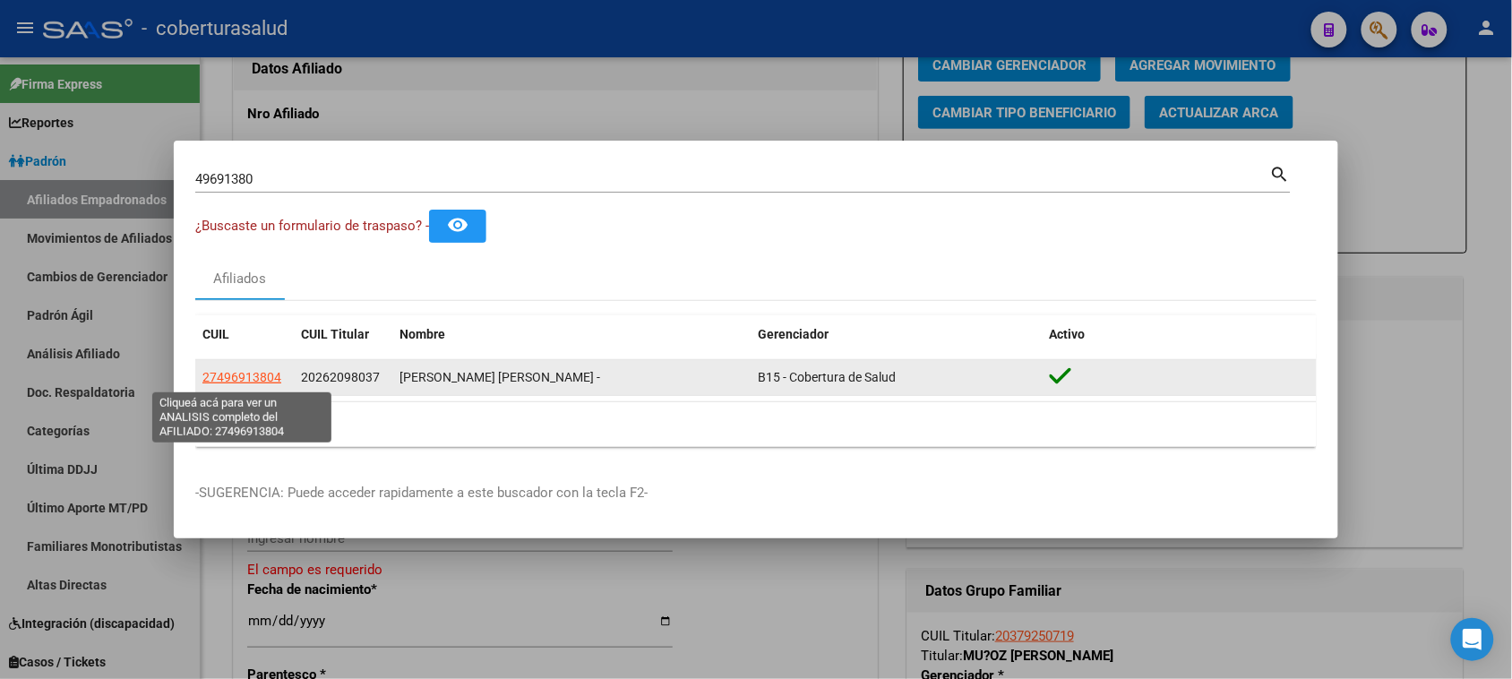
click at [256, 379] on span "27496913804" at bounding box center [241, 377] width 79 height 14
type textarea "27496913804"
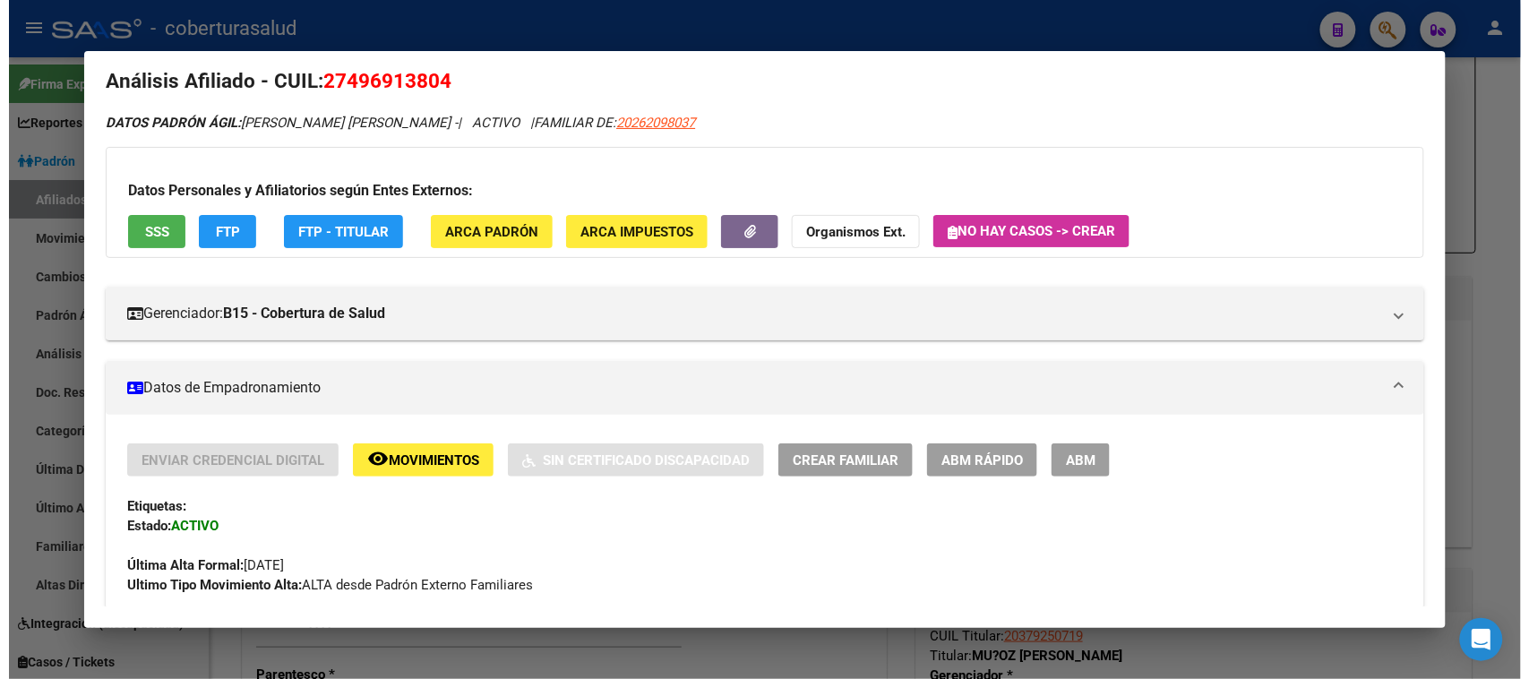
scroll to position [0, 0]
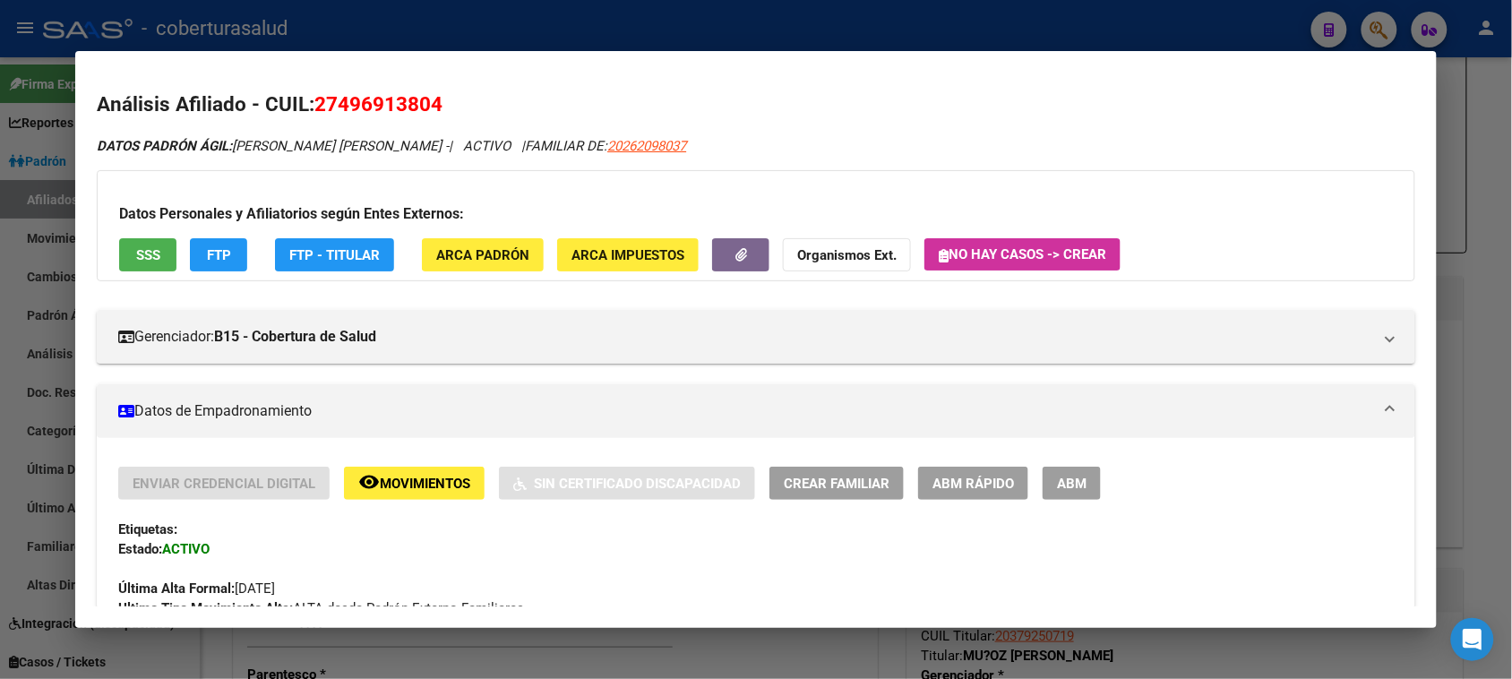
click at [440, 491] on button "remove_red_eye Movimientos" at bounding box center [414, 483] width 141 height 33
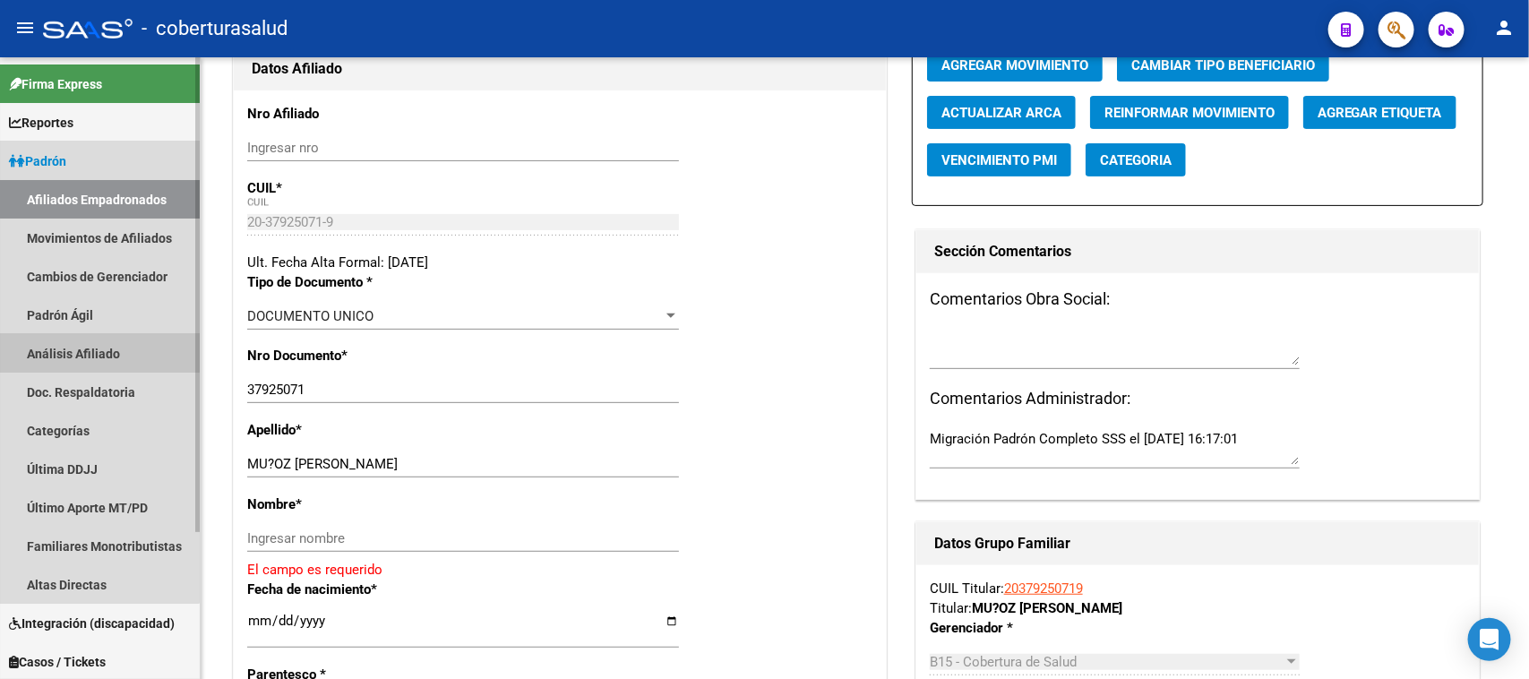
click at [58, 345] on link "Análisis Afiliado" at bounding box center [100, 353] width 200 height 39
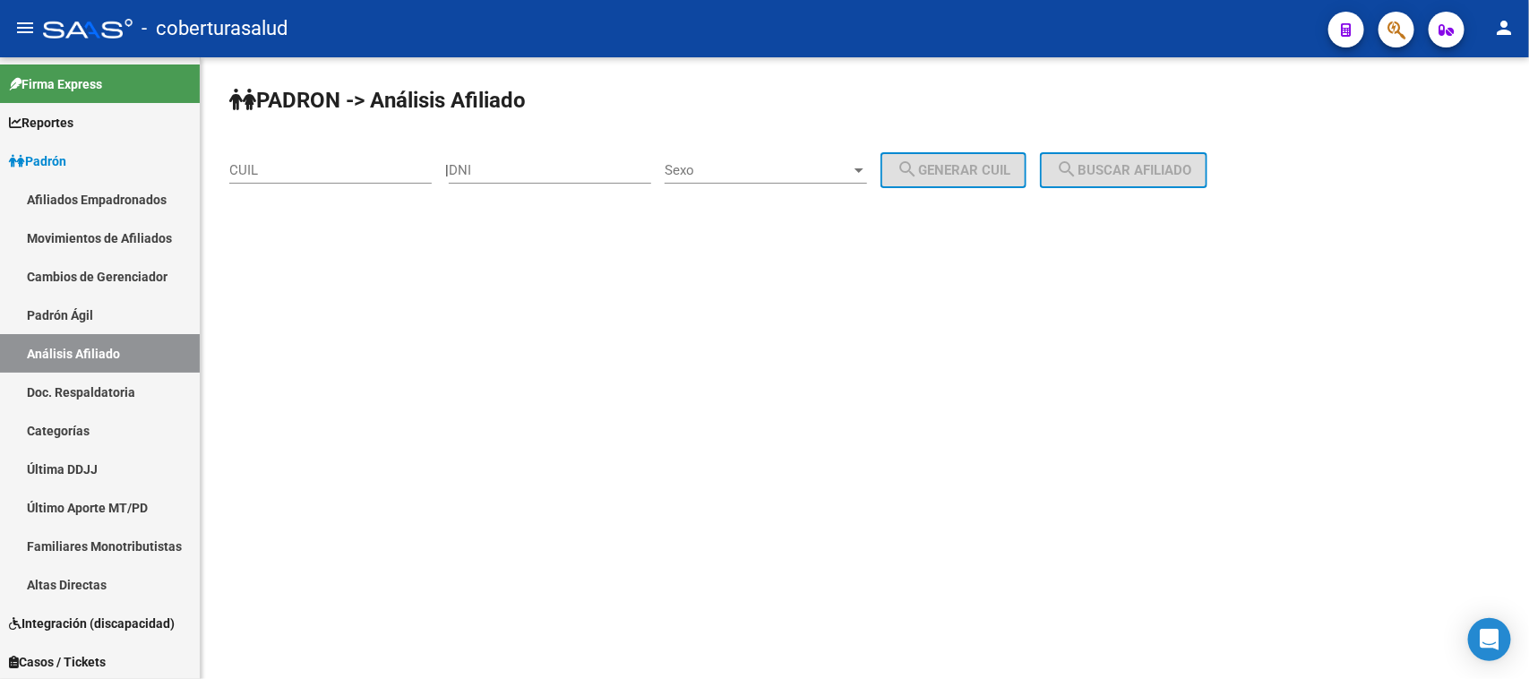
click at [300, 162] on input "CUIL" at bounding box center [330, 170] width 202 height 16
paste input "20-48408010-1"
type input "20-48408010-1"
click at [1120, 159] on button "search Buscar afiliado" at bounding box center [1123, 170] width 167 height 36
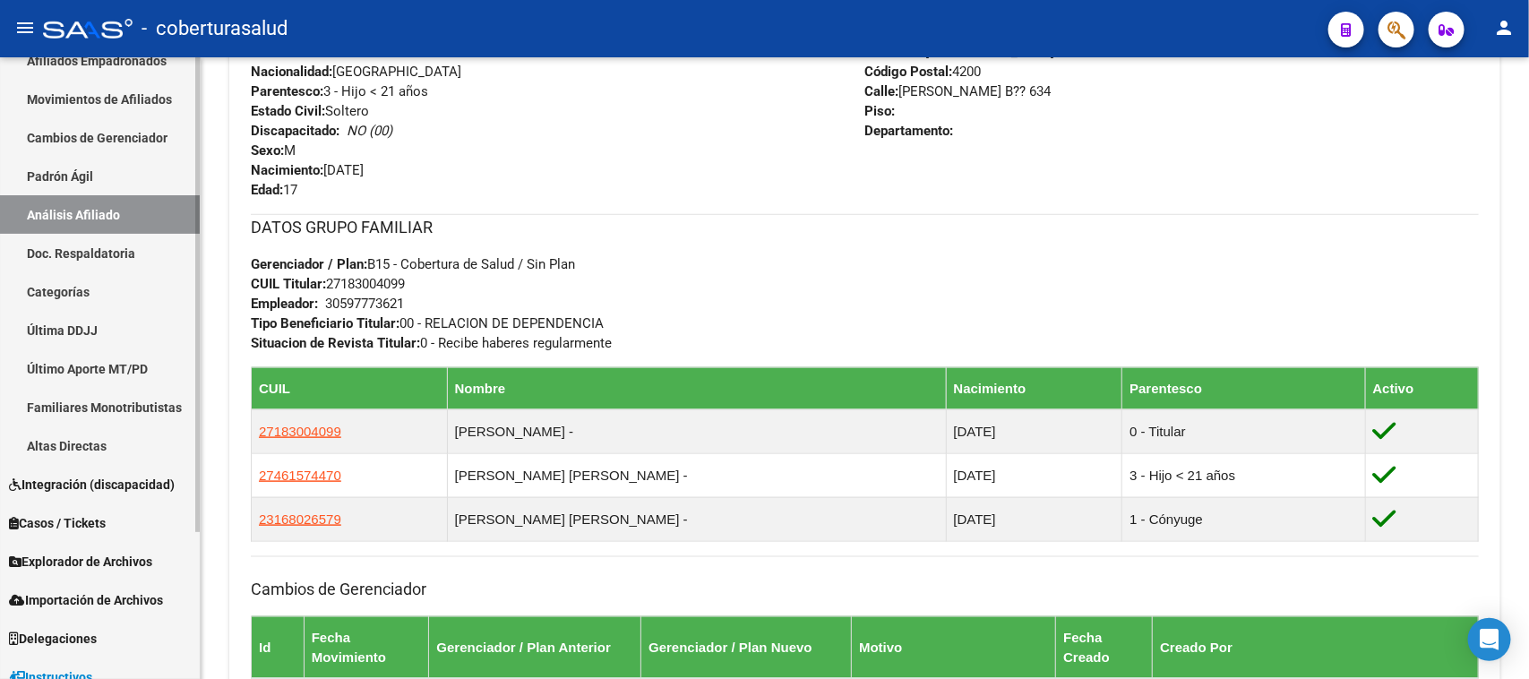
scroll to position [193, 0]
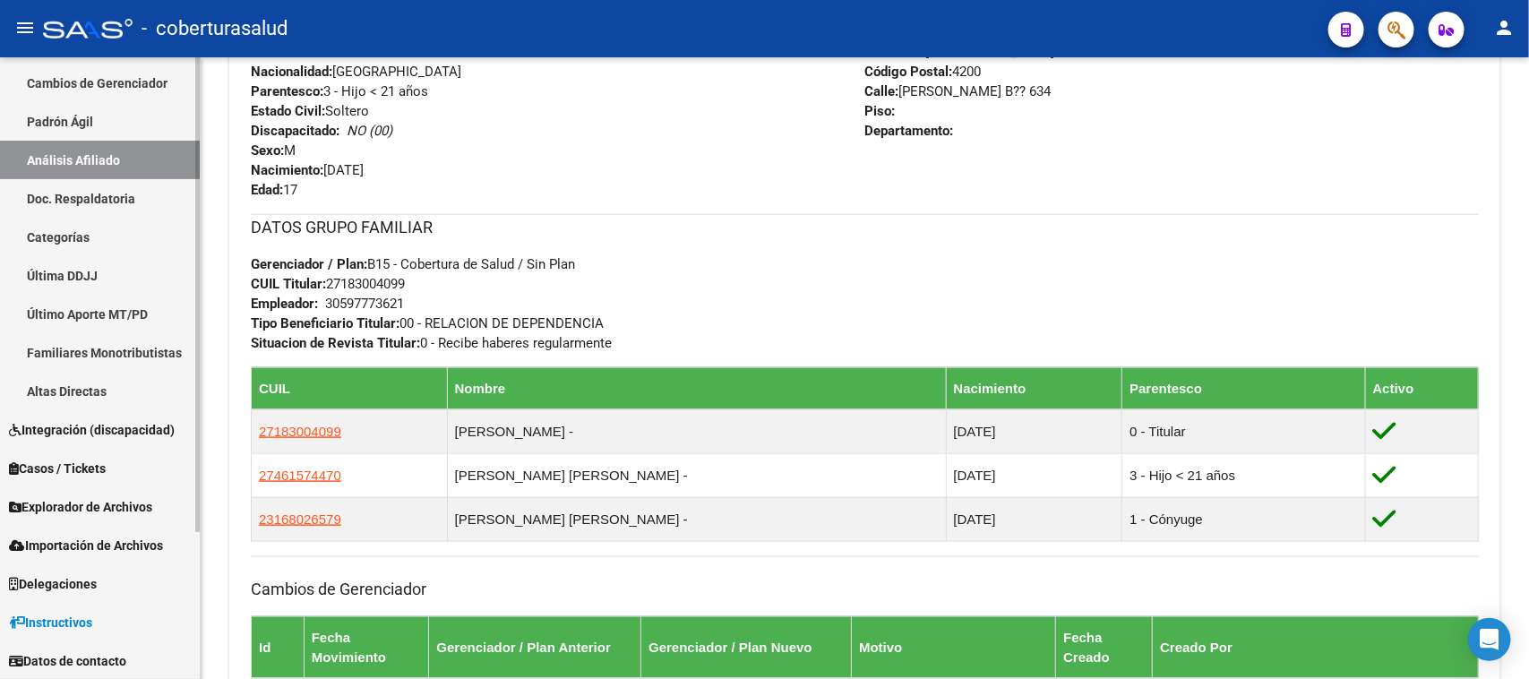
click at [115, 501] on span "Explorador de Archivos" at bounding box center [80, 507] width 143 height 20
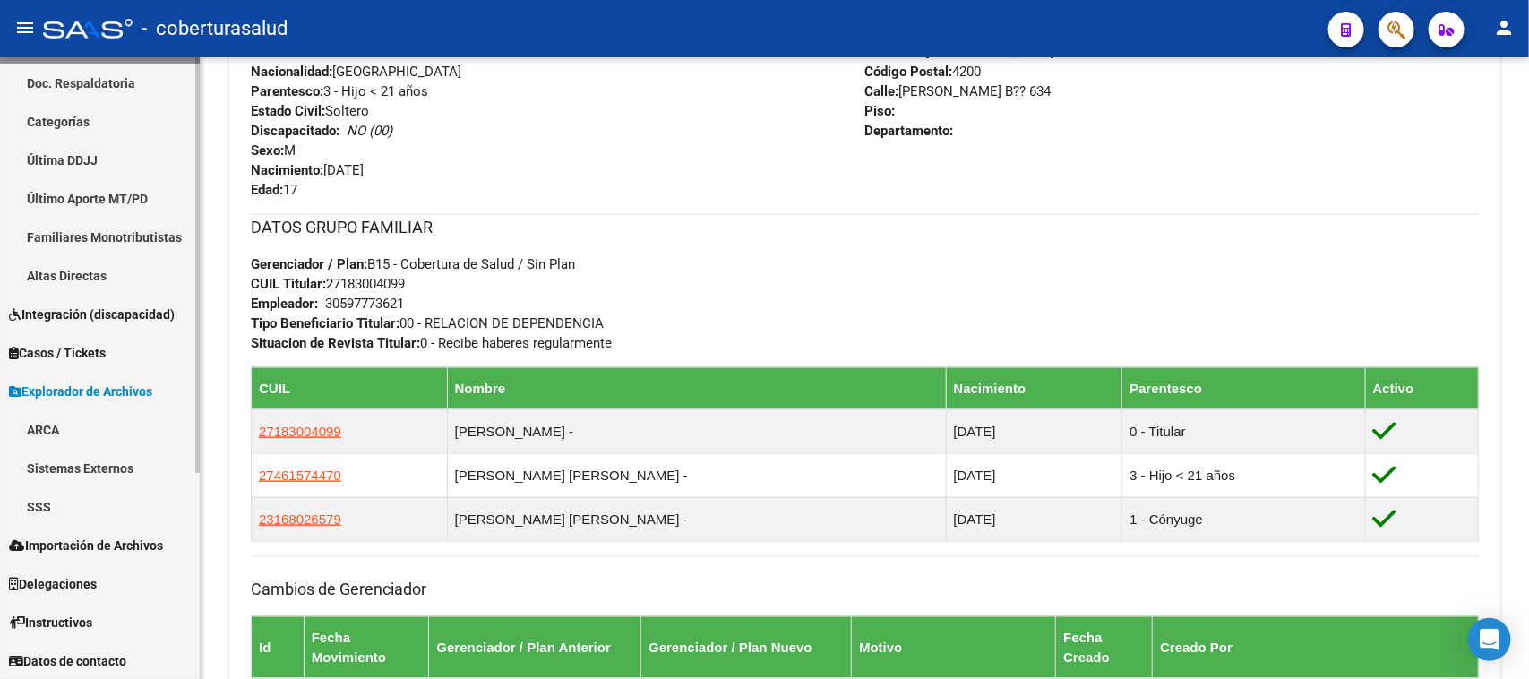
click at [109, 493] on link "SSS" at bounding box center [100, 506] width 200 height 39
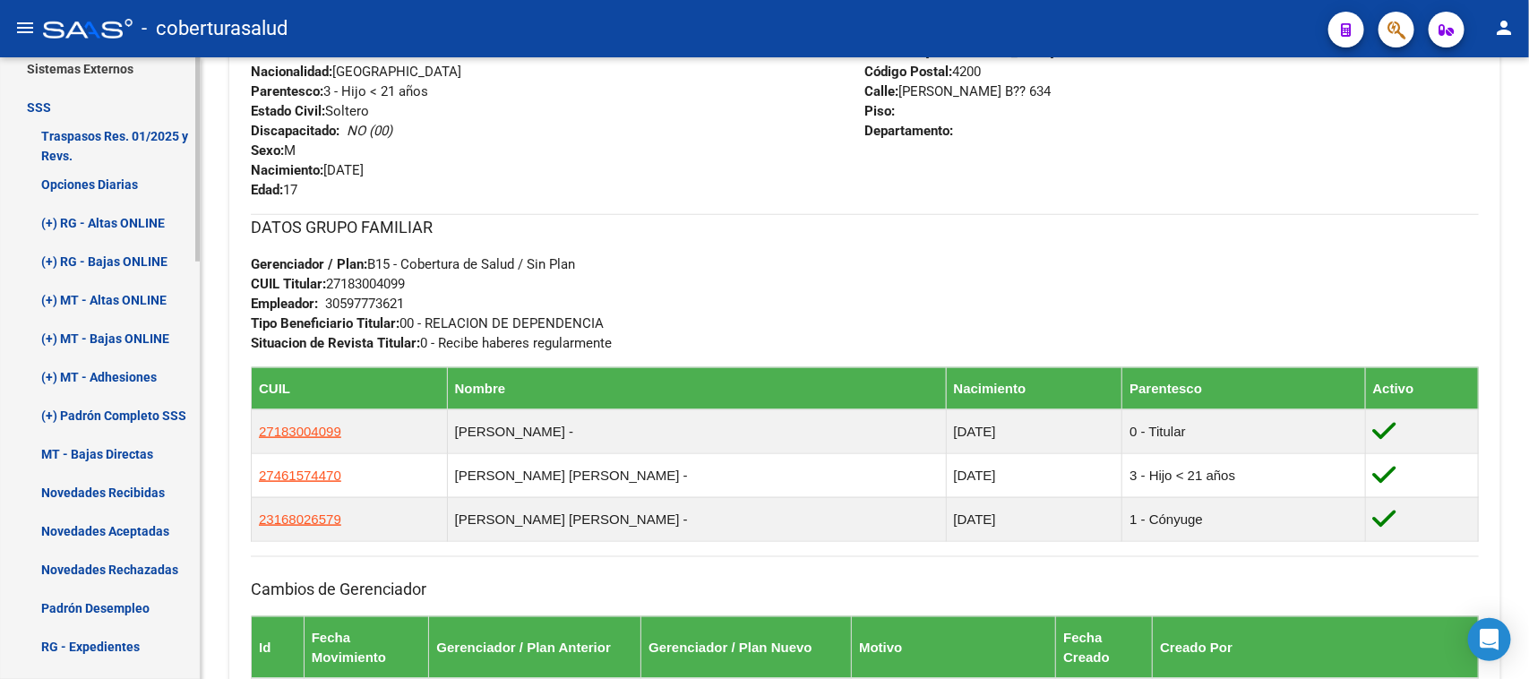
scroll to position [757, 0]
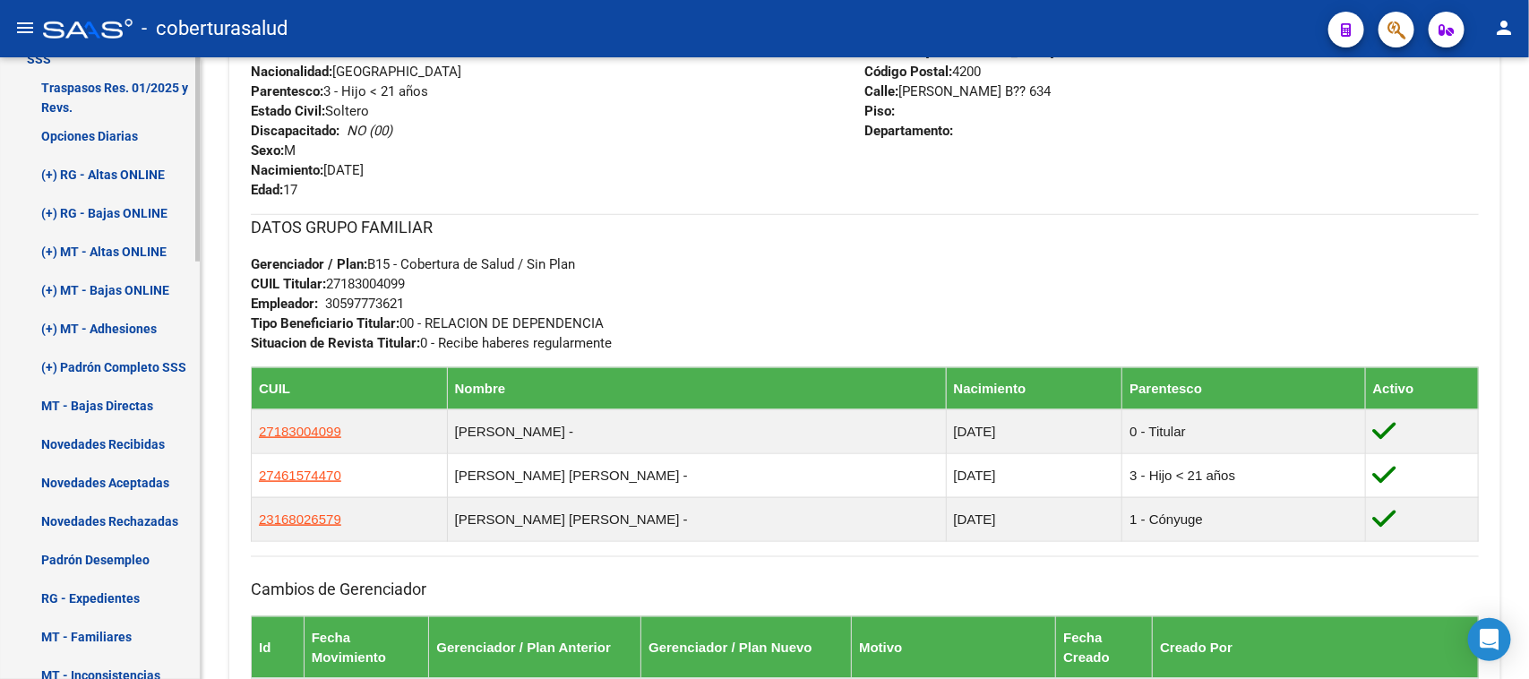
click at [136, 440] on link "Novedades Recibidas" at bounding box center [100, 443] width 200 height 39
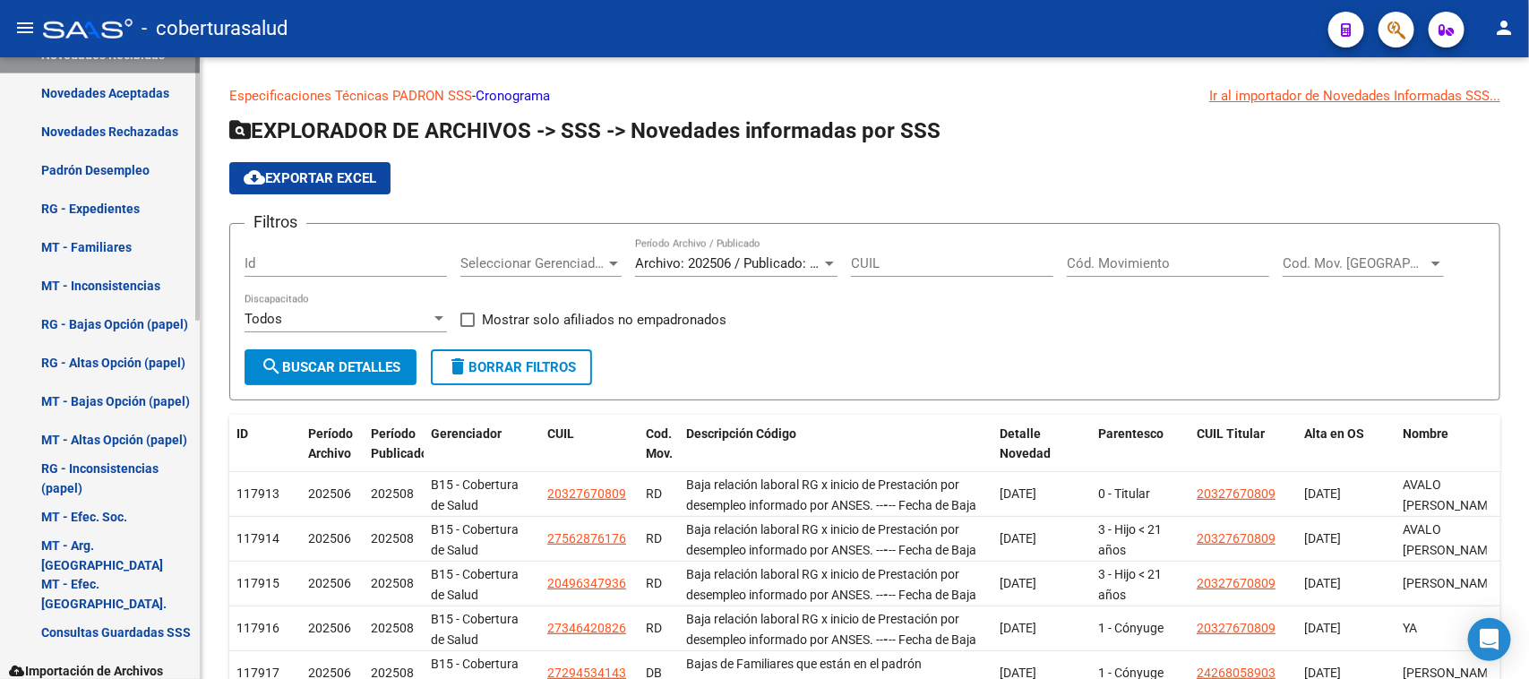
scroll to position [611, 0]
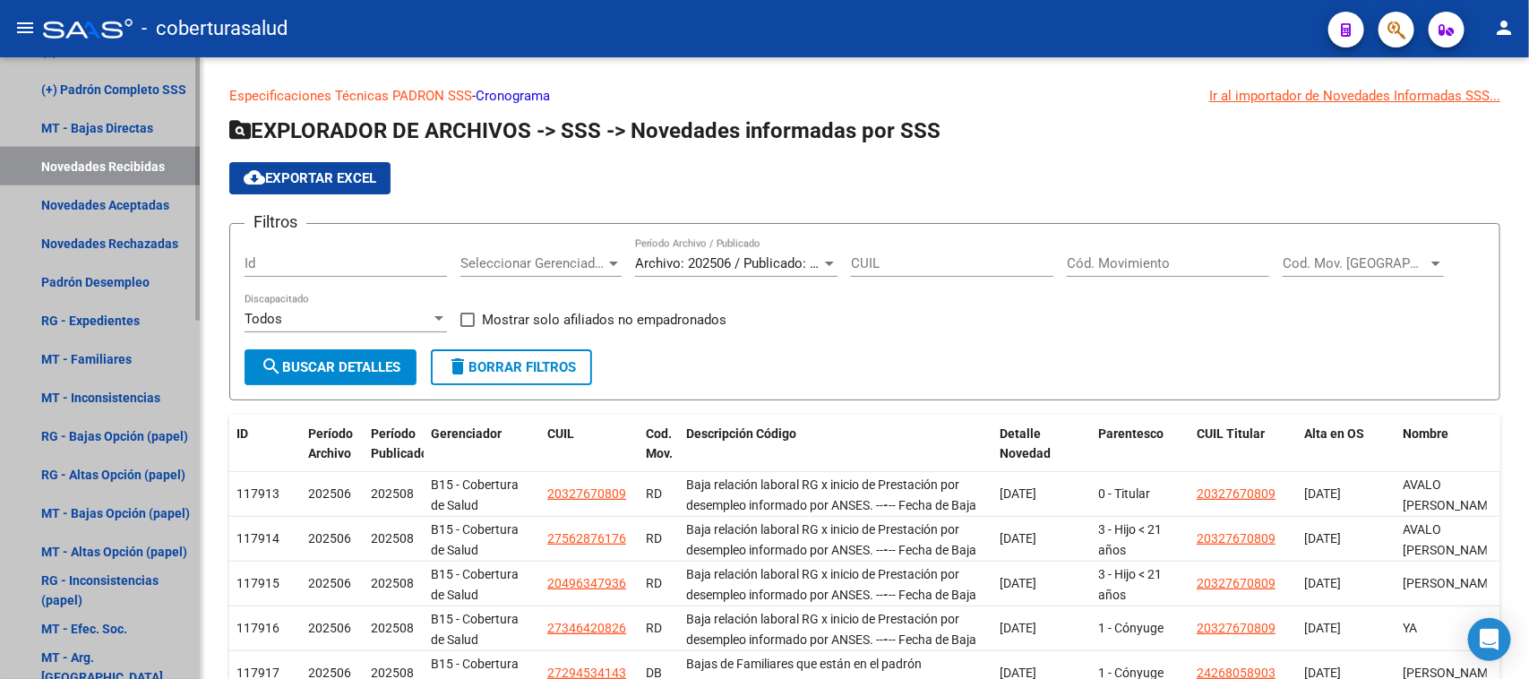
click at [127, 164] on link "Novedades Recibidas" at bounding box center [100, 166] width 200 height 39
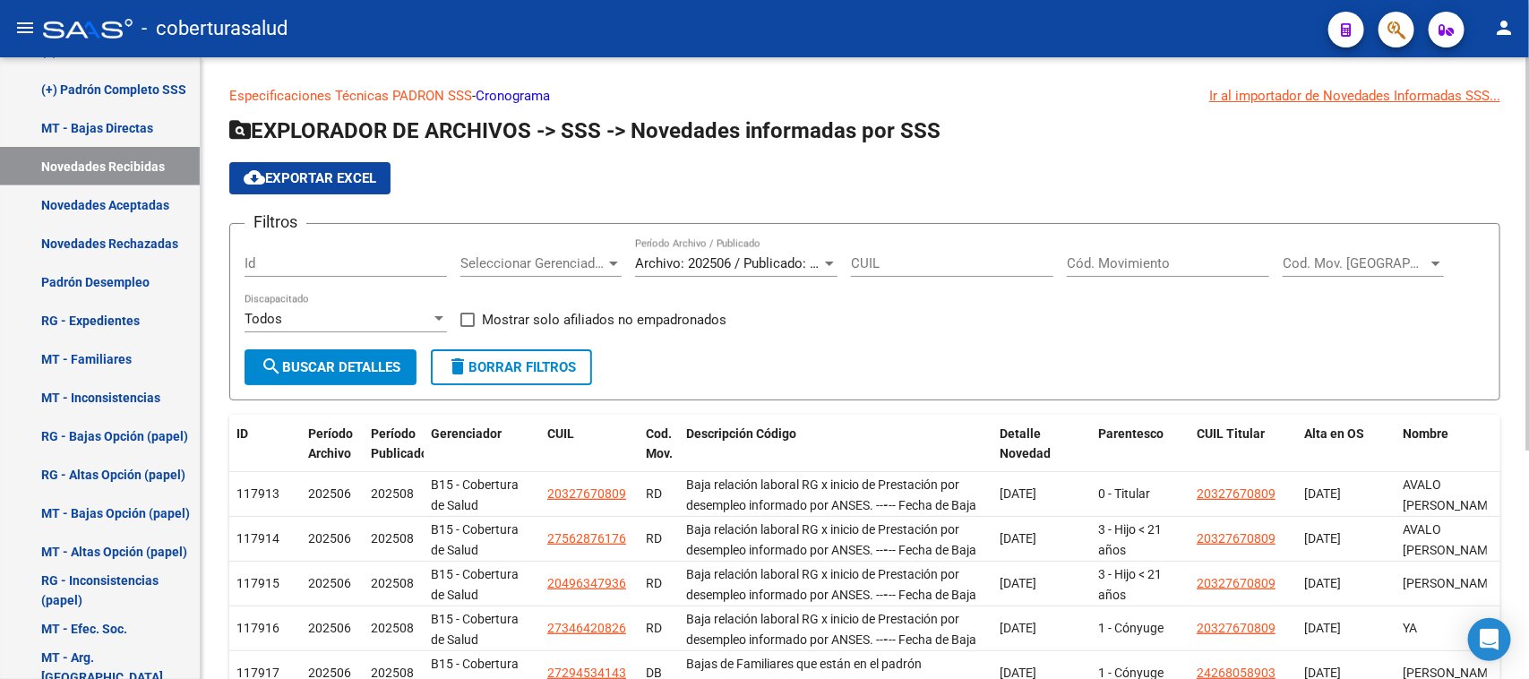
click at [822, 256] on div at bounding box center [829, 263] width 16 height 14
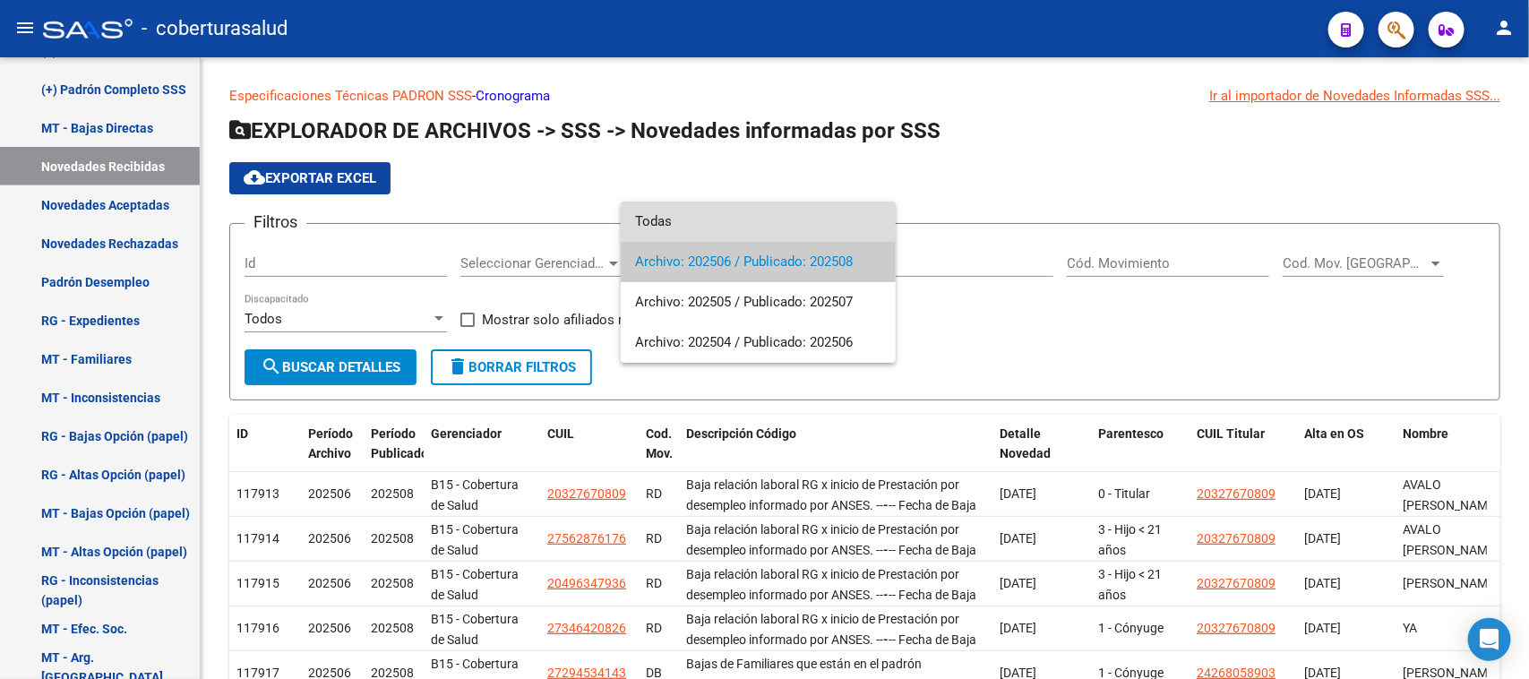
click at [793, 224] on span "Todas" at bounding box center [758, 221] width 246 height 40
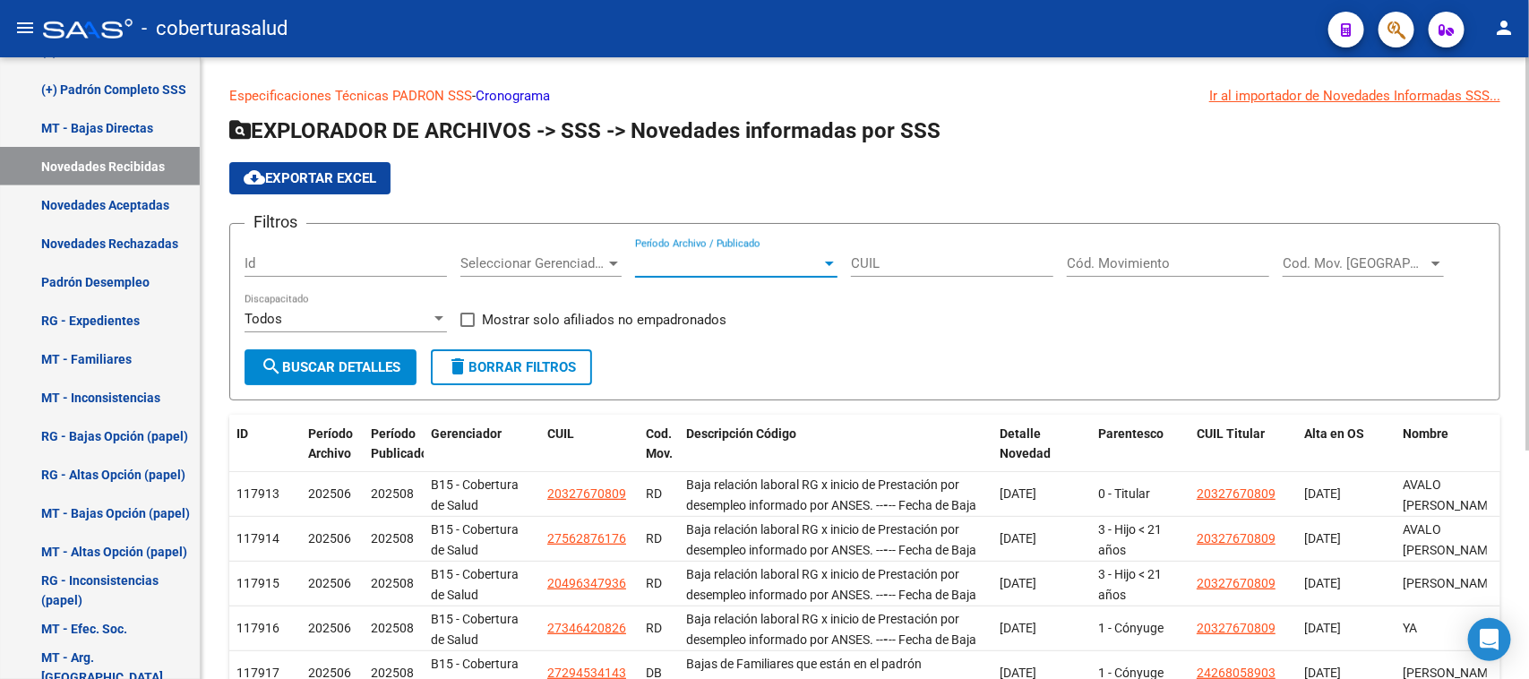
click at [896, 256] on input "CUIL" at bounding box center [952, 263] width 202 height 16
paste input "20-48408010-1"
type input "20-48408010-1"
click at [377, 354] on button "search Buscar Detalles" at bounding box center [330, 367] width 172 height 36
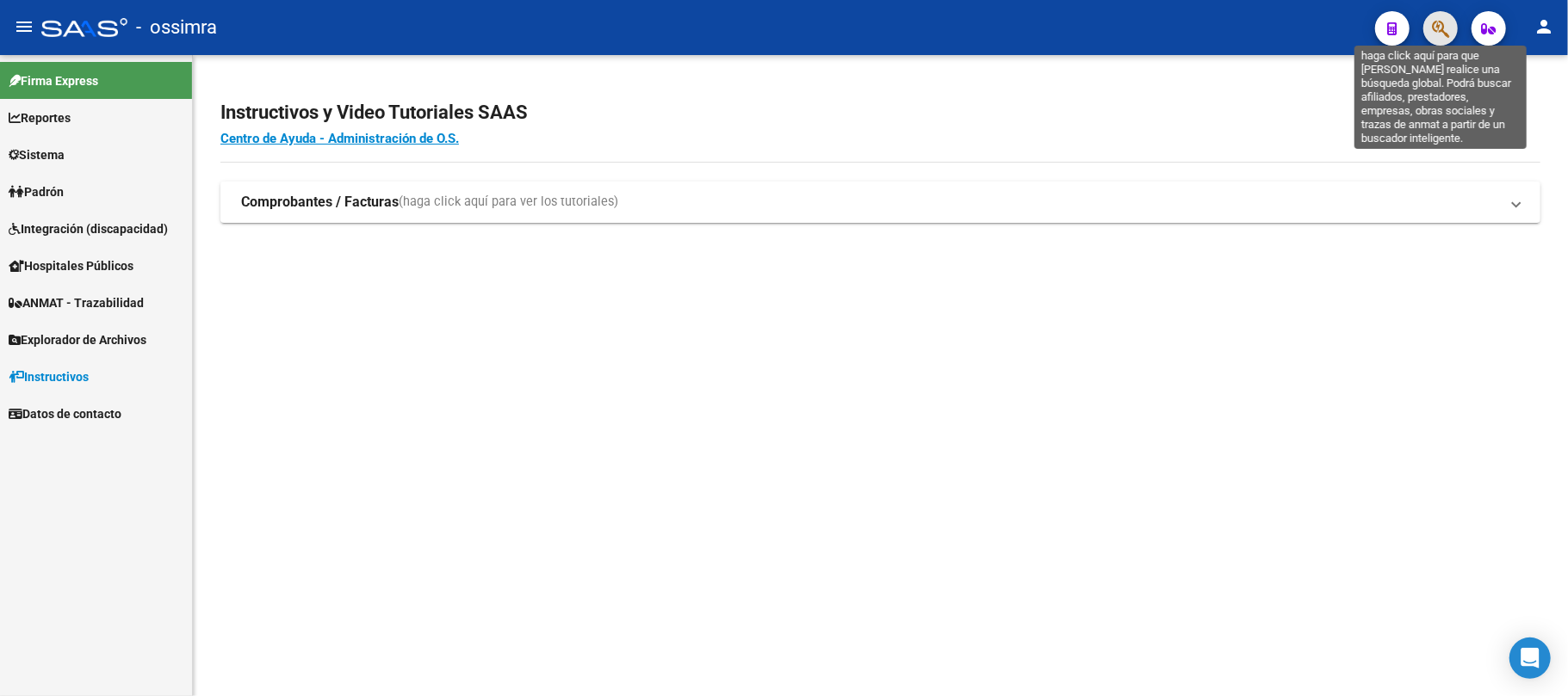
click at [1445, 31] on icon "button" at bounding box center [1440, 29] width 17 height 20
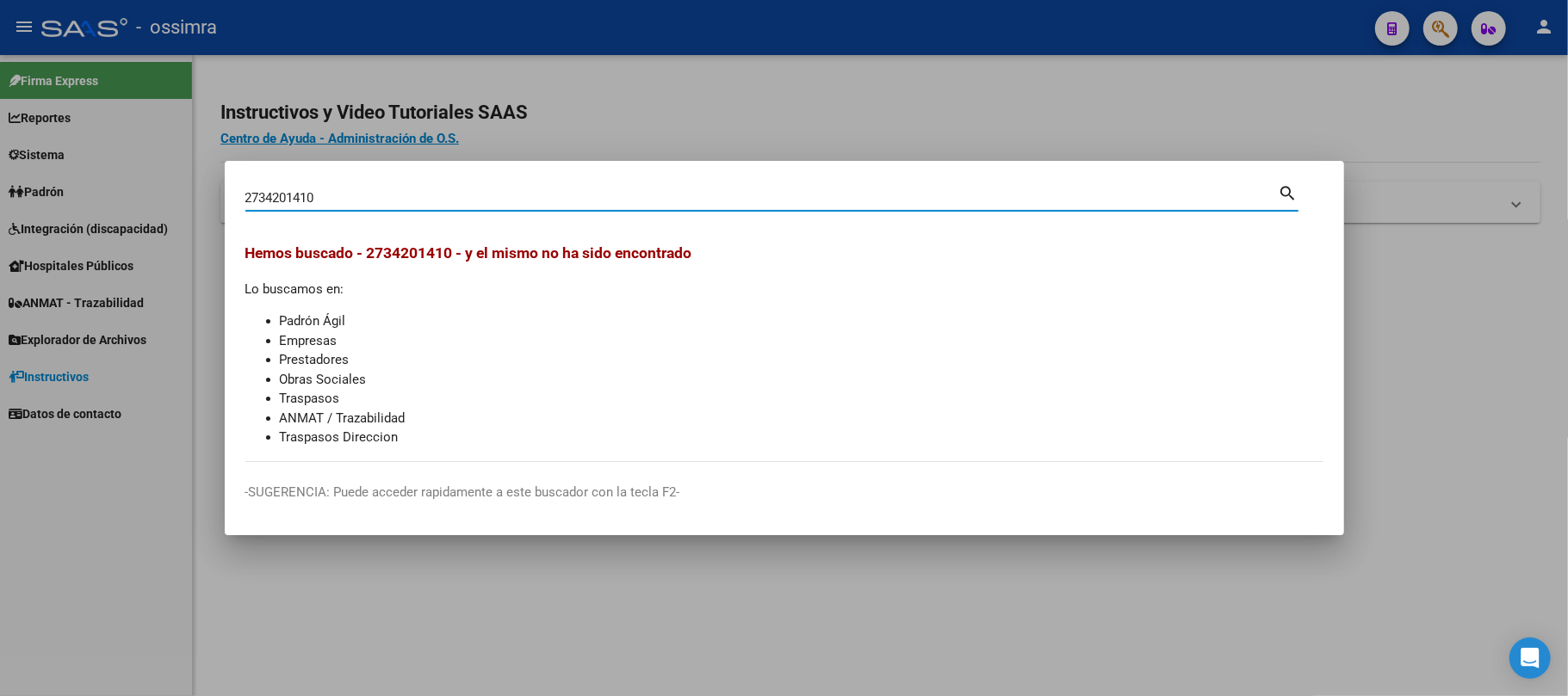
click at [257, 194] on input "2734201410" at bounding box center [761, 198] width 1033 height 15
type input "34201410"
